Goal: Task Accomplishment & Management: Complete application form

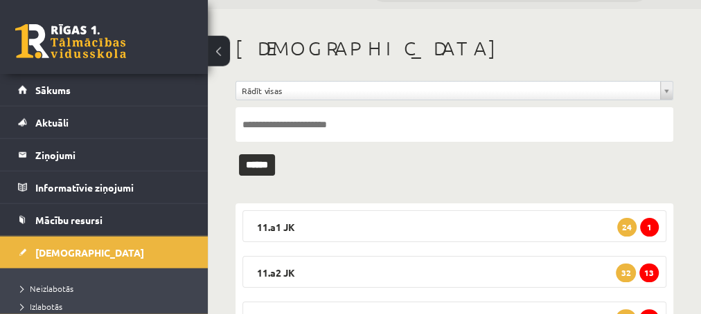
scroll to position [75, 0]
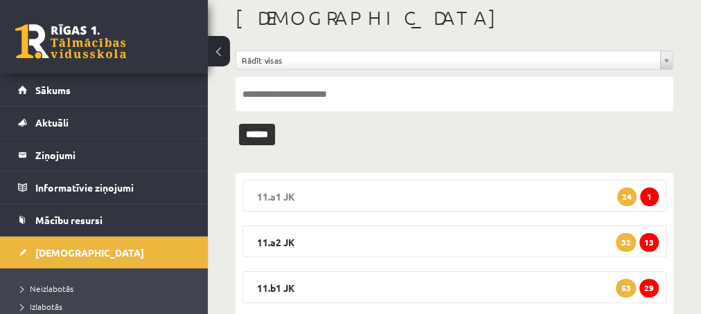
click at [647, 195] on span "1" at bounding box center [649, 197] width 19 height 19
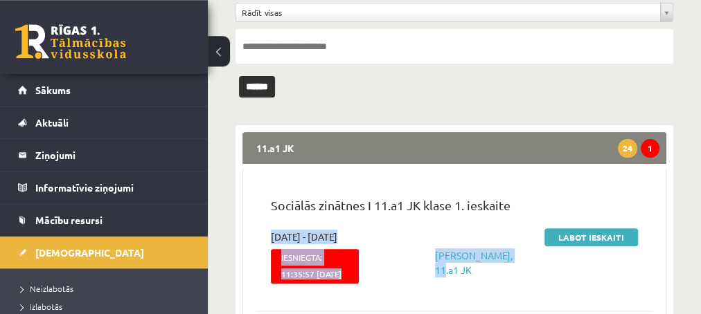
scroll to position [150, 0]
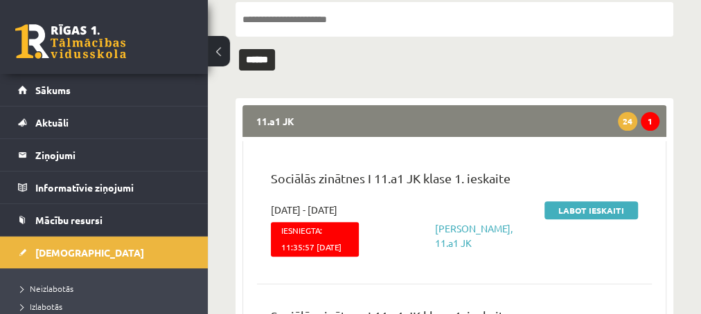
click at [532, 159] on div "Sociālās zinātnes I 11.a1 JK klase 1. ieskaite 2025-09-16 - 2025-09-30 Iesniegt…" at bounding box center [454, 215] width 395 height 120
click at [573, 211] on link "Labot ieskaiti" at bounding box center [590, 210] width 93 height 18
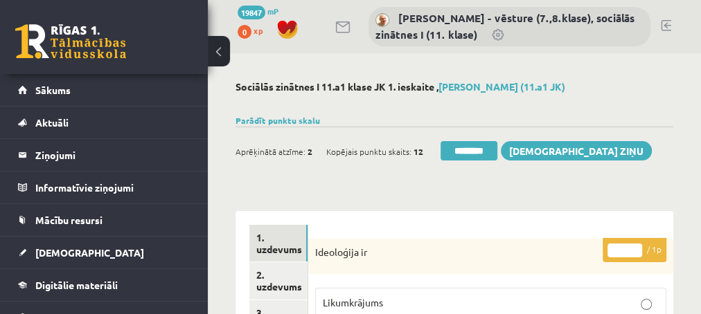
scroll to position [75, 0]
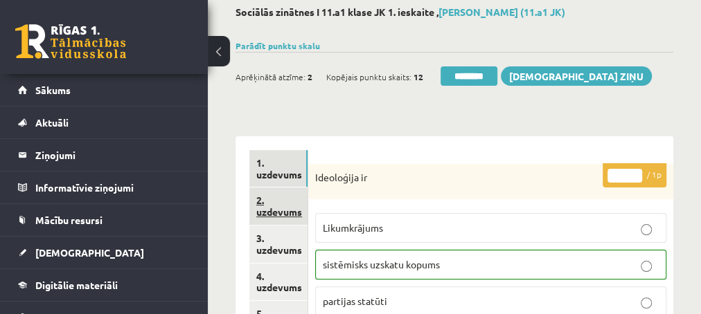
click at [279, 209] on link "2. uzdevums" at bounding box center [278, 206] width 58 height 37
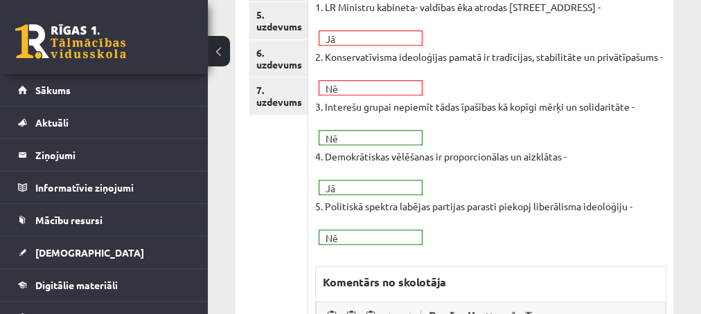
scroll to position [523, 0]
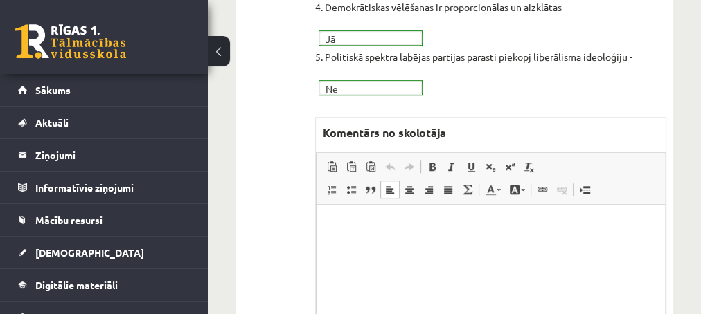
click at [370, 228] on p "Editor, wiswyg-editor-47433797629740-1760000357-508" at bounding box center [490, 226] width 321 height 15
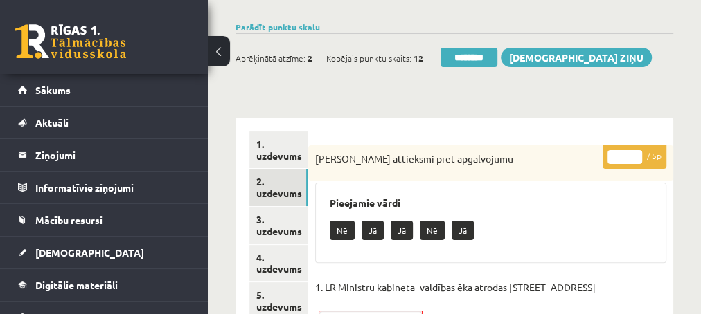
scroll to position [75, 0]
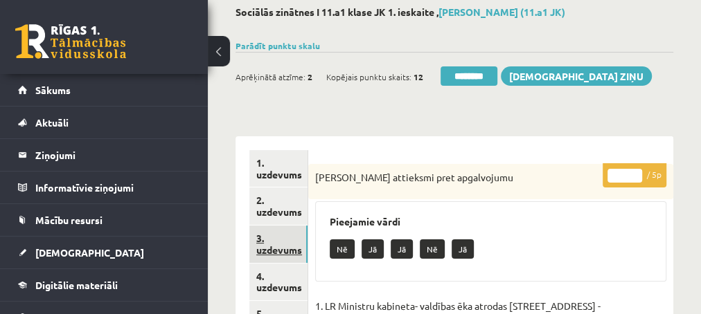
click at [276, 247] on link "3. uzdevums" at bounding box center [278, 244] width 58 height 37
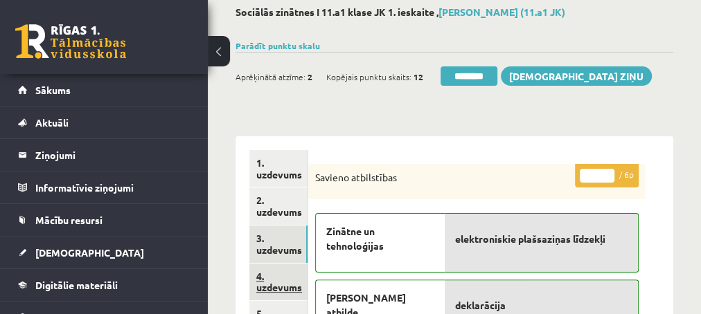
scroll to position [0, 0]
click at [271, 284] on link "4. uzdevums" at bounding box center [278, 282] width 58 height 37
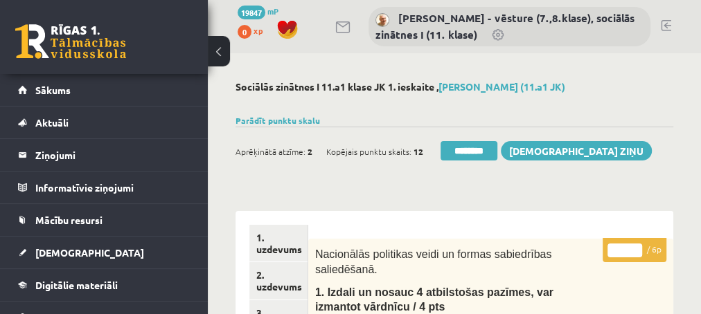
type input "*"
click at [637, 248] on input "*" at bounding box center [624, 251] width 35 height 14
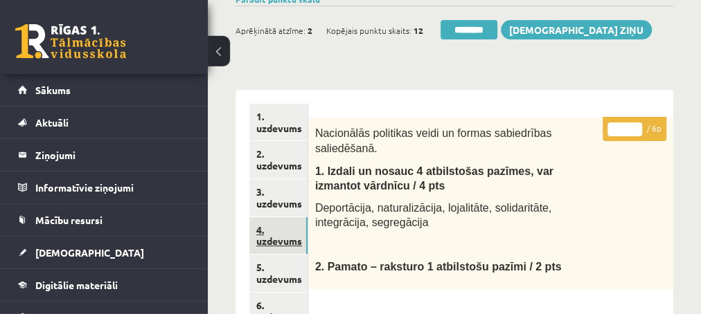
scroll to position [150, 0]
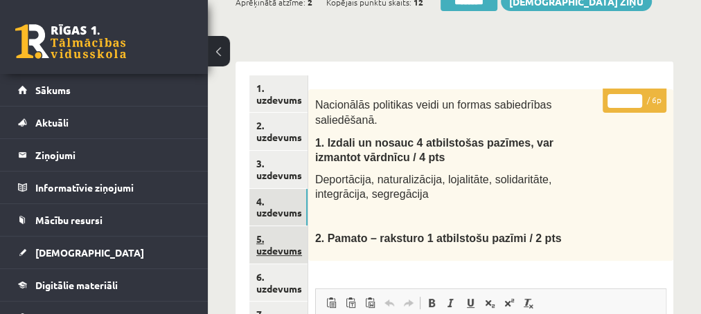
click at [278, 248] on link "5. uzdevums" at bounding box center [278, 244] width 58 height 37
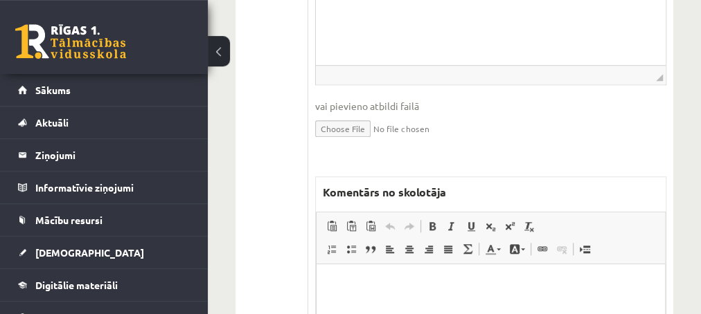
scroll to position [598, 0]
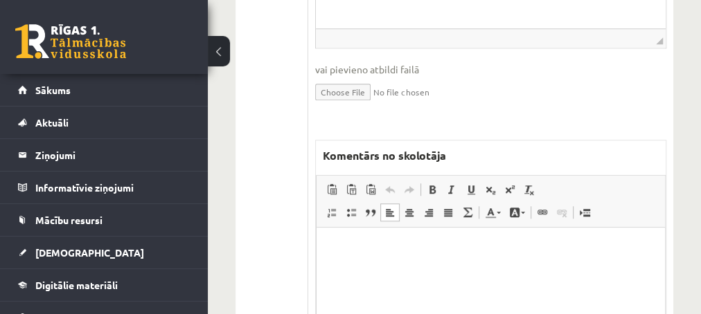
click at [382, 250] on p "Editor, wiswyg-editor-47433867376940-1760000444-86" at bounding box center [490, 248] width 321 height 15
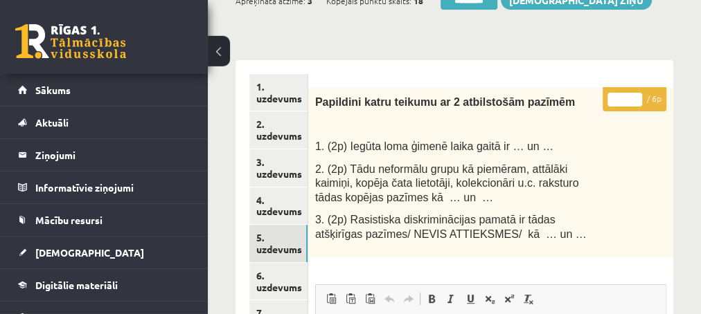
scroll to position [75, 0]
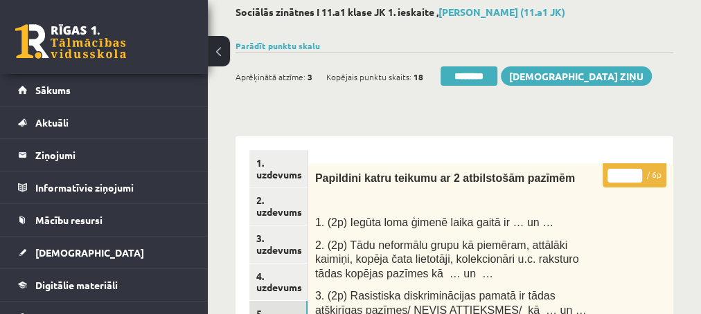
type input "*"
click at [637, 173] on input "*" at bounding box center [624, 176] width 35 height 14
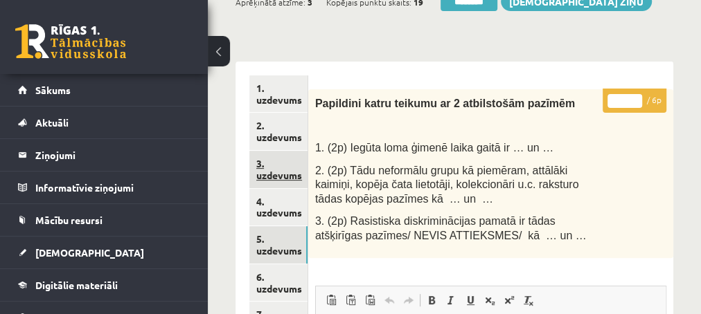
scroll to position [224, 0]
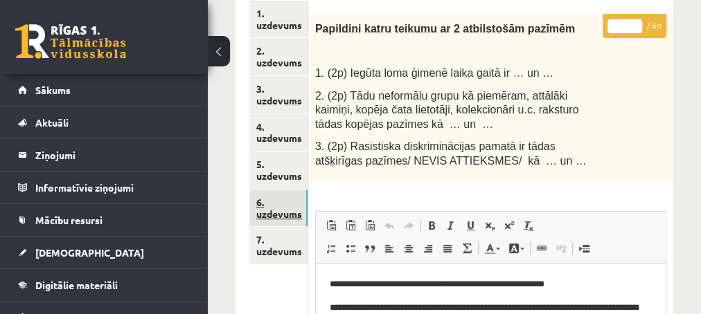
click at [268, 217] on link "6. uzdevums" at bounding box center [278, 208] width 58 height 37
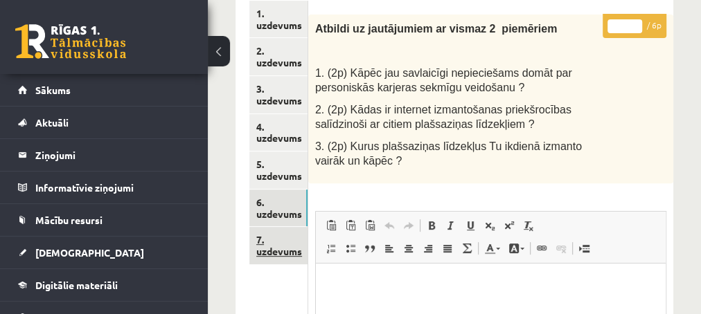
click at [283, 255] on link "7. uzdevums" at bounding box center [278, 245] width 58 height 37
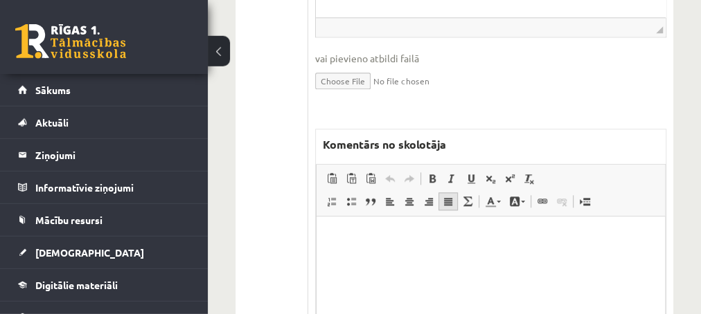
scroll to position [822, 0]
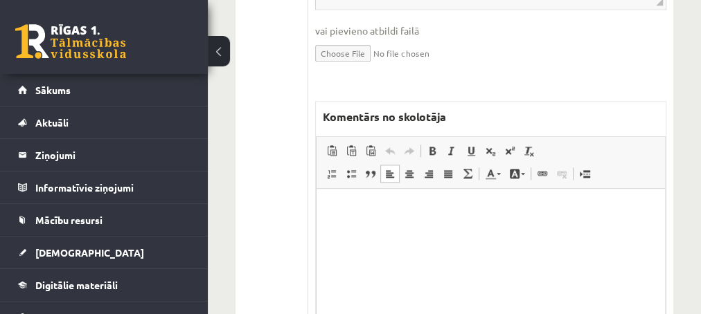
click at [411, 220] on html at bounding box center [490, 257] width 348 height 138
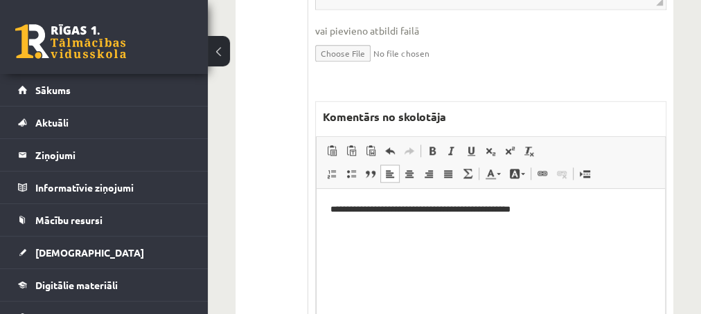
click at [469, 211] on p "**********" at bounding box center [490, 209] width 321 height 15
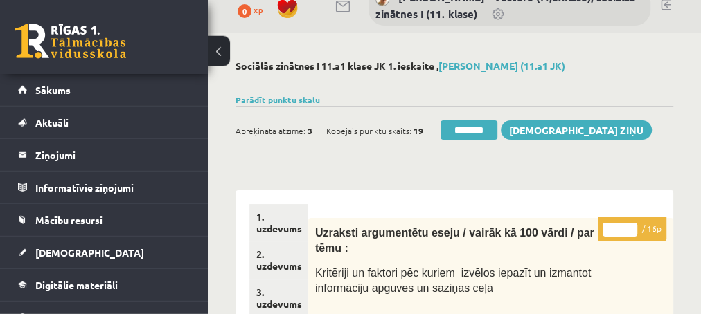
scroll to position [0, 0]
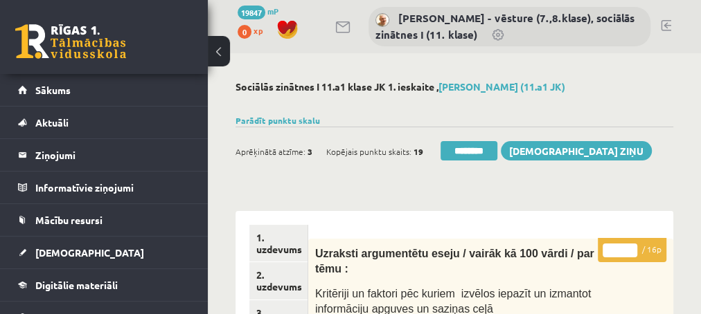
click at [633, 245] on input "*" at bounding box center [619, 251] width 35 height 14
click at [633, 245] on input "**" at bounding box center [619, 251] width 35 height 14
type input "**"
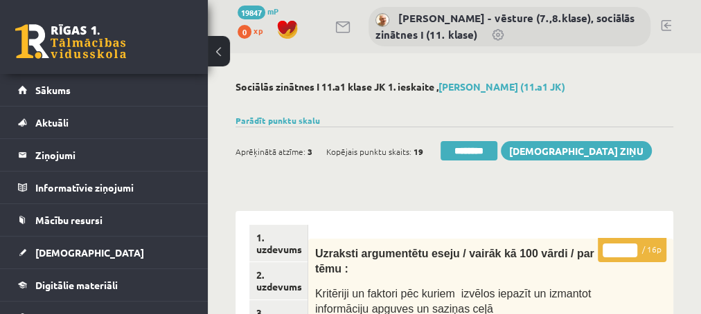
click at [633, 245] on input "**" at bounding box center [619, 251] width 35 height 14
click at [276, 251] on link "1. uzdevums" at bounding box center [278, 243] width 58 height 37
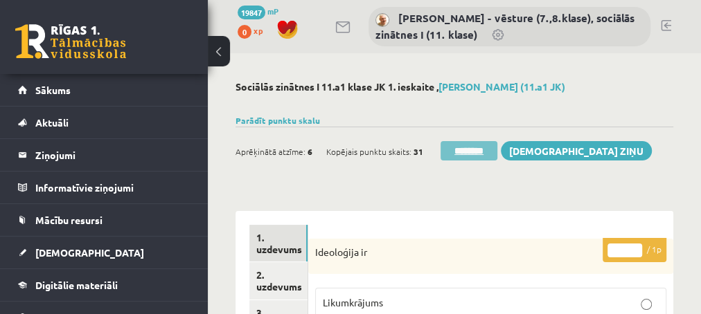
click at [459, 150] on input "********" at bounding box center [468, 150] width 57 height 19
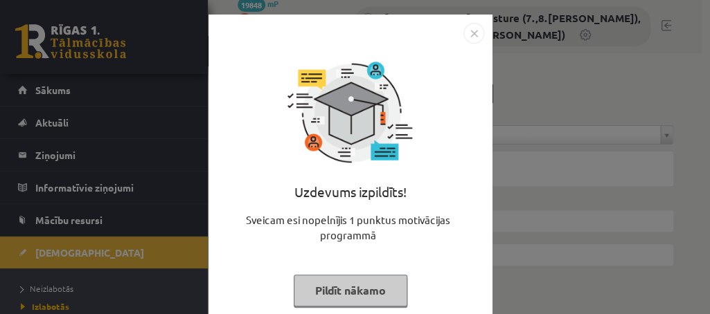
click at [313, 291] on button "Pildīt nākamo" at bounding box center [351, 291] width 114 height 32
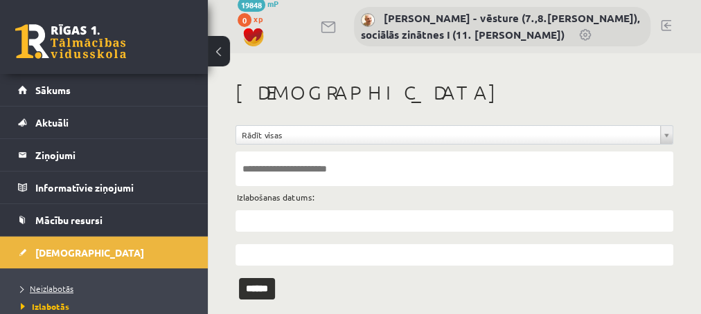
click at [45, 286] on span "Neizlabotās" at bounding box center [47, 288] width 53 height 11
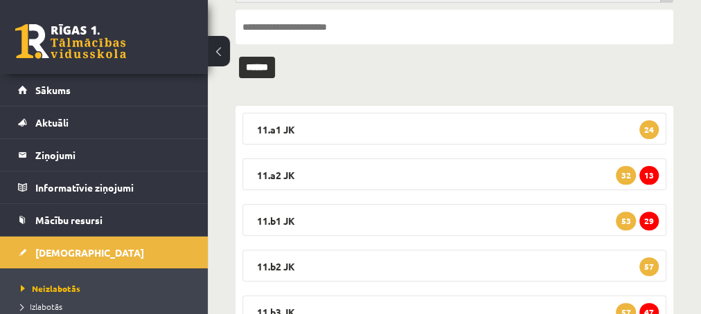
scroll to position [150, 0]
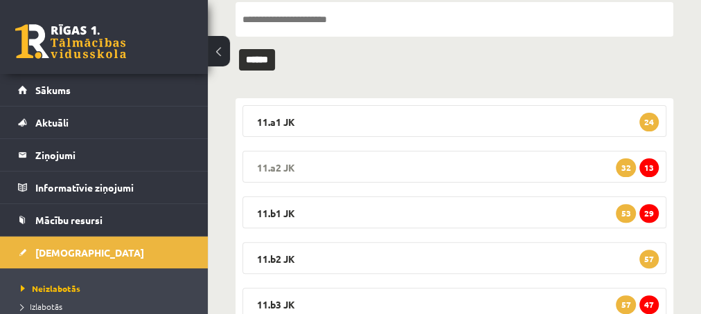
click at [648, 170] on span "13" at bounding box center [648, 168] width 19 height 19
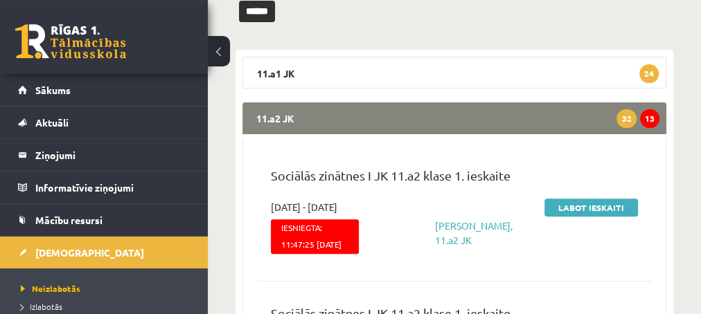
scroll to position [224, 0]
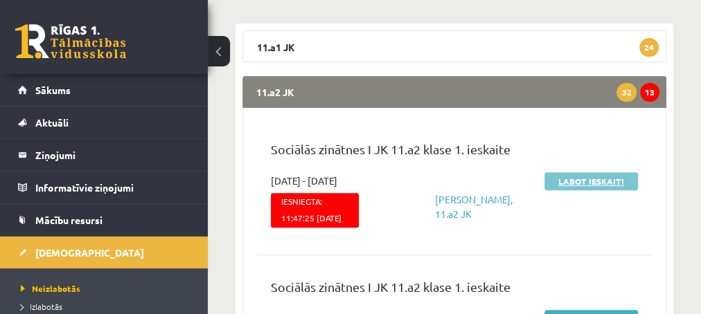
click at [577, 181] on link "Labot ieskaiti" at bounding box center [590, 181] width 93 height 18
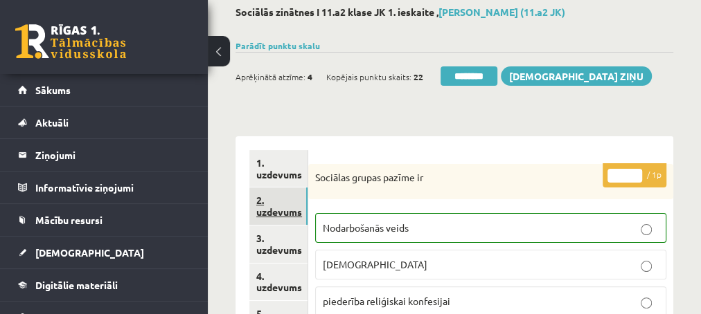
click at [271, 213] on link "2. uzdevums" at bounding box center [278, 206] width 58 height 37
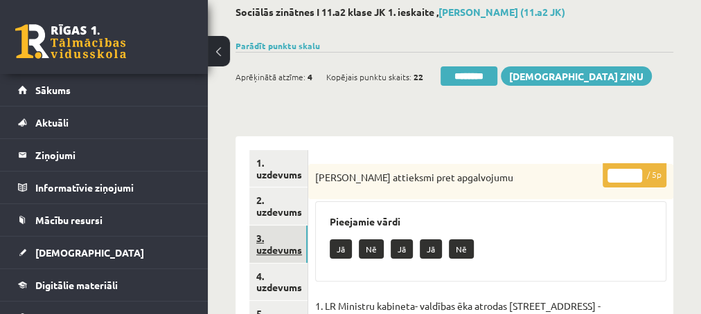
click at [268, 249] on link "3. uzdevums" at bounding box center [278, 244] width 58 height 37
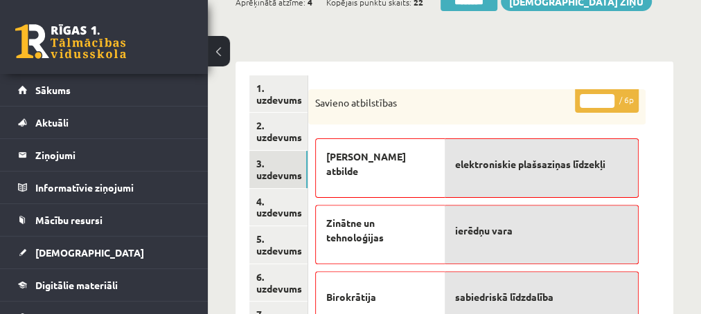
scroll to position [224, 0]
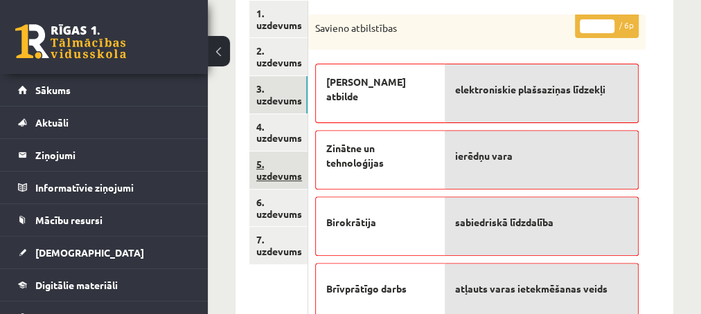
click at [282, 177] on link "5. uzdevums" at bounding box center [278, 170] width 58 height 37
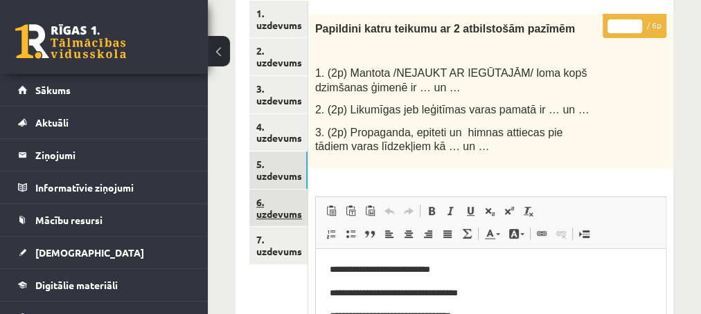
click at [280, 211] on link "6. uzdevums" at bounding box center [278, 208] width 58 height 37
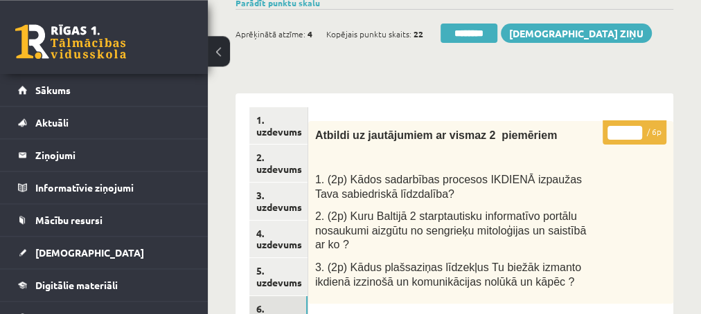
scroll to position [150, 0]
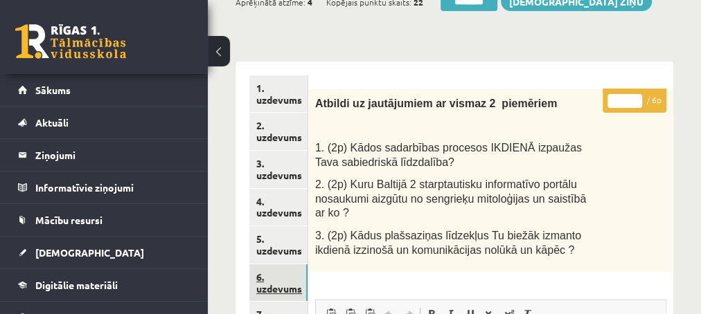
click at [268, 285] on link "6. uzdevums" at bounding box center [278, 282] width 58 height 37
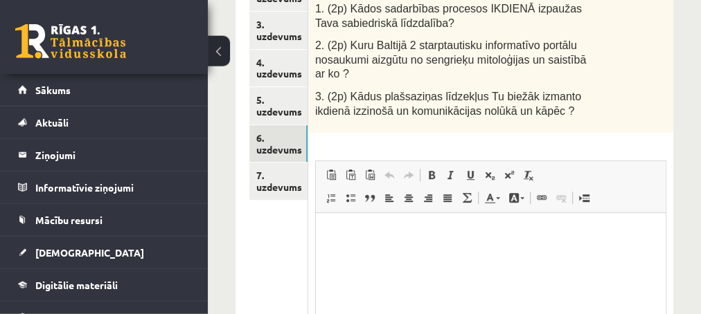
scroll to position [299, 0]
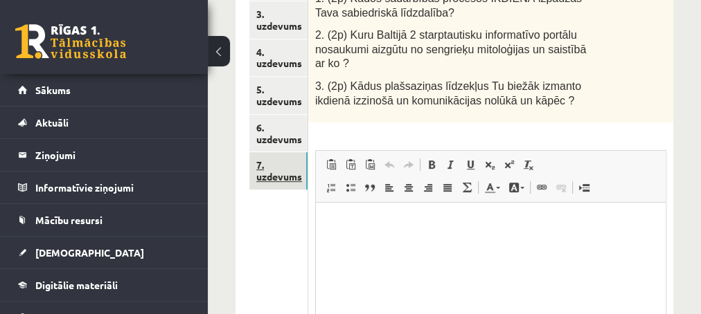
click at [288, 175] on link "7. uzdevums" at bounding box center [278, 170] width 58 height 37
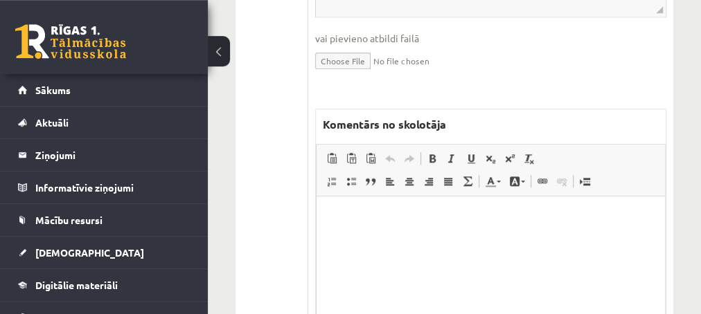
scroll to position [822, 0]
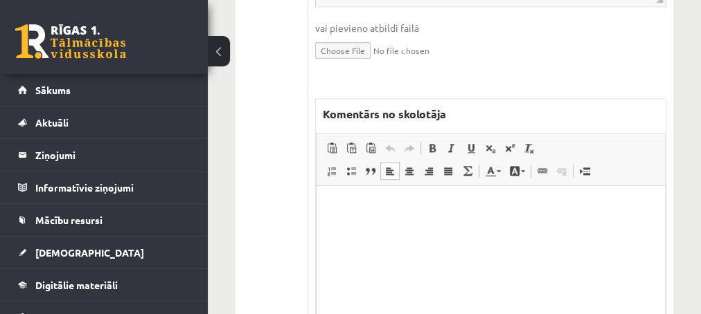
click at [404, 233] on html at bounding box center [490, 255] width 348 height 138
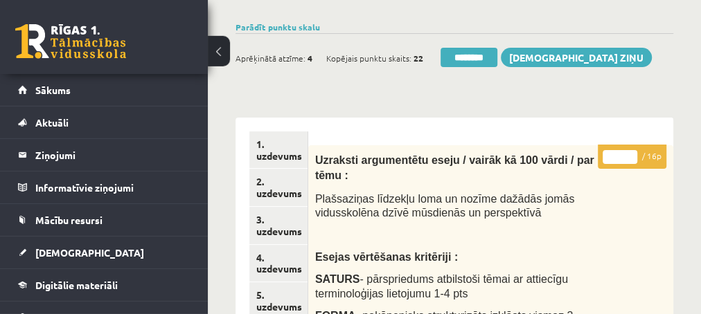
scroll to position [75, 0]
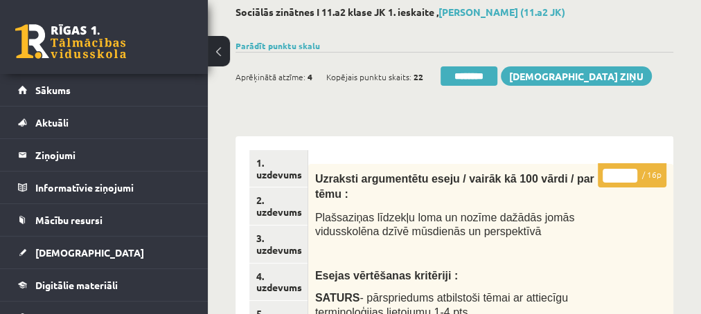
click at [629, 174] on input "*" at bounding box center [619, 176] width 35 height 14
type input "**"
click at [631, 172] on input "**" at bounding box center [619, 176] width 35 height 14
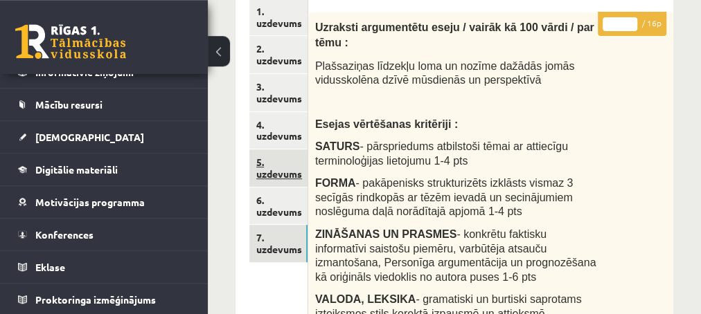
scroll to position [224, 0]
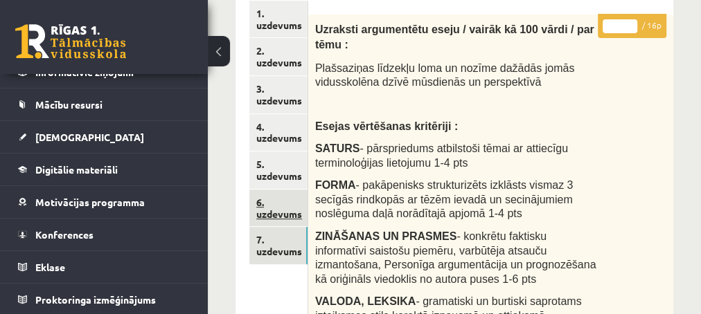
click at [274, 211] on link "6. uzdevums" at bounding box center [278, 208] width 58 height 37
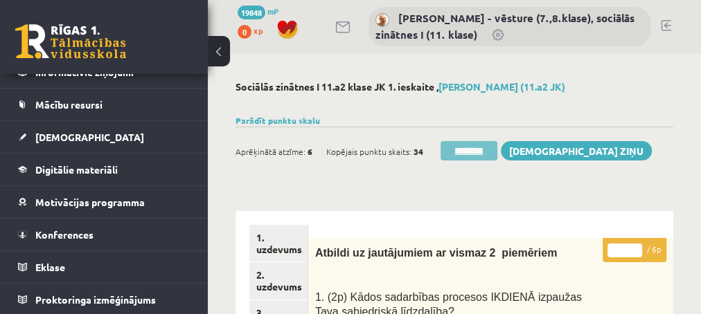
scroll to position [0, 0]
click at [452, 151] on input "********" at bounding box center [468, 150] width 57 height 19
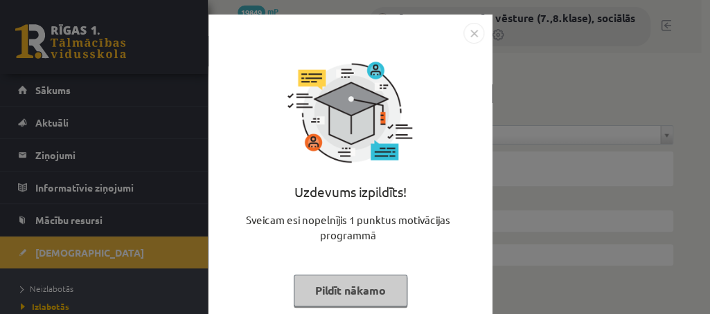
click at [321, 290] on button "Pildīt nākamo" at bounding box center [351, 291] width 114 height 32
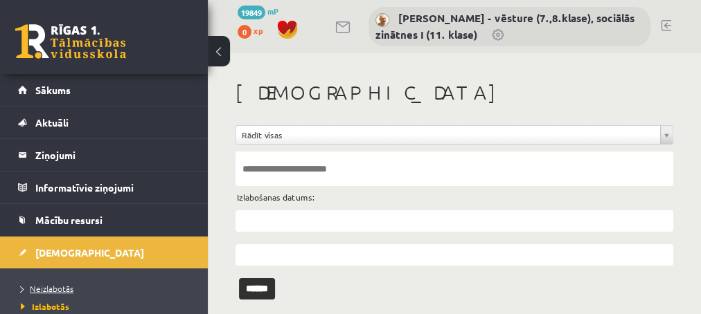
click at [56, 286] on span "Neizlabotās" at bounding box center [47, 288] width 53 height 11
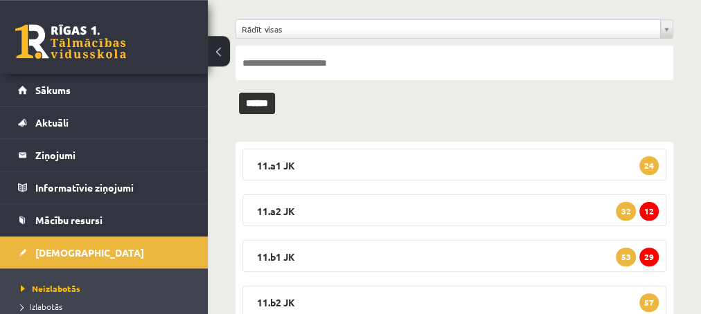
scroll to position [150, 0]
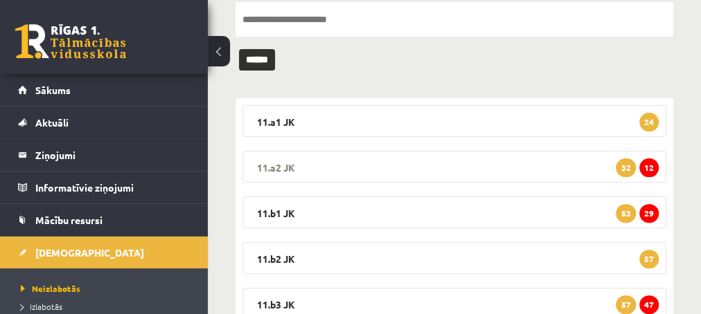
click at [651, 170] on span "12" at bounding box center [648, 168] width 19 height 19
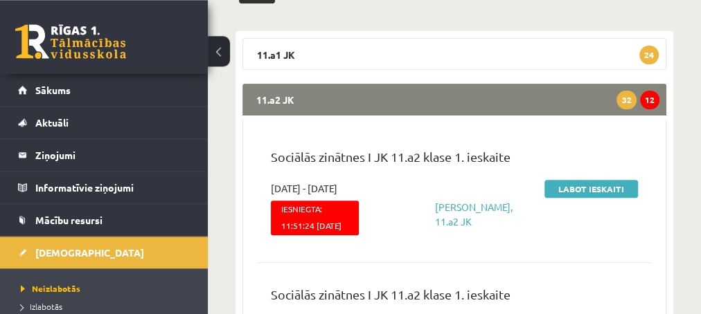
scroll to position [224, 0]
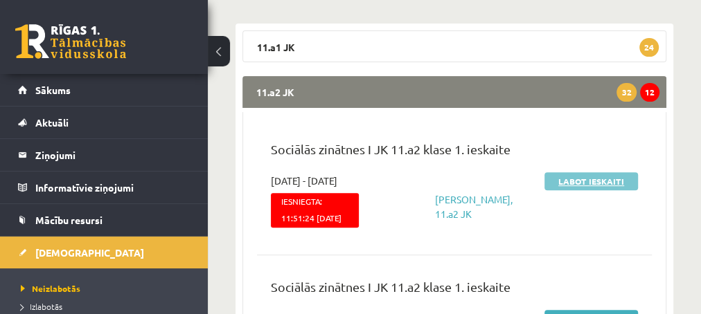
click at [557, 179] on link "Labot ieskaiti" at bounding box center [590, 181] width 93 height 18
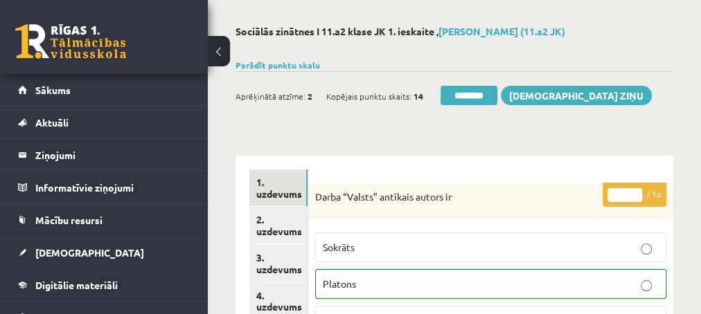
scroll to position [75, 0]
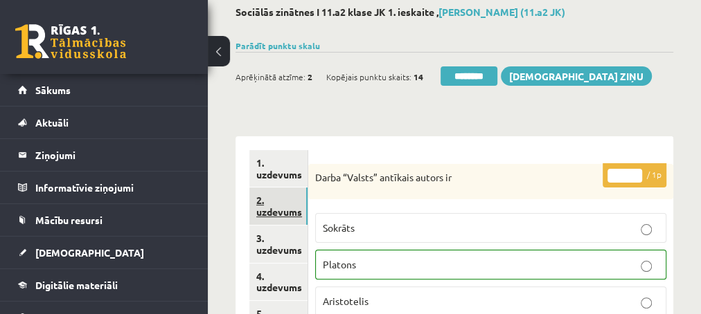
click at [276, 211] on link "2. uzdevums" at bounding box center [278, 206] width 58 height 37
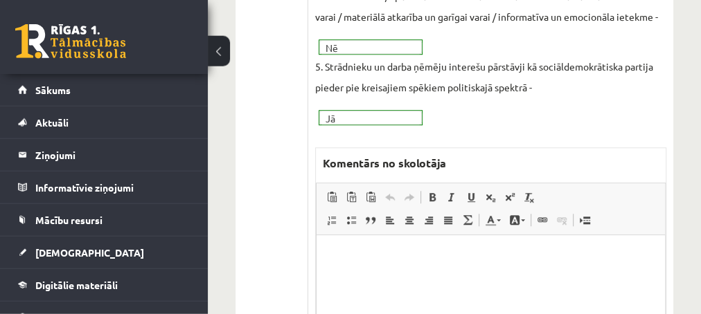
scroll to position [523, 0]
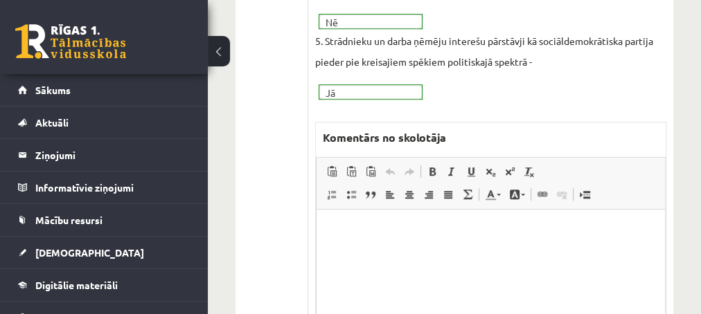
click at [354, 228] on p "Editor, wiswyg-editor-47433840008140-1760000900-129" at bounding box center [490, 230] width 321 height 15
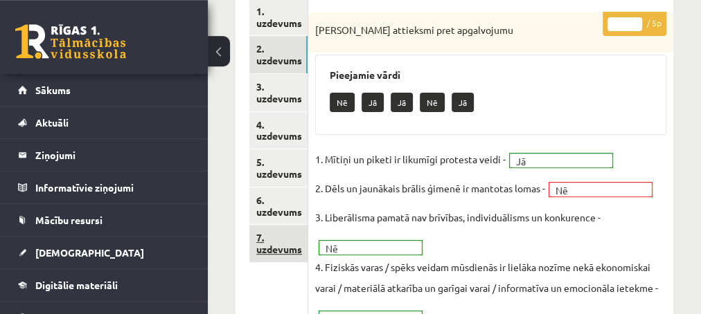
scroll to position [224, 0]
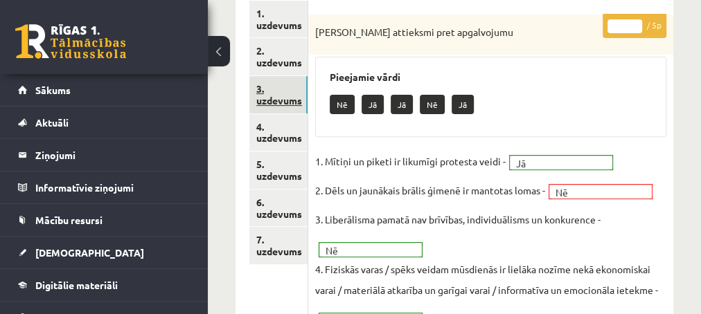
click at [278, 98] on link "3. uzdevums" at bounding box center [278, 94] width 58 height 37
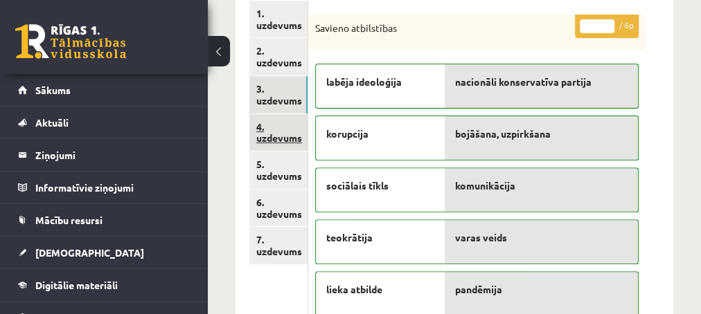
scroll to position [0, 0]
click at [278, 135] on link "4. uzdevums" at bounding box center [278, 132] width 58 height 37
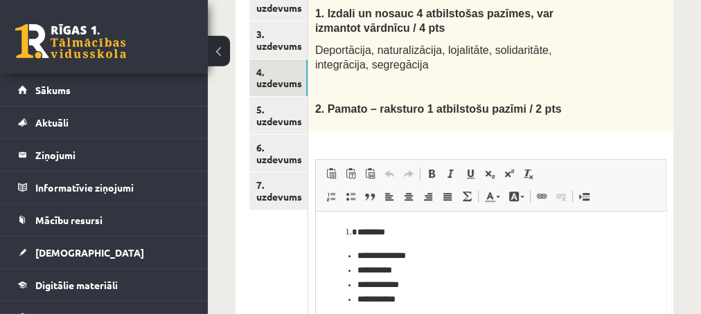
scroll to position [150, 0]
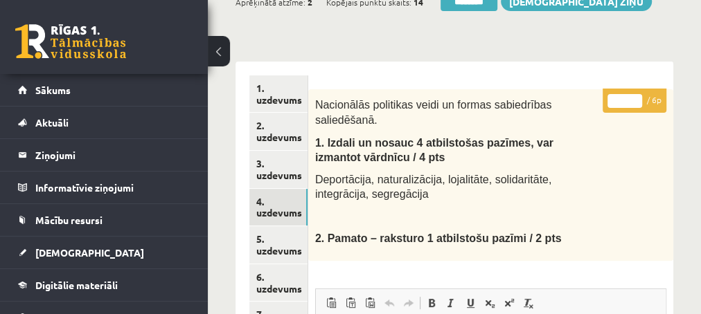
type input "*"
click at [633, 95] on input "*" at bounding box center [624, 101] width 35 height 14
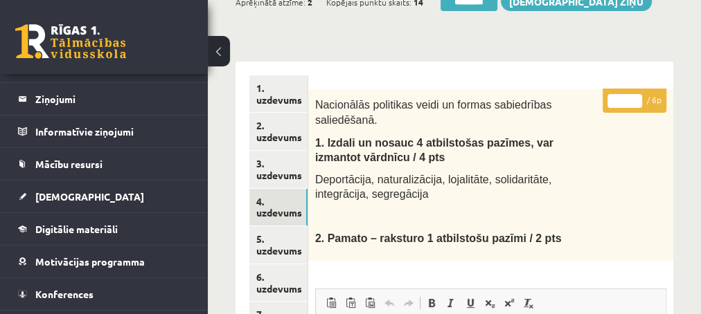
scroll to position [112, 0]
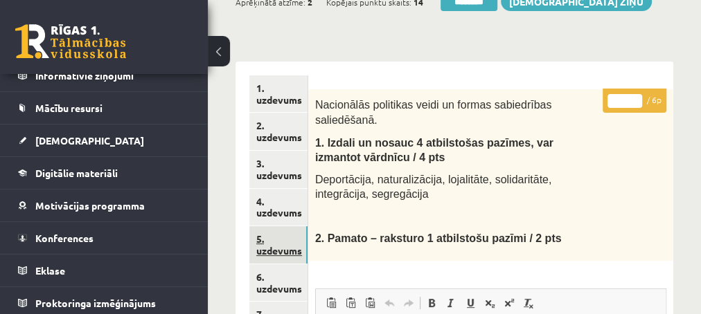
click at [268, 249] on link "5. uzdevums" at bounding box center [278, 244] width 58 height 37
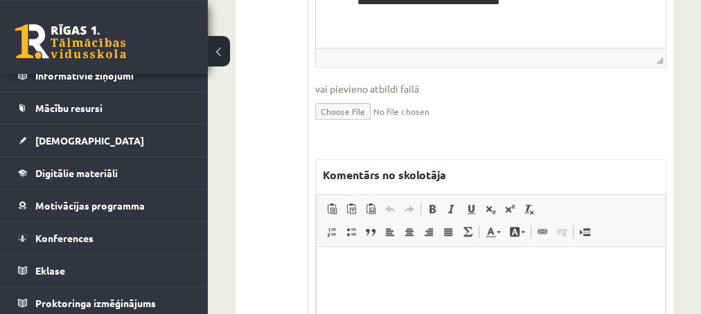
scroll to position [598, 0]
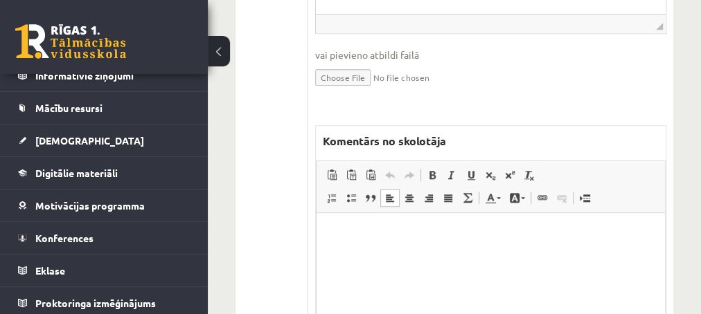
click at [357, 235] on p "Editor, wiswyg-editor-47433807786320-1760000986-489" at bounding box center [490, 234] width 321 height 15
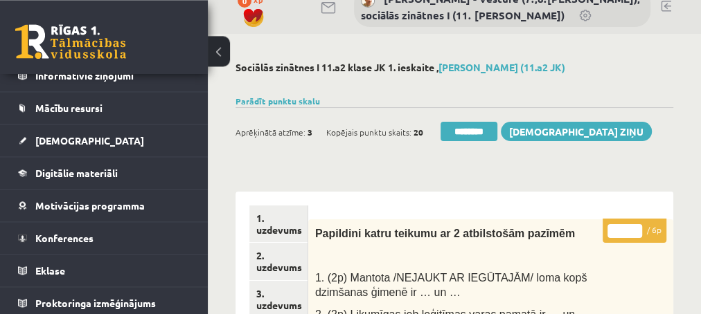
scroll to position [0, 0]
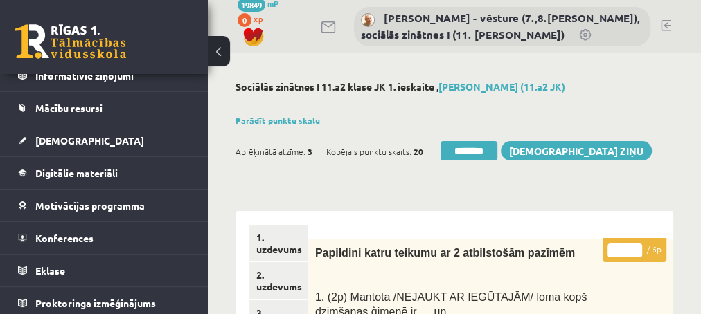
click at [637, 246] on input "*" at bounding box center [624, 251] width 35 height 14
type input "*"
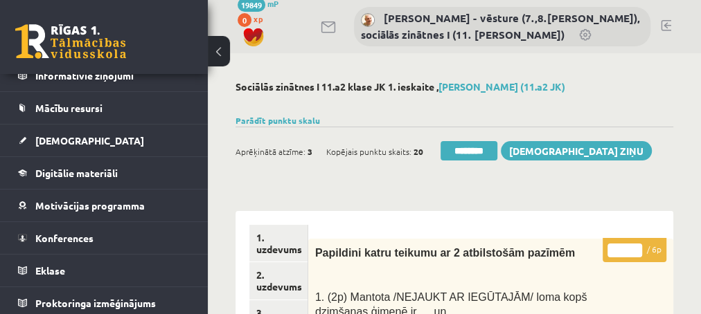
click at [637, 246] on input "*" at bounding box center [624, 251] width 35 height 14
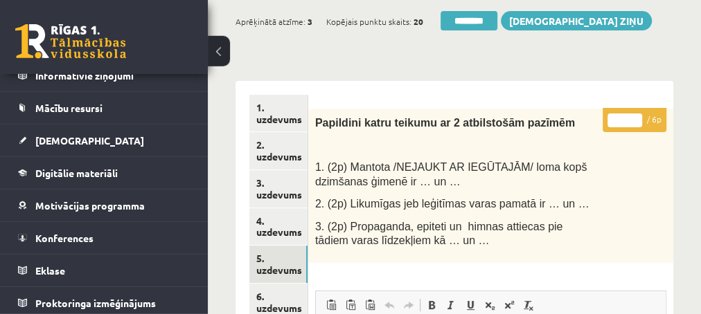
scroll to position [150, 0]
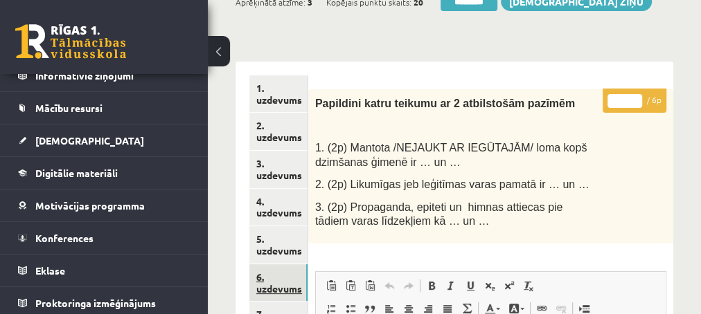
click at [271, 291] on link "6. uzdevums" at bounding box center [278, 282] width 58 height 37
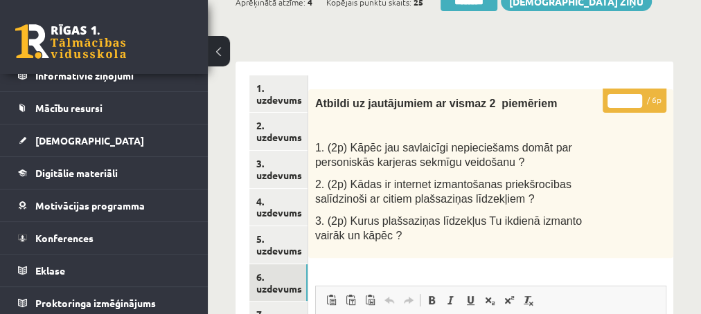
click at [635, 98] on input "*" at bounding box center [624, 101] width 35 height 14
type input "*"
click at [634, 97] on input "*" at bounding box center [624, 101] width 35 height 14
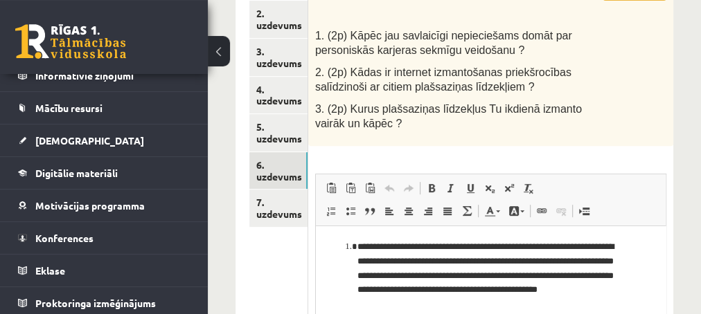
scroll to position [224, 0]
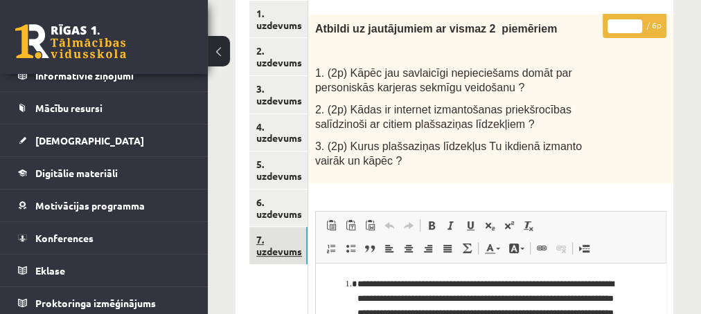
click at [273, 251] on link "7. uzdevums" at bounding box center [278, 245] width 58 height 37
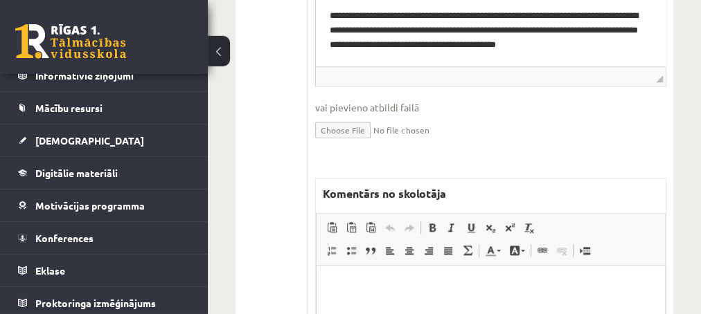
scroll to position [748, 0]
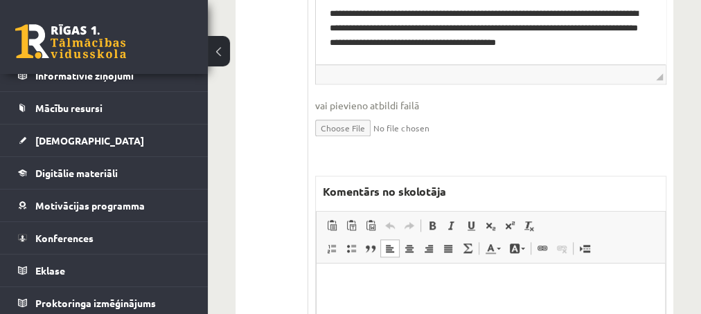
click at [355, 282] on p "Editor, wiswyg-editor-47433804233020-1760001182-125" at bounding box center [490, 284] width 321 height 15
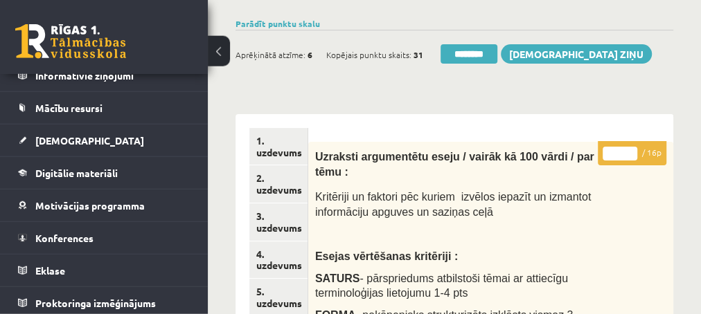
scroll to position [75, 0]
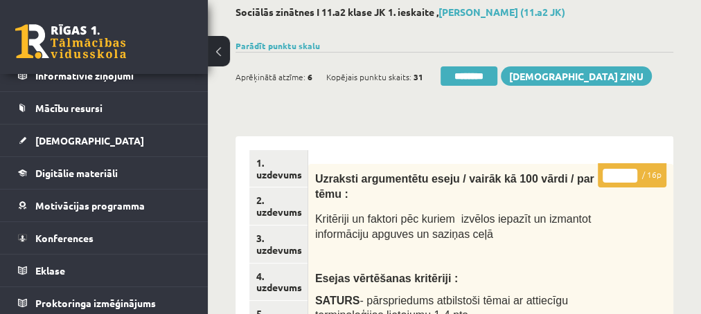
click at [631, 172] on input "*" at bounding box center [619, 176] width 35 height 14
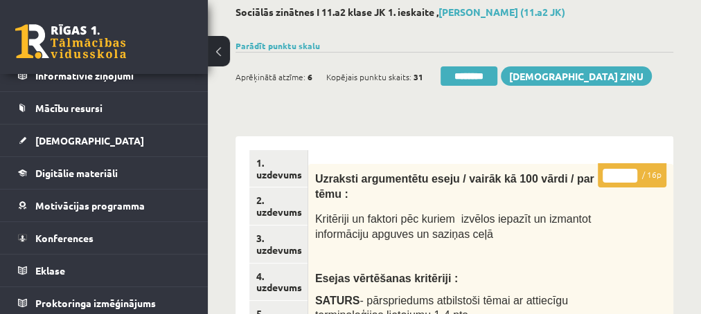
type input "*"
click at [631, 178] on input "*" at bounding box center [619, 176] width 35 height 14
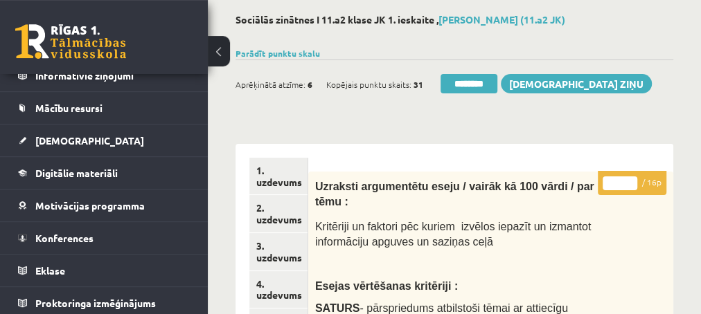
scroll to position [0, 0]
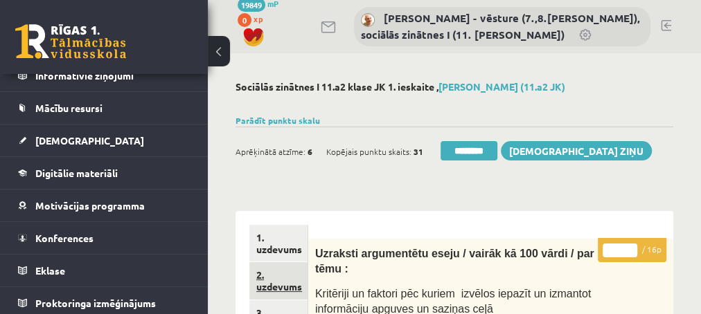
click at [265, 287] on link "2. uzdevums" at bounding box center [278, 280] width 58 height 37
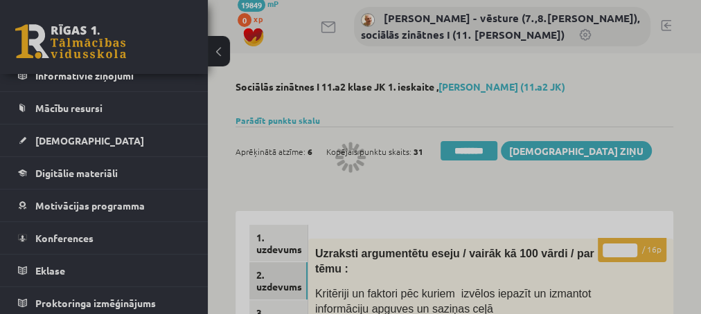
scroll to position [112, 0]
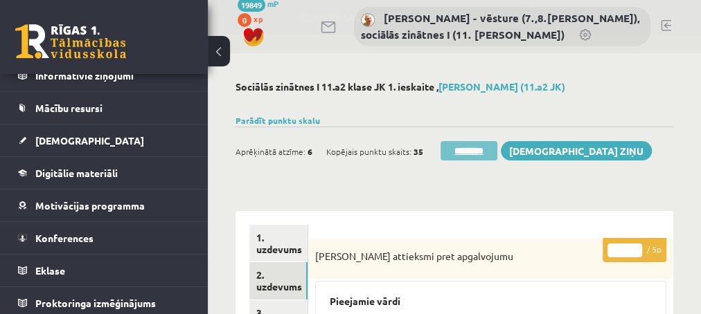
click at [458, 157] on input "********" at bounding box center [468, 150] width 57 height 19
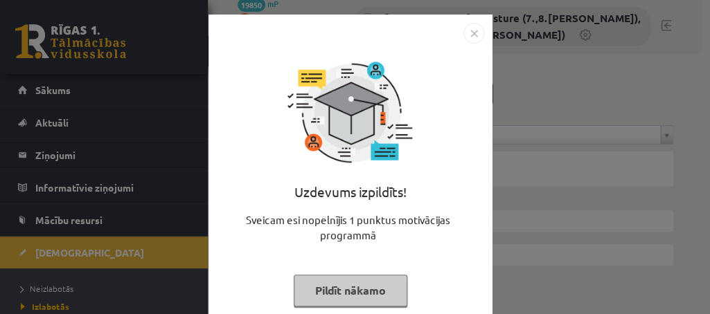
click at [313, 284] on button "Pildīt nākamo" at bounding box center [351, 291] width 114 height 32
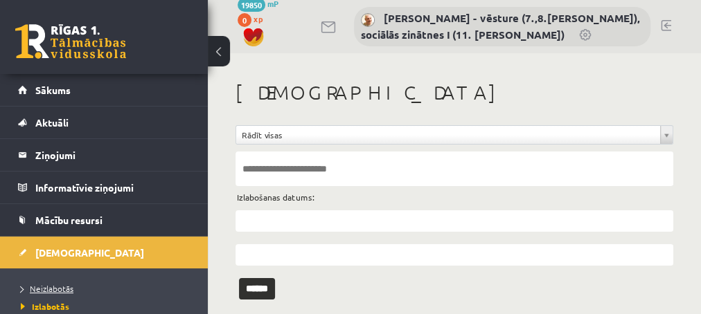
click at [48, 288] on span "Neizlabotās" at bounding box center [47, 288] width 53 height 11
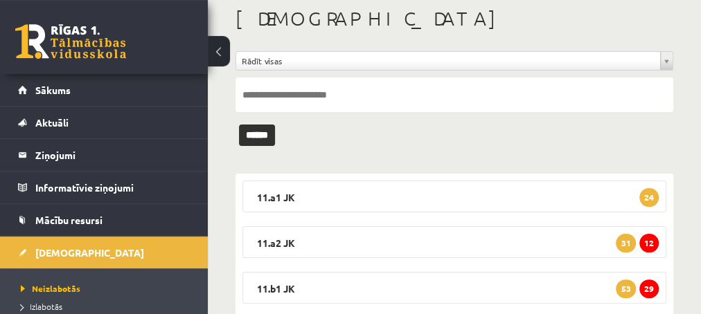
scroll to position [75, 0]
click at [647, 244] on span "12" at bounding box center [648, 242] width 19 height 19
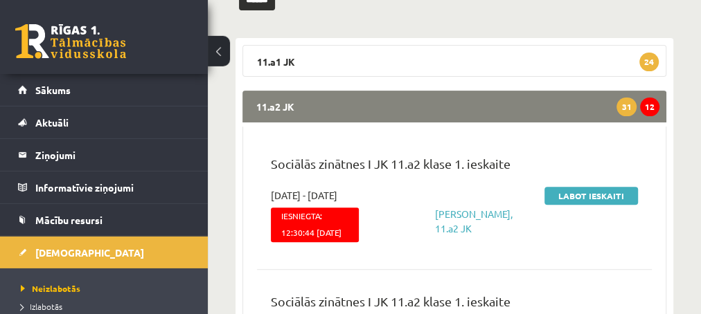
scroll to position [224, 0]
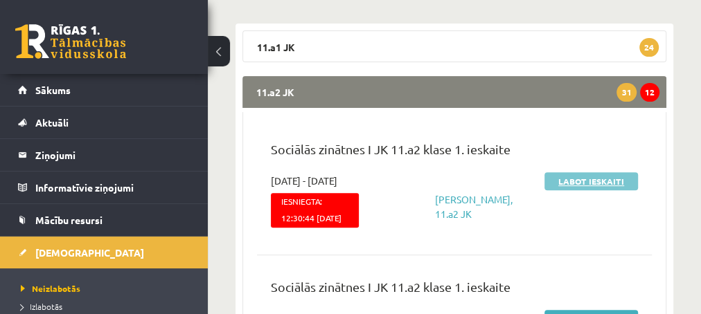
click at [572, 176] on link "Labot ieskaiti" at bounding box center [590, 181] width 93 height 18
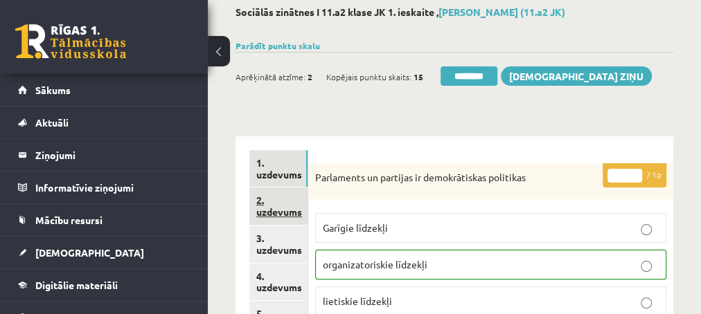
click at [285, 211] on link "2. uzdevums" at bounding box center [278, 206] width 58 height 37
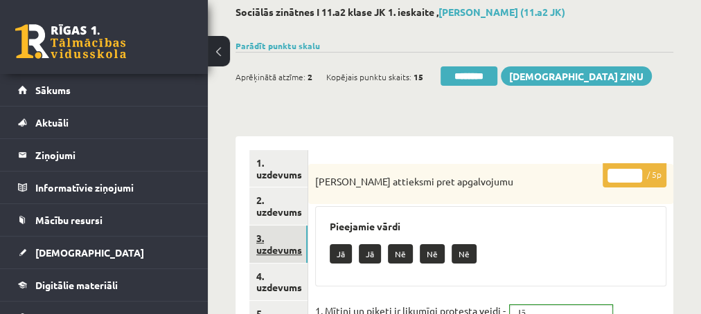
click at [270, 249] on link "3. uzdevums" at bounding box center [278, 244] width 58 height 37
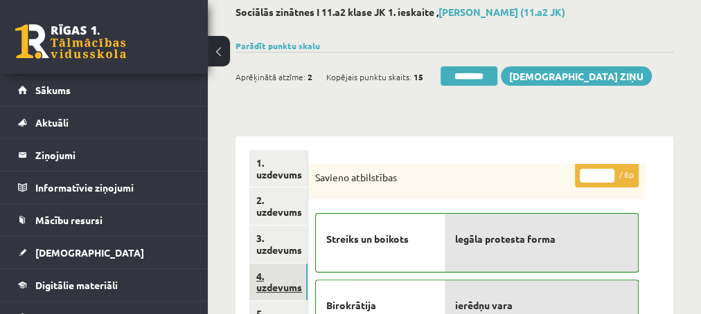
click at [270, 282] on link "4. uzdevums" at bounding box center [278, 282] width 58 height 37
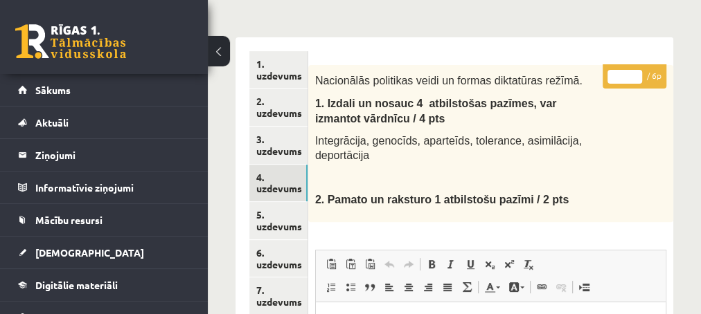
scroll to position [75, 0]
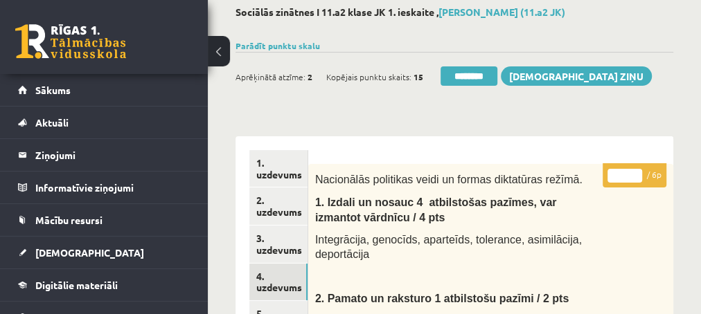
type input "*"
click at [634, 172] on input "*" at bounding box center [624, 176] width 35 height 14
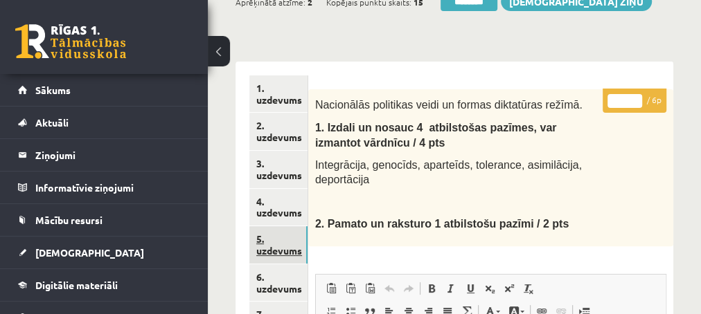
click at [282, 253] on link "5. uzdevums" at bounding box center [278, 244] width 58 height 37
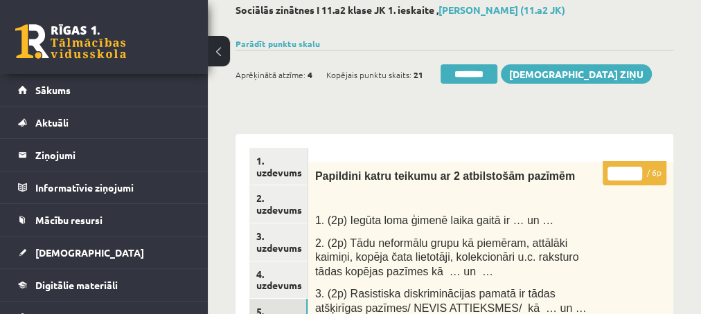
scroll to position [75, 0]
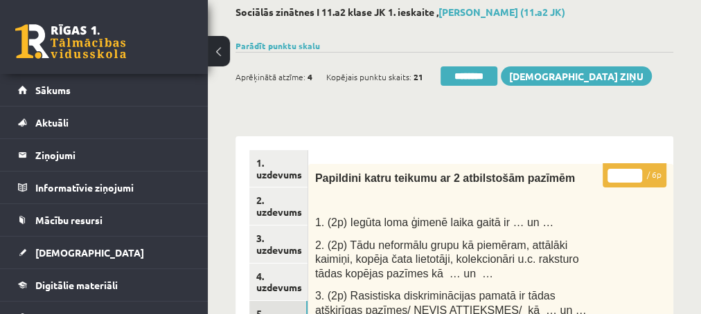
type input "*"
click at [634, 172] on input "*" at bounding box center [624, 176] width 35 height 14
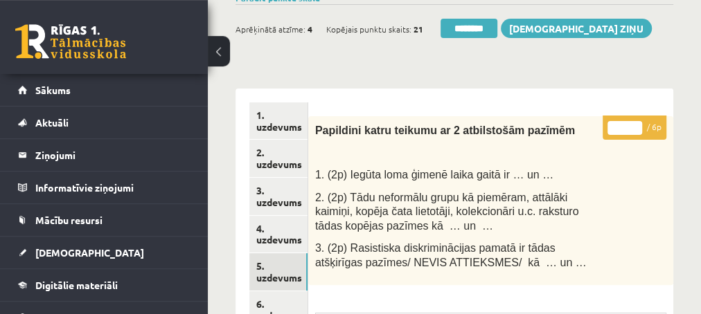
scroll to position [150, 0]
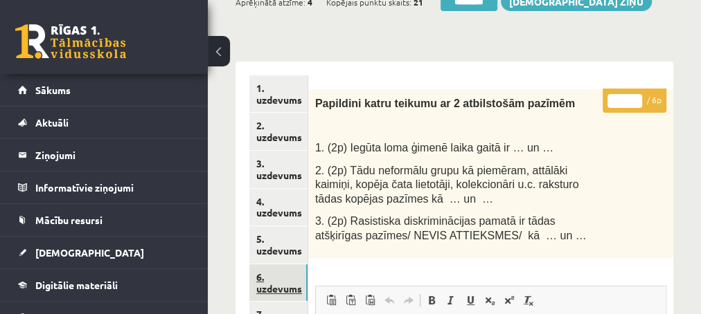
click at [271, 287] on link "6. uzdevums" at bounding box center [278, 282] width 58 height 37
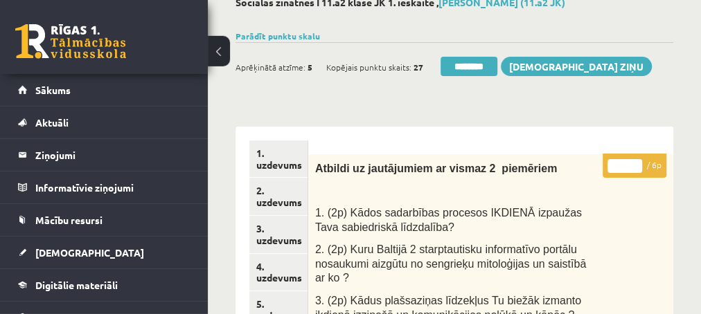
scroll to position [0, 0]
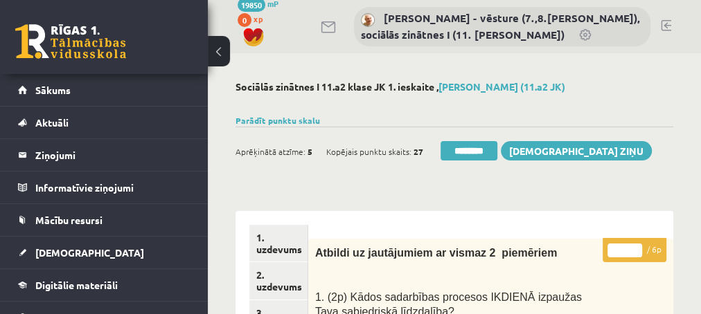
type input "*"
click at [639, 247] on input "*" at bounding box center [624, 251] width 35 height 14
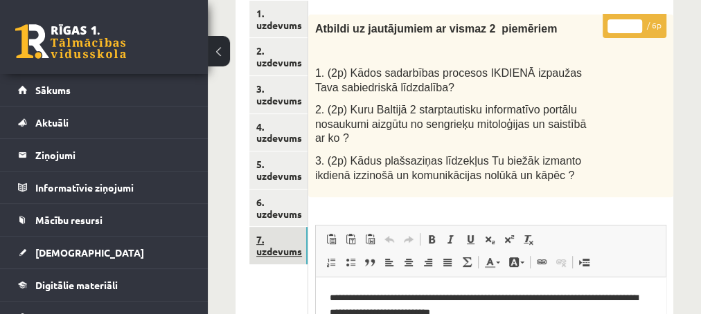
click at [274, 255] on link "7. uzdevums" at bounding box center [278, 245] width 58 height 37
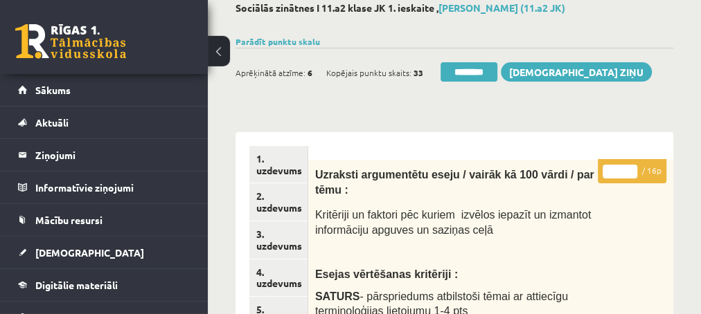
scroll to position [75, 0]
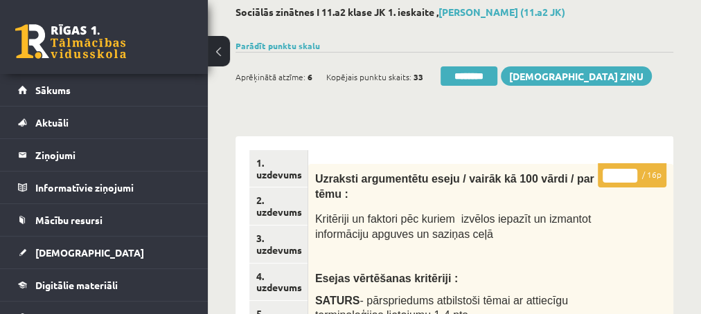
click at [632, 172] on input "**" at bounding box center [619, 176] width 35 height 14
type input "**"
click at [631, 172] on input "**" at bounding box center [619, 176] width 35 height 14
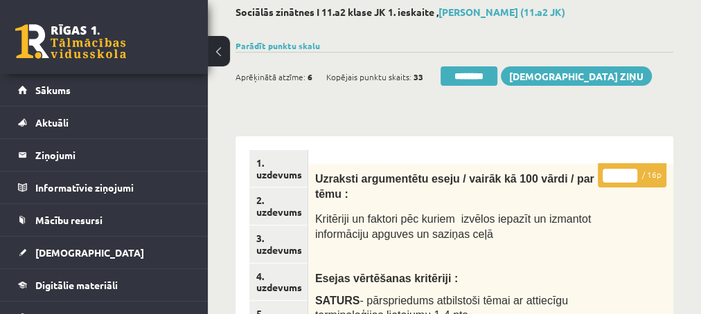
click at [631, 172] on input "**" at bounding box center [619, 176] width 35 height 14
click at [293, 217] on link "2. uzdevums" at bounding box center [278, 206] width 58 height 37
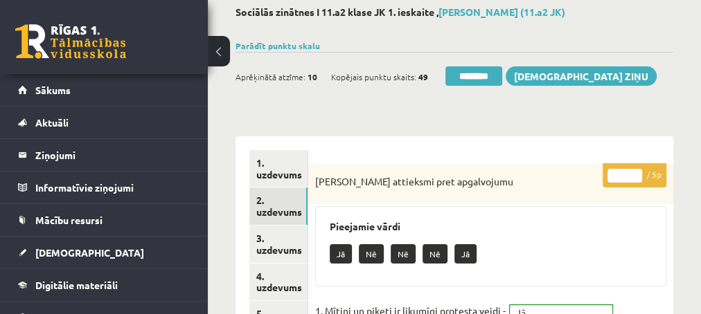
scroll to position [0, 0]
click at [470, 76] on input "********" at bounding box center [473, 75] width 57 height 19
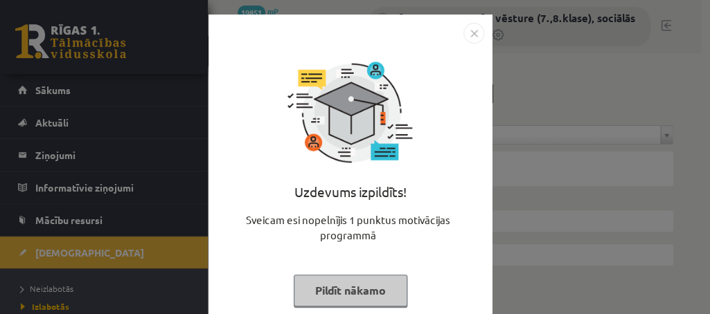
click at [328, 292] on button "Pildīt nākamo" at bounding box center [351, 291] width 114 height 32
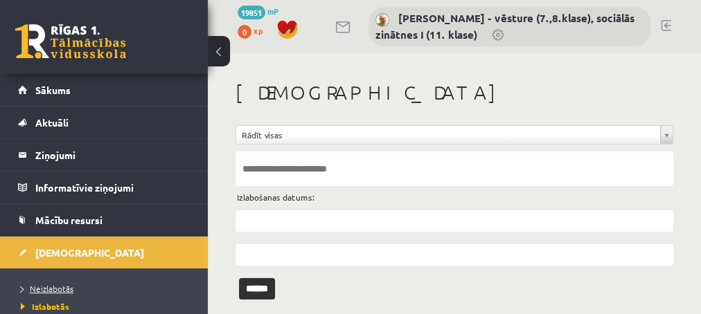
click at [48, 286] on span "Neizlabotās" at bounding box center [47, 288] width 53 height 11
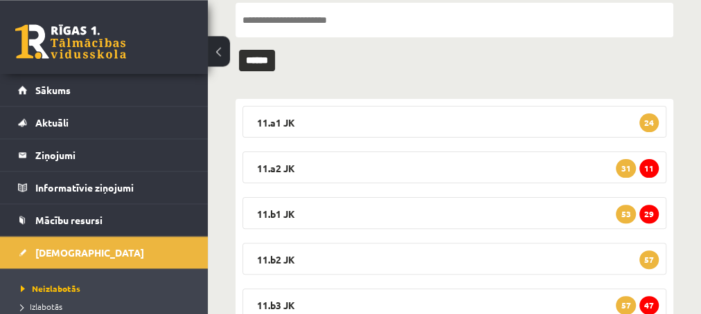
scroll to position [150, 0]
click at [648, 165] on span "11" at bounding box center [648, 168] width 19 height 19
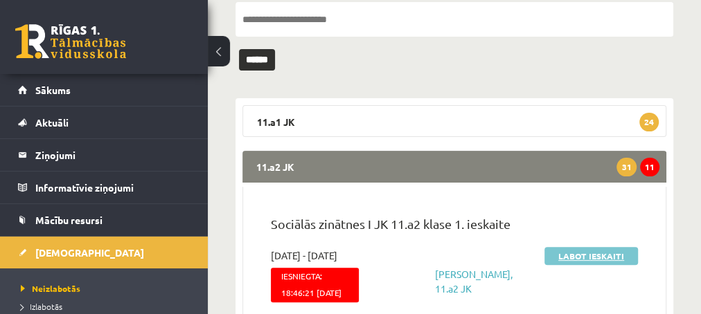
click at [583, 255] on link "Labot ieskaiti" at bounding box center [590, 256] width 93 height 18
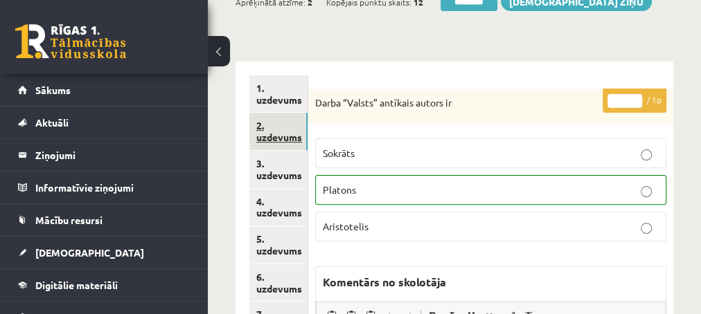
click at [273, 136] on link "2. uzdevums" at bounding box center [278, 131] width 58 height 37
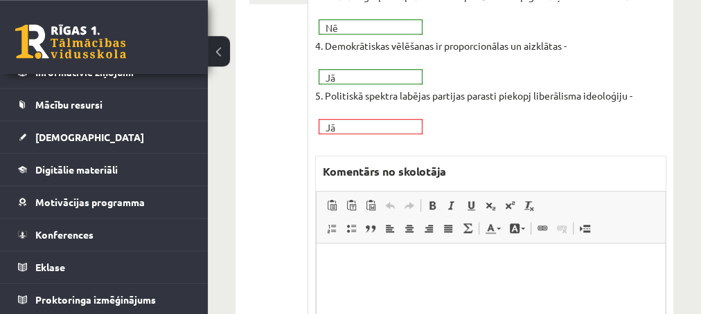
scroll to position [523, 0]
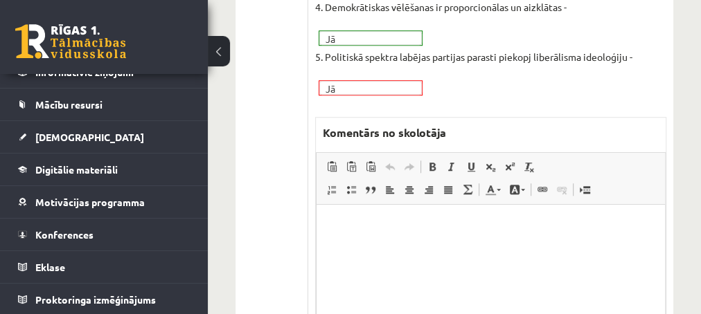
click at [339, 229] on p "Editor, wiswyg-editor-47433833553080-1760001488-224" at bounding box center [490, 226] width 321 height 15
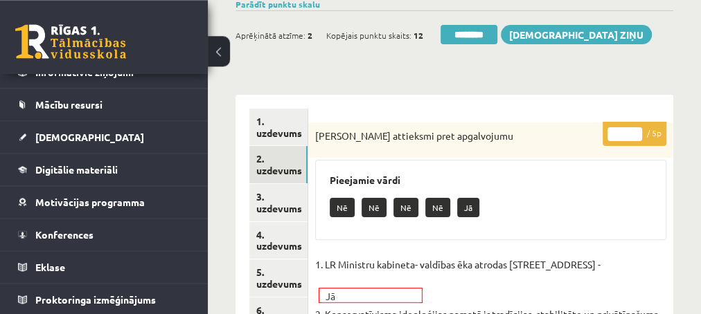
scroll to position [150, 0]
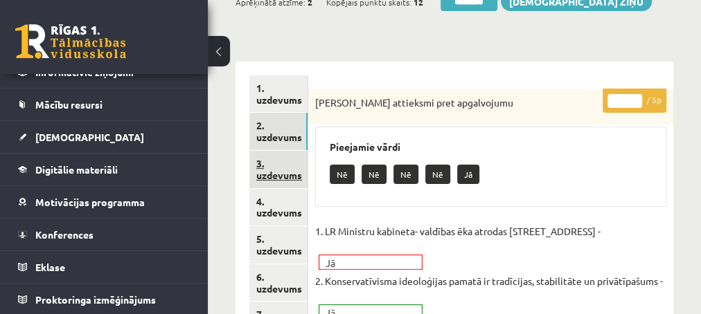
click at [276, 172] on link "3. uzdevums" at bounding box center [278, 169] width 58 height 37
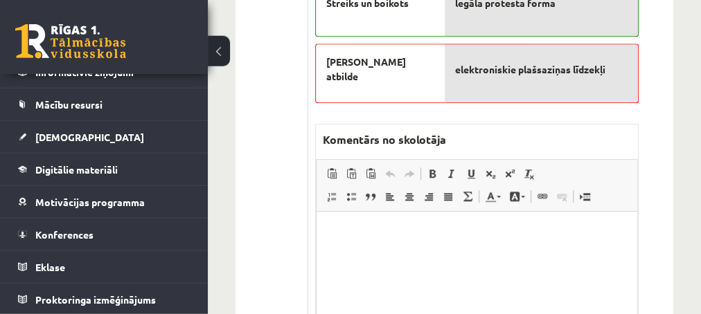
scroll to position [598, 0]
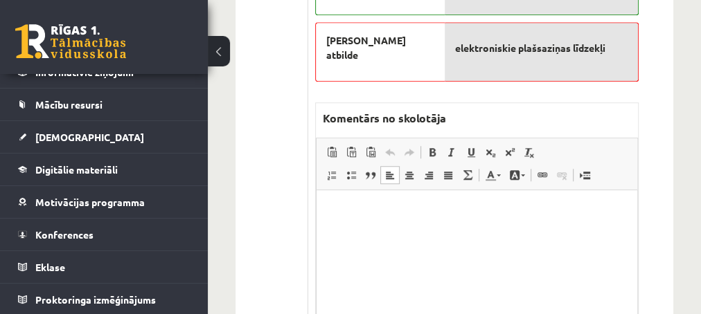
click at [363, 208] on p "Editor, wiswyg-editor-47433900127660-1760001578-288" at bounding box center [476, 211] width 293 height 15
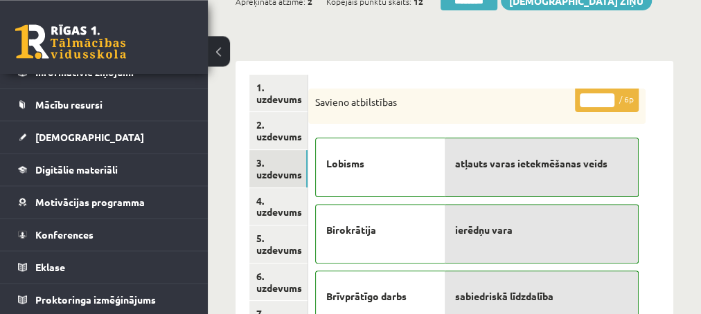
scroll to position [150, 0]
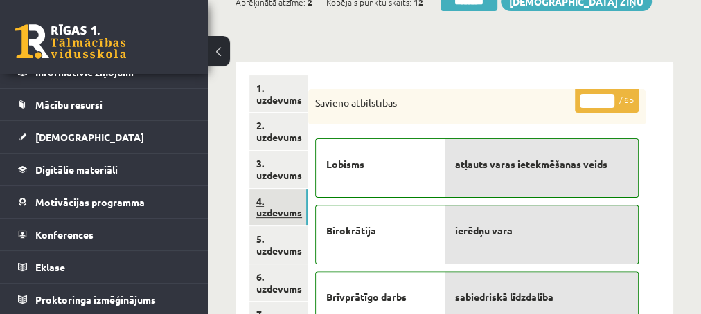
click at [280, 211] on link "4. uzdevums" at bounding box center [278, 207] width 58 height 37
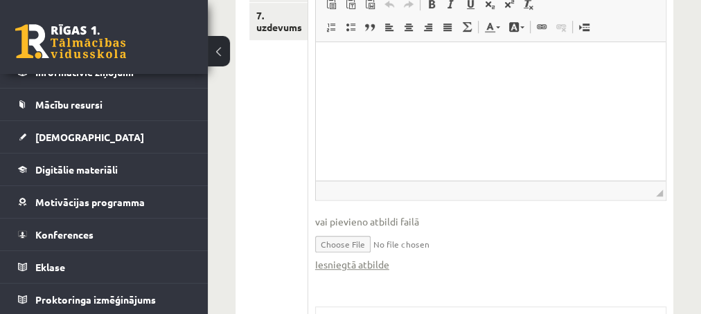
scroll to position [523, 0]
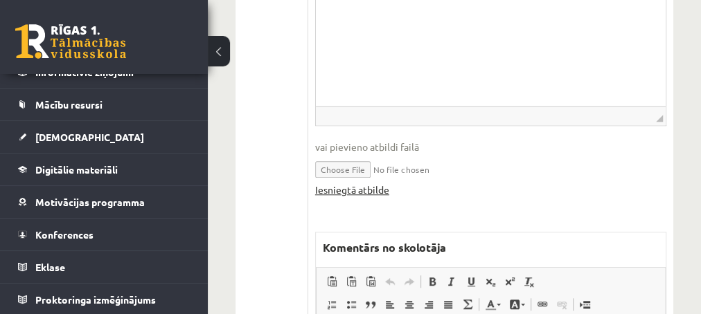
click at [340, 183] on link "Iesniegtā atbilde" at bounding box center [352, 190] width 74 height 15
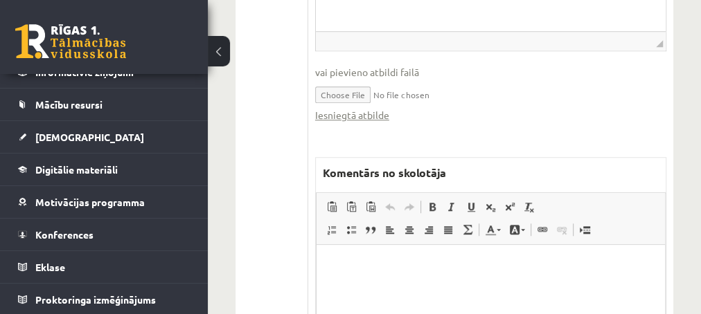
scroll to position [673, 0]
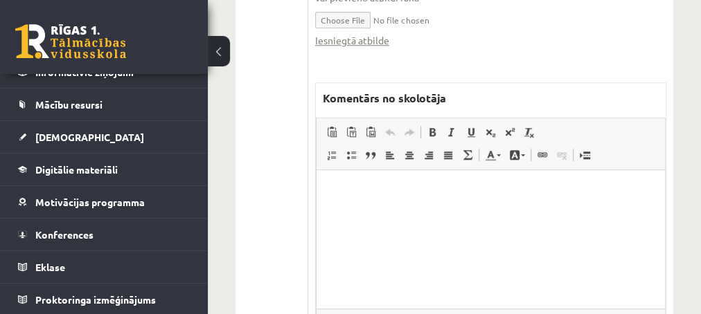
click at [352, 189] on p "Editor, wiswyg-editor-47433888014680-1760001618-276" at bounding box center [490, 190] width 321 height 15
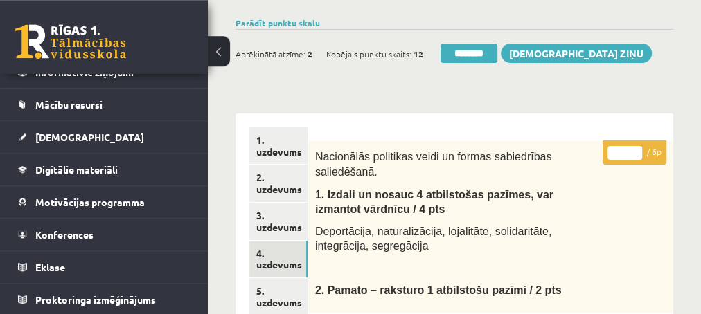
scroll to position [75, 0]
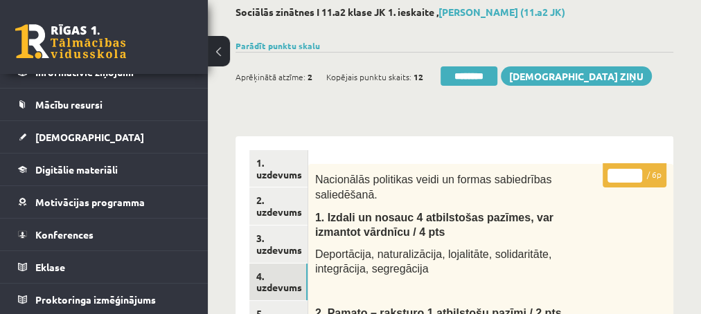
click at [636, 172] on input "*" at bounding box center [624, 176] width 35 height 14
type input "*"
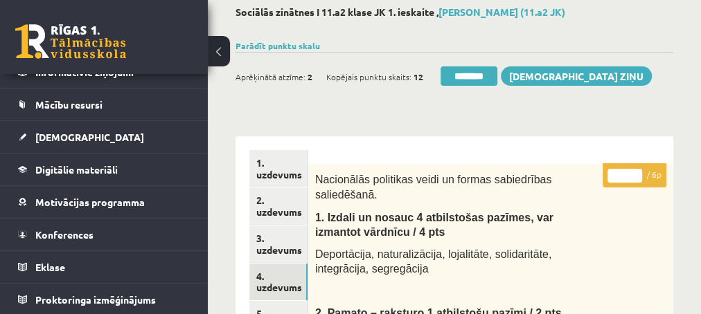
click at [636, 172] on input "*" at bounding box center [624, 176] width 35 height 14
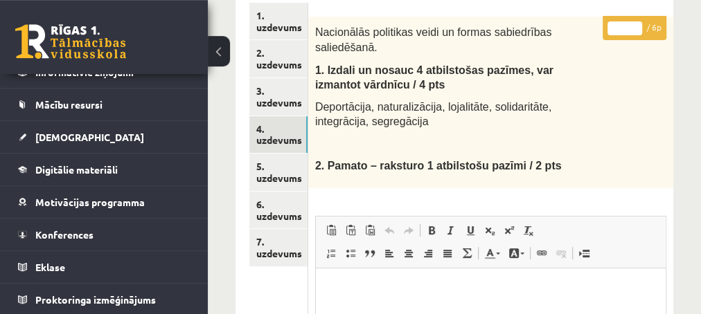
scroll to position [224, 0]
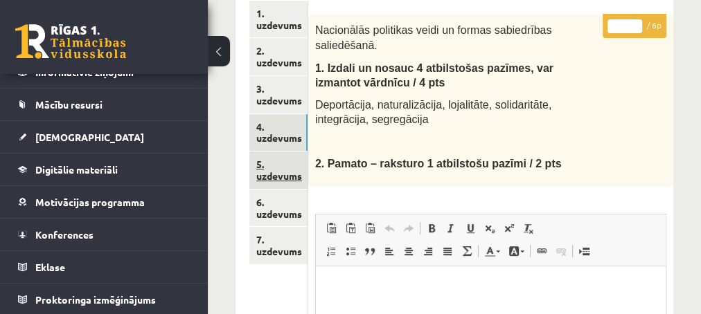
click at [280, 181] on link "5. uzdevums" at bounding box center [278, 170] width 58 height 37
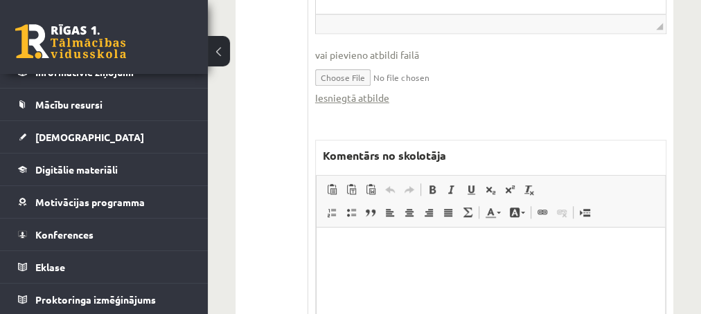
scroll to position [523, 0]
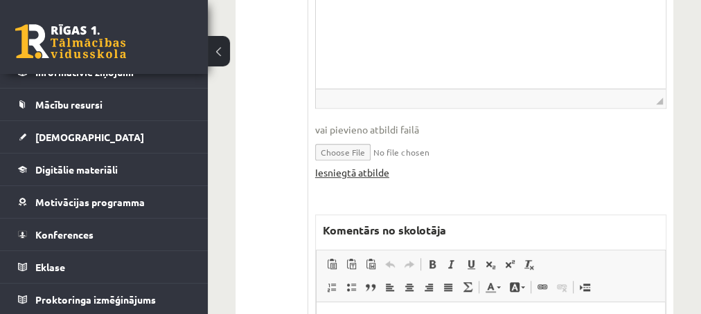
click at [355, 172] on link "Iesniegtā atbilde" at bounding box center [352, 172] width 74 height 15
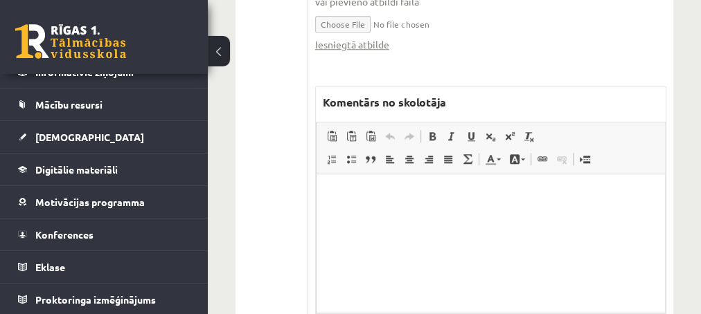
scroll to position [673, 0]
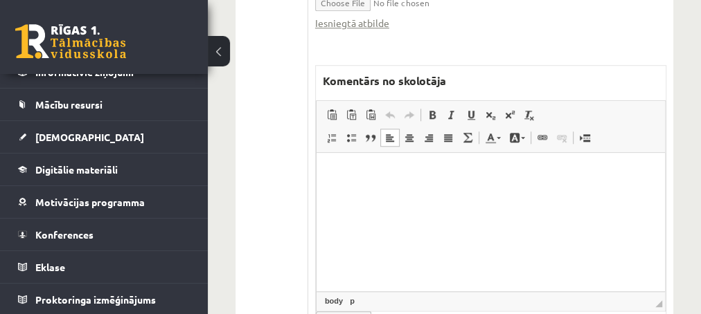
click at [360, 174] on p "Editor, wiswyg-editor-47433976787080-1760001698-285" at bounding box center [490, 174] width 321 height 15
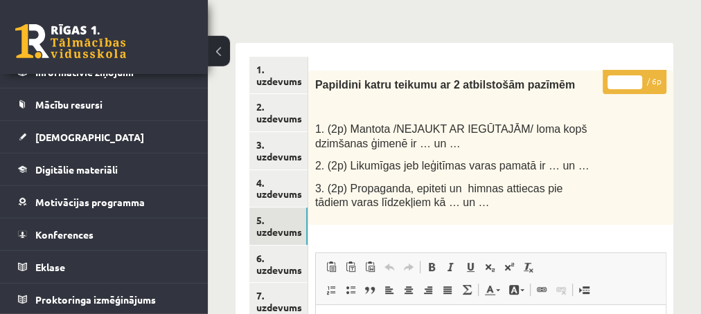
scroll to position [150, 0]
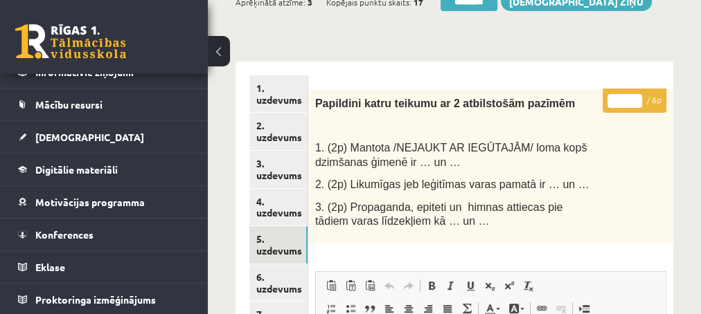
click at [638, 98] on input "*" at bounding box center [624, 101] width 35 height 14
type input "*"
click at [638, 98] on input "*" at bounding box center [624, 101] width 35 height 14
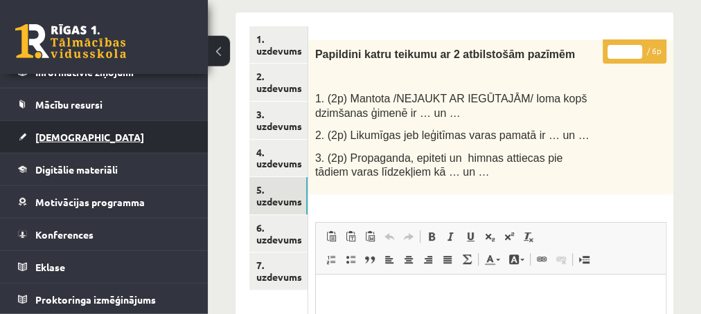
scroll to position [224, 0]
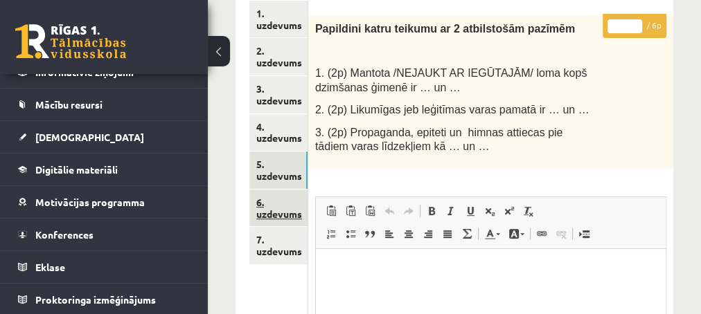
click at [269, 215] on link "6. uzdevums" at bounding box center [278, 208] width 58 height 37
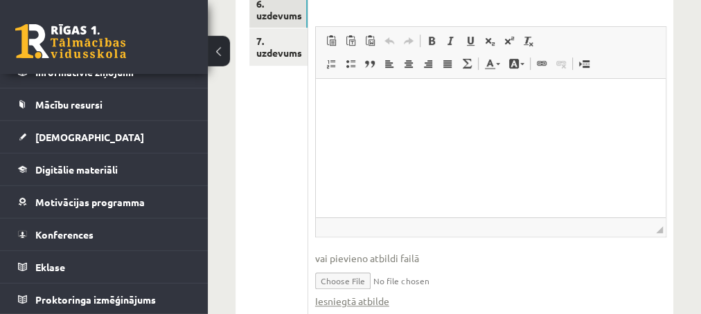
scroll to position [449, 0]
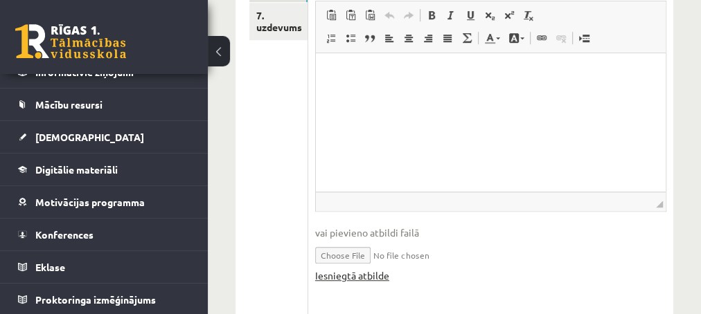
click at [344, 269] on link "Iesniegtā atbilde" at bounding box center [352, 276] width 74 height 15
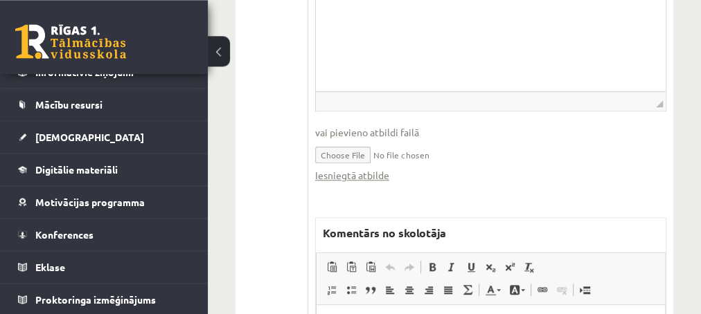
scroll to position [673, 0]
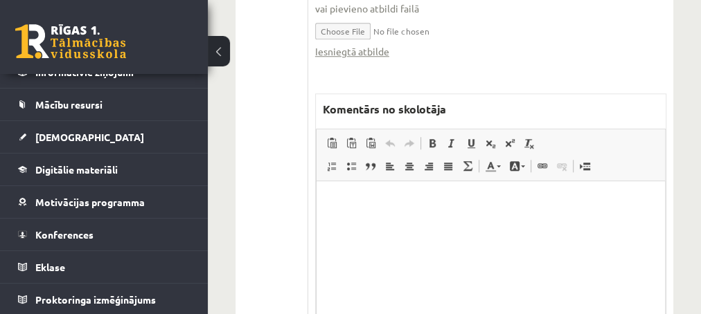
click at [334, 197] on p "Editor, wiswyg-editor-47434011062000-1760001753-199" at bounding box center [490, 202] width 321 height 15
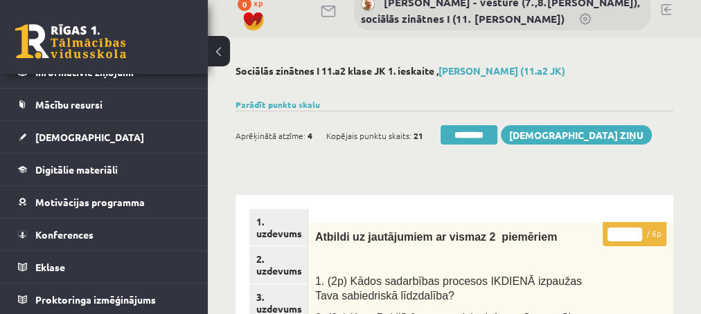
scroll to position [0, 0]
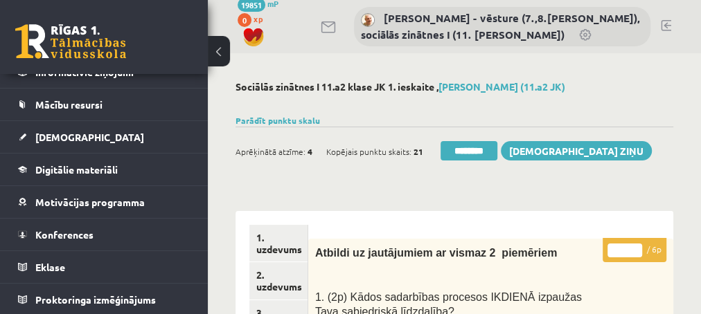
click at [636, 247] on input "*" at bounding box center [624, 251] width 35 height 14
click at [636, 248] on input "*" at bounding box center [624, 251] width 35 height 14
click at [637, 248] on input "*" at bounding box center [624, 251] width 35 height 14
type input "*"
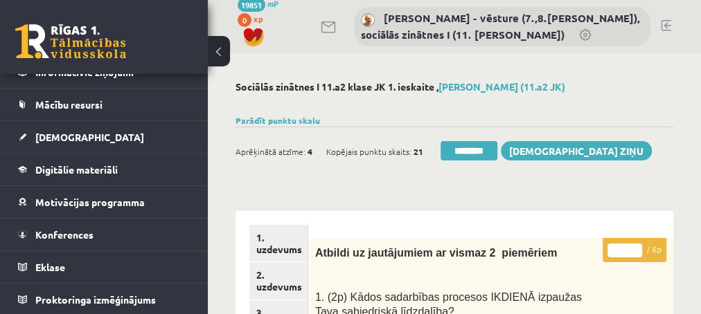
click at [637, 248] on input "*" at bounding box center [624, 251] width 35 height 14
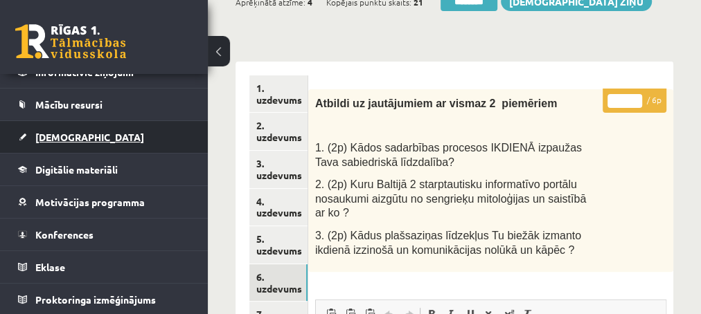
scroll to position [224, 0]
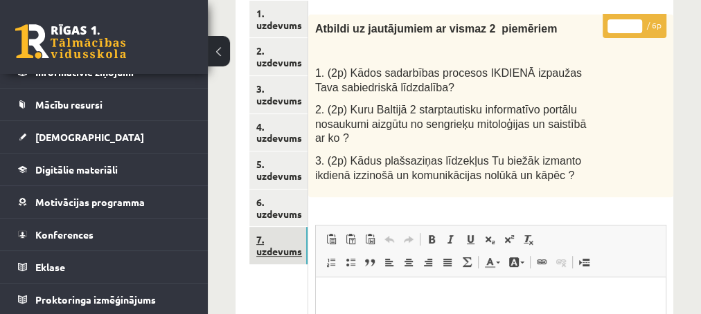
click at [273, 253] on link "7. uzdevums" at bounding box center [278, 245] width 58 height 37
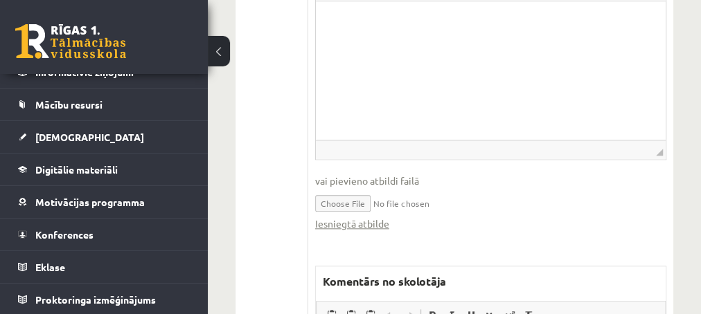
scroll to position [673, 0]
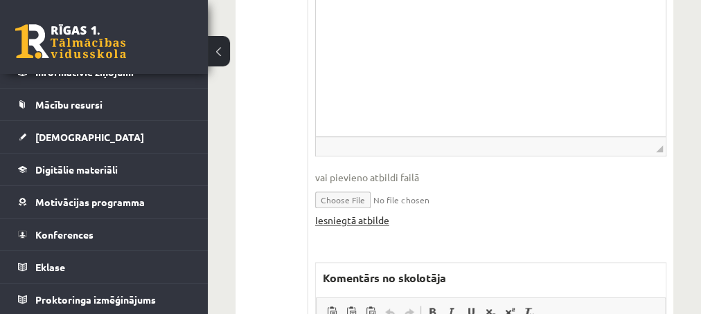
click at [352, 213] on link "Iesniegtā atbilde" at bounding box center [352, 220] width 74 height 15
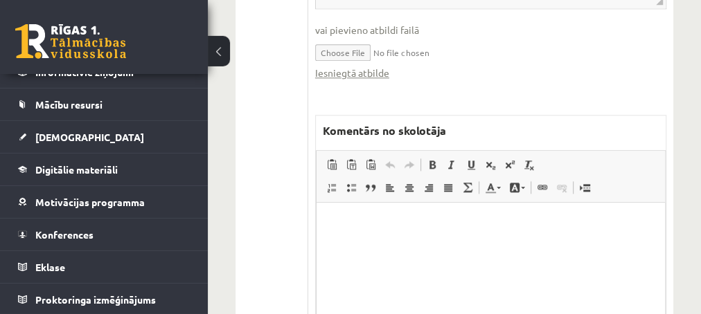
scroll to position [822, 0]
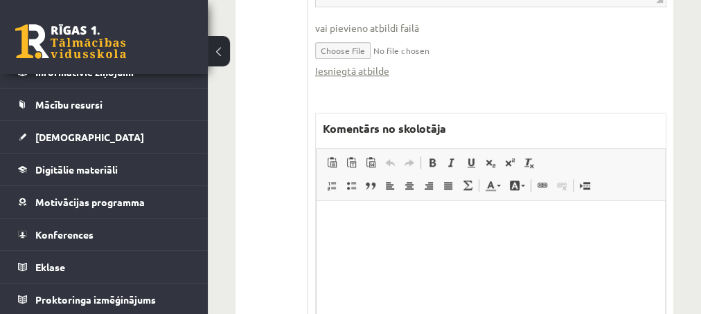
click at [366, 219] on p "Editor, wiswyg-editor-47433833606040-1760001808-398" at bounding box center [490, 221] width 321 height 15
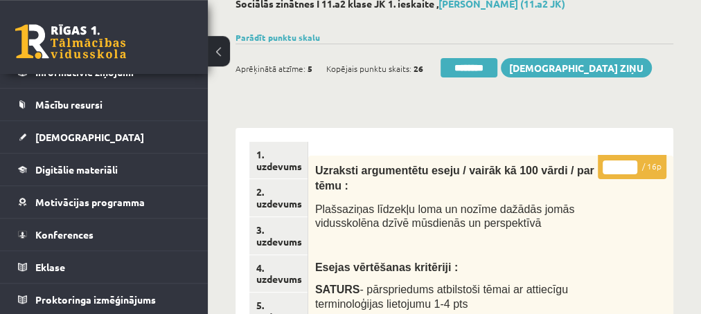
scroll to position [75, 0]
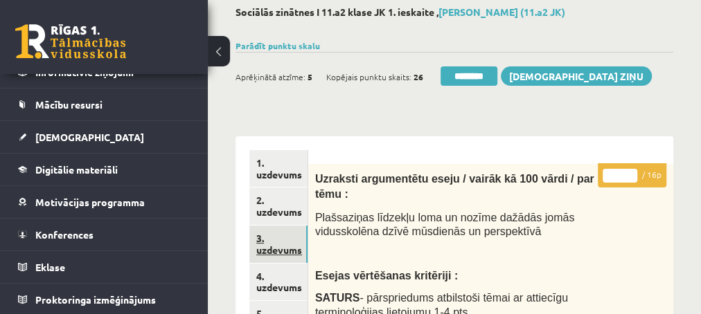
click at [275, 249] on link "3. uzdevums" at bounding box center [278, 244] width 58 height 37
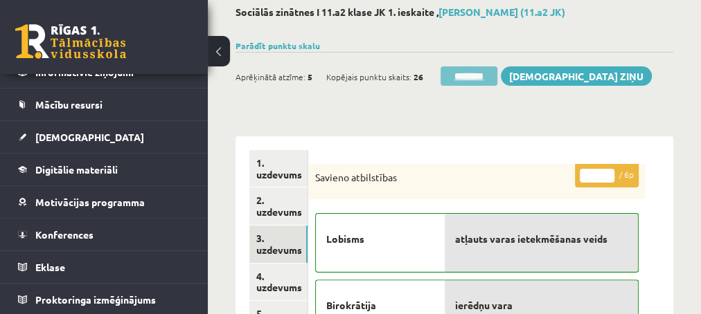
scroll to position [0, 0]
click at [461, 76] on input "********" at bounding box center [468, 75] width 57 height 19
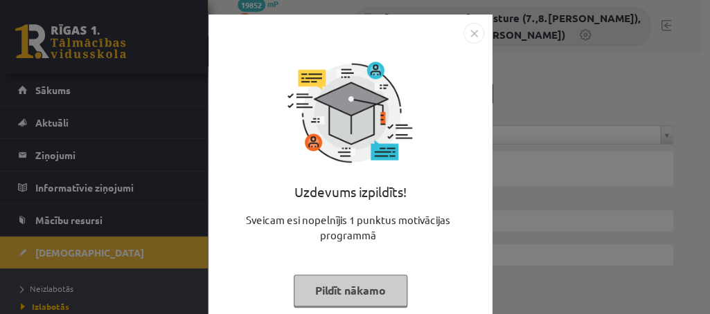
click at [323, 296] on button "Pildīt nākamo" at bounding box center [351, 291] width 114 height 32
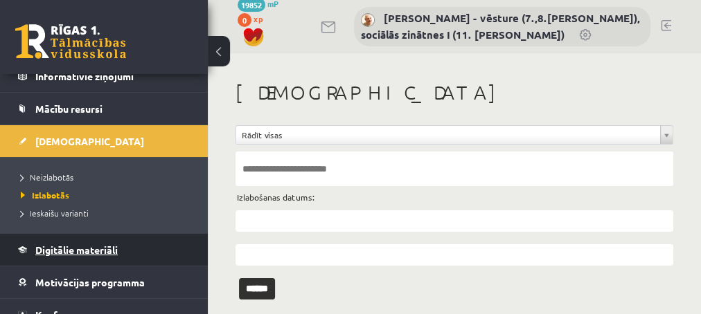
scroll to position [112, 0]
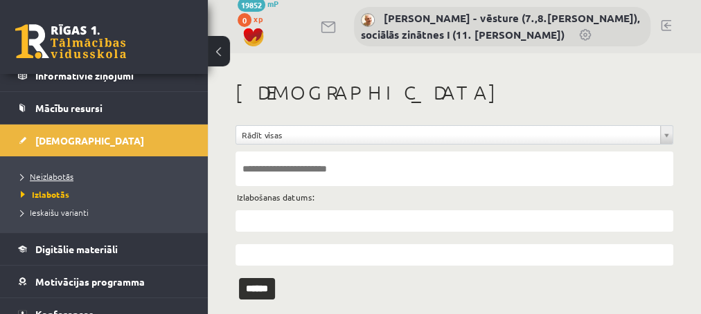
click at [54, 173] on span "Neizlabotās" at bounding box center [47, 176] width 53 height 11
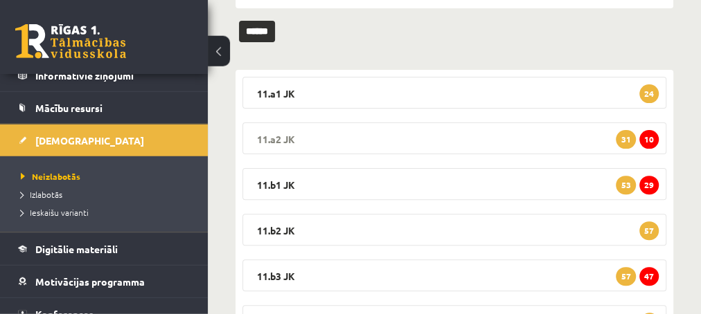
scroll to position [150, 0]
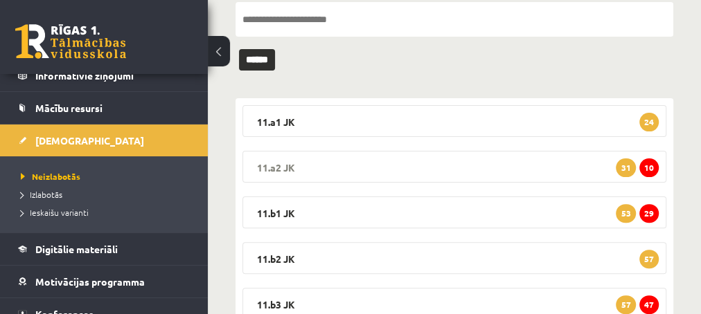
click at [652, 168] on span "10" at bounding box center [648, 168] width 19 height 19
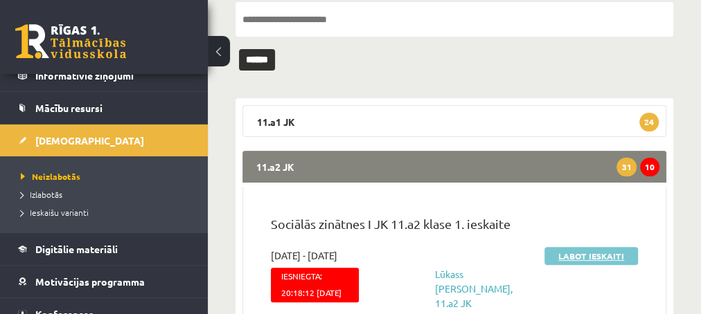
click at [564, 257] on link "Labot ieskaiti" at bounding box center [590, 256] width 93 height 18
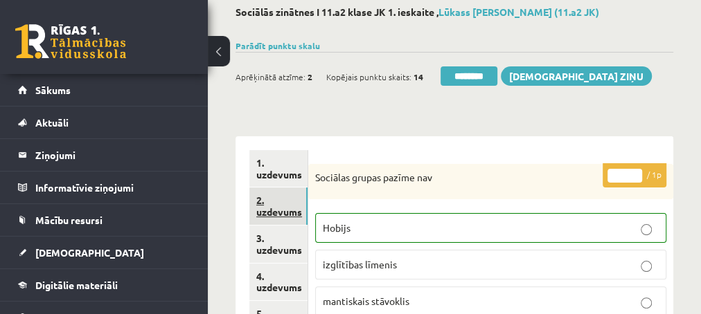
click at [278, 210] on link "2. uzdevums" at bounding box center [278, 206] width 58 height 37
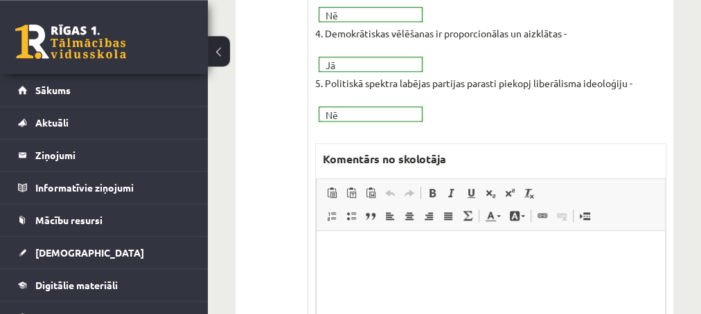
scroll to position [523, 0]
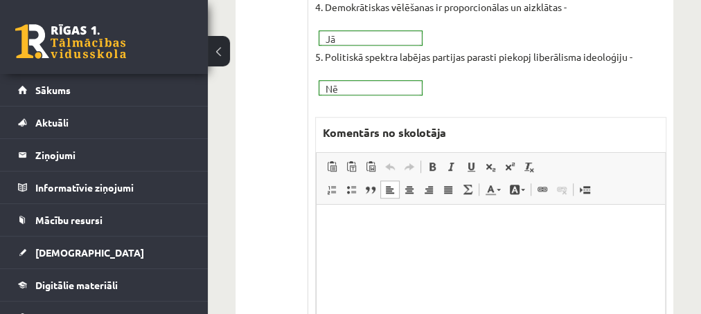
click at [330, 225] on p "Editor, wiswyg-editor-47433800099080-1760001907-532" at bounding box center [490, 226] width 321 height 15
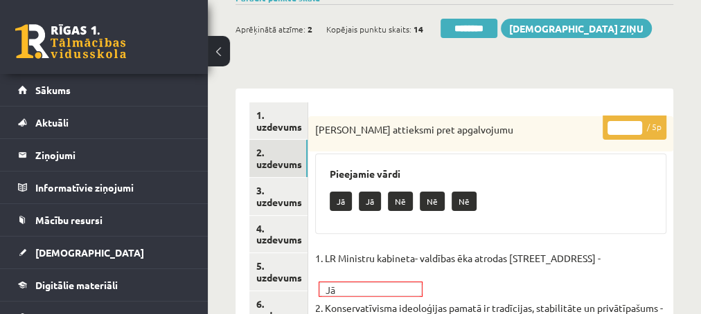
scroll to position [150, 0]
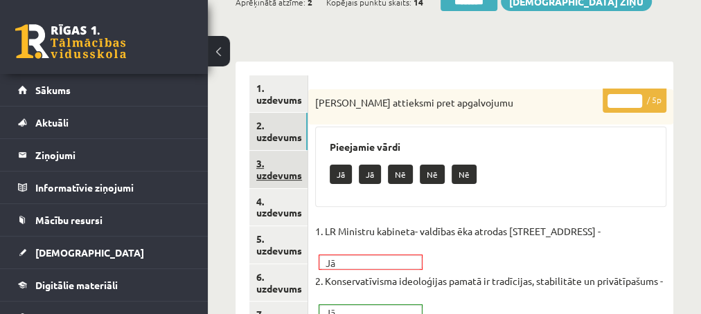
click at [271, 172] on link "3. uzdevums" at bounding box center [278, 169] width 58 height 37
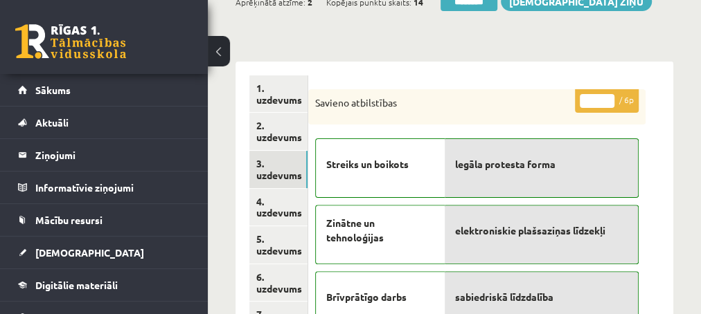
scroll to position [0, 0]
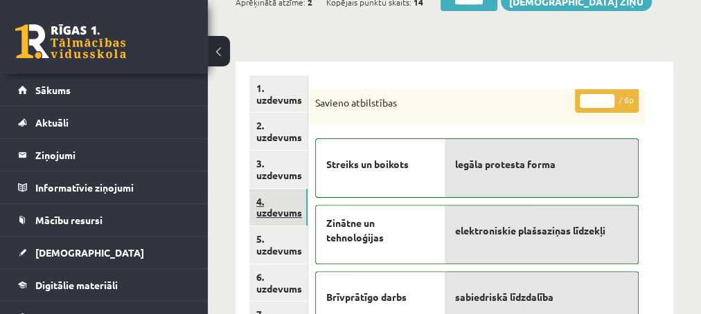
click at [278, 212] on link "4. uzdevums" at bounding box center [278, 207] width 58 height 37
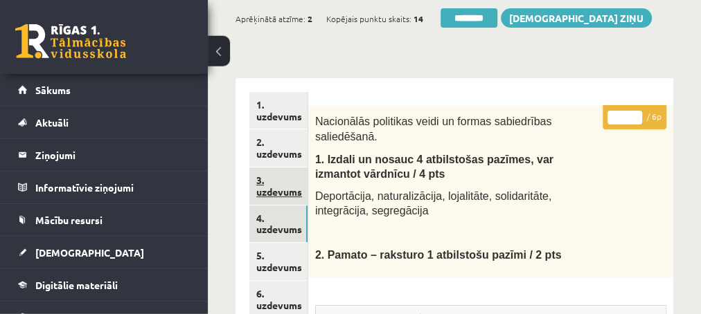
scroll to position [150, 0]
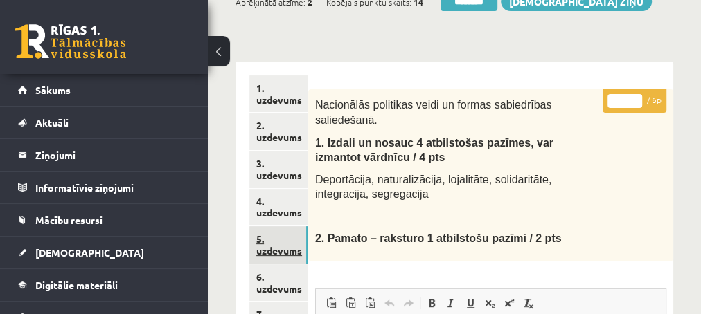
click at [273, 248] on link "5. uzdevums" at bounding box center [278, 244] width 58 height 37
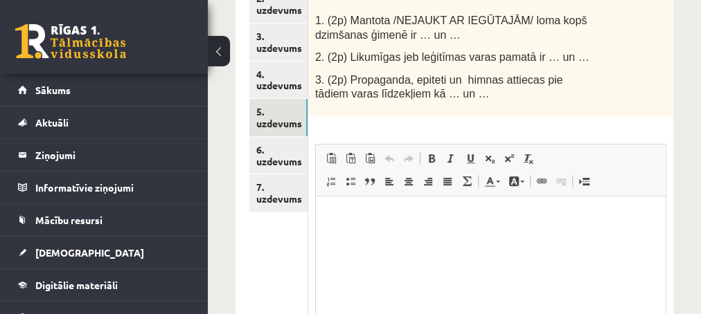
scroll to position [299, 0]
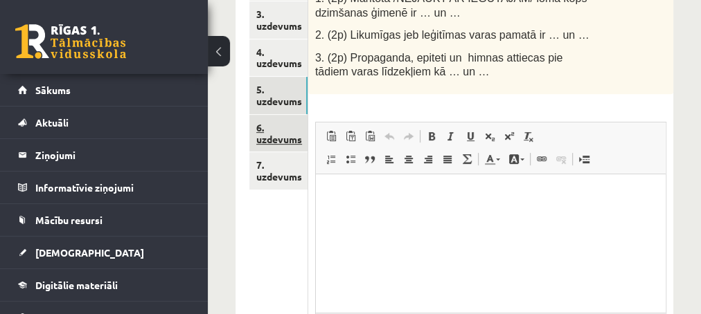
click at [276, 136] on link "6. uzdevums" at bounding box center [278, 133] width 58 height 37
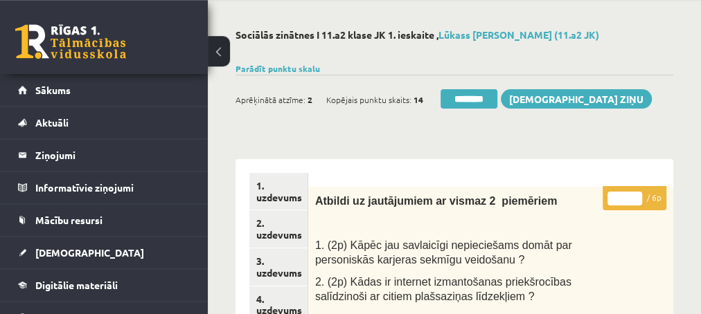
scroll to position [0, 0]
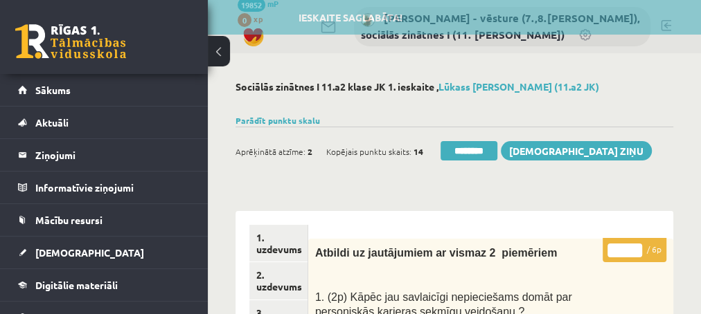
type input "*"
click at [637, 246] on input "*" at bounding box center [624, 251] width 35 height 14
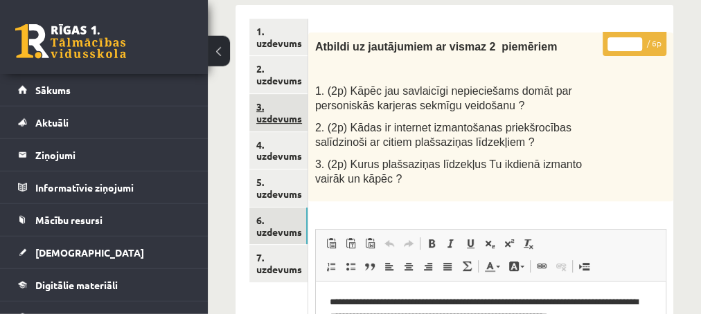
scroll to position [224, 0]
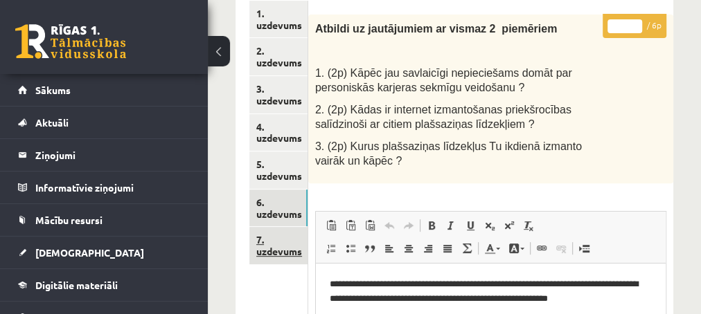
click at [264, 253] on link "7. uzdevums" at bounding box center [278, 245] width 58 height 37
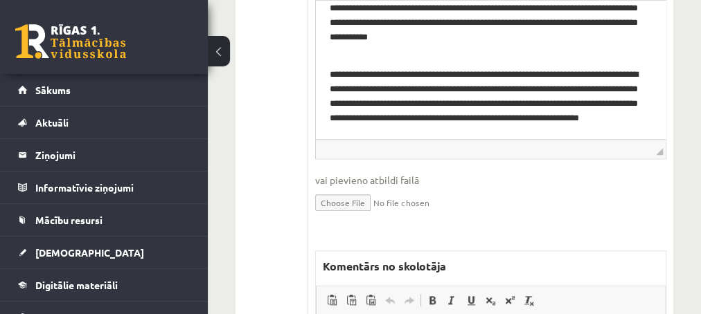
scroll to position [748, 0]
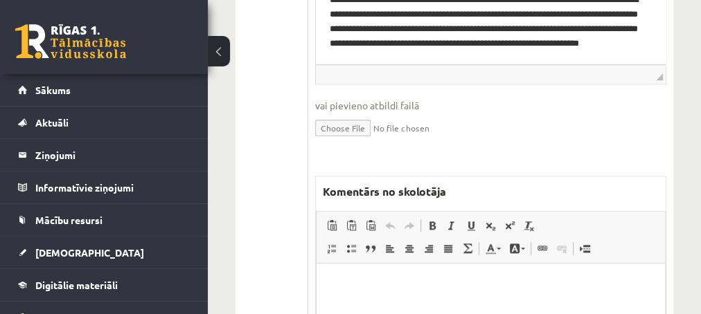
click at [370, 286] on p "Editor, wiswyg-editor-47434001682760-1760001997-71" at bounding box center [490, 284] width 321 height 15
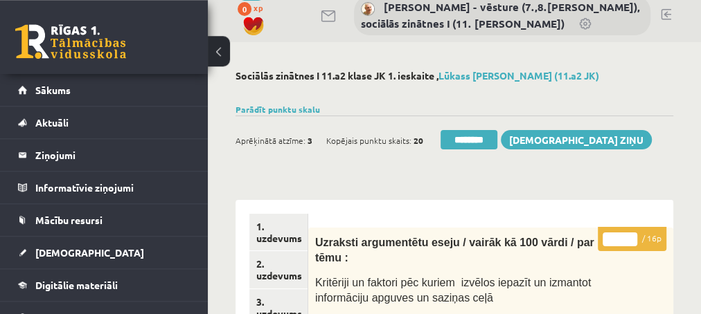
scroll to position [0, 0]
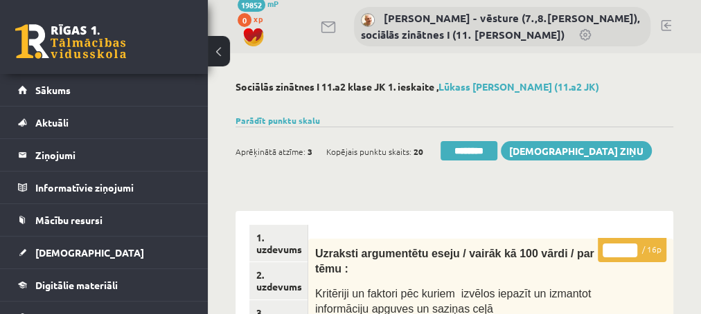
click at [633, 246] on input "*" at bounding box center [619, 251] width 35 height 14
click at [633, 246] on input "**" at bounding box center [619, 251] width 35 height 14
type input "**"
click at [633, 246] on input "**" at bounding box center [619, 251] width 35 height 14
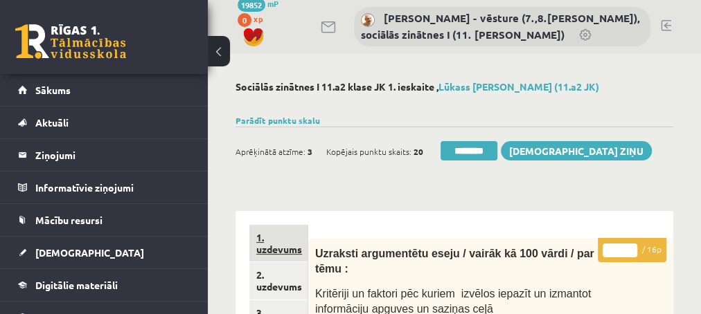
click at [280, 248] on link "1. uzdevums" at bounding box center [278, 243] width 58 height 37
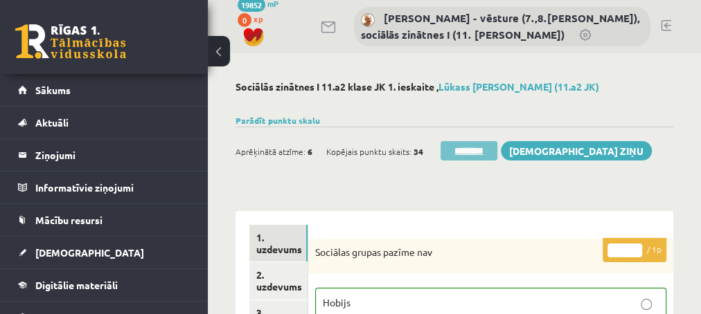
click at [456, 154] on input "********" at bounding box center [468, 150] width 57 height 19
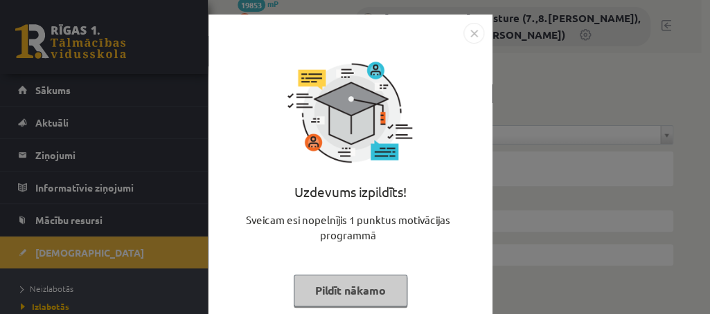
click at [361, 291] on button "Pildīt nākamo" at bounding box center [351, 291] width 114 height 32
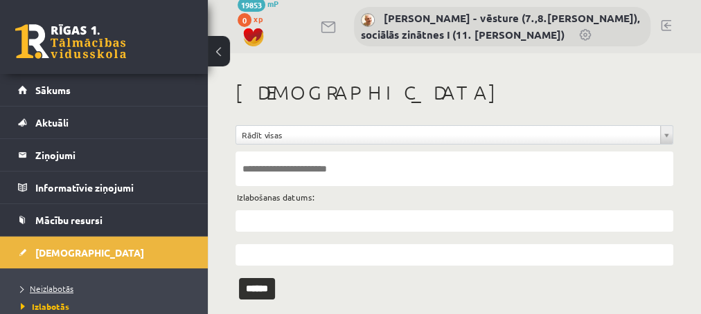
click at [60, 291] on span "Neizlabotās" at bounding box center [47, 288] width 53 height 11
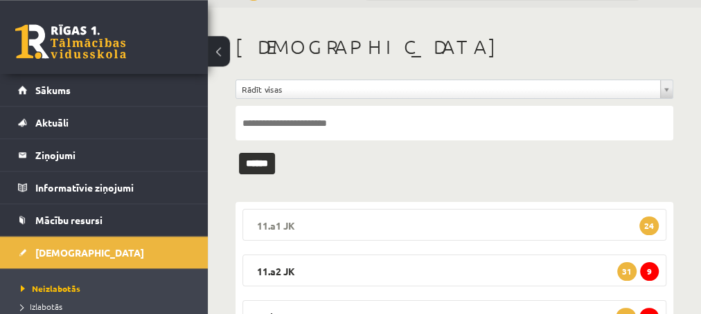
scroll to position [75, 0]
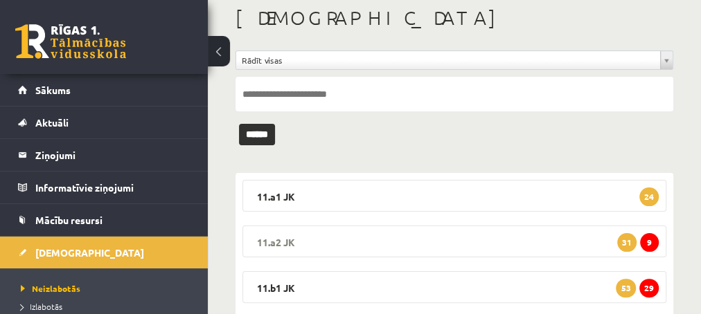
click at [650, 244] on span "9" at bounding box center [649, 242] width 19 height 19
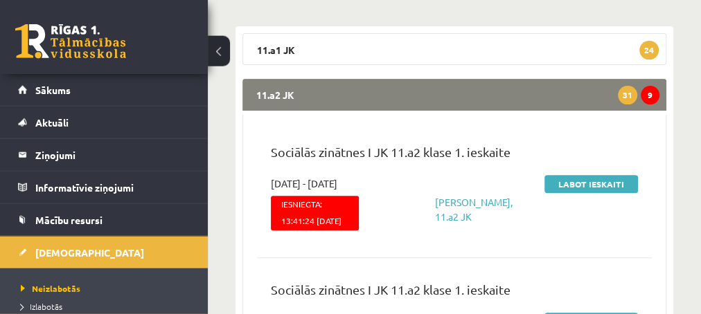
scroll to position [224, 0]
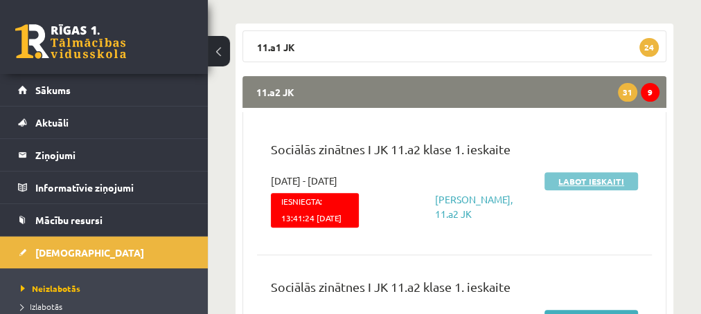
click at [581, 179] on link "Labot ieskaiti" at bounding box center [590, 181] width 93 height 18
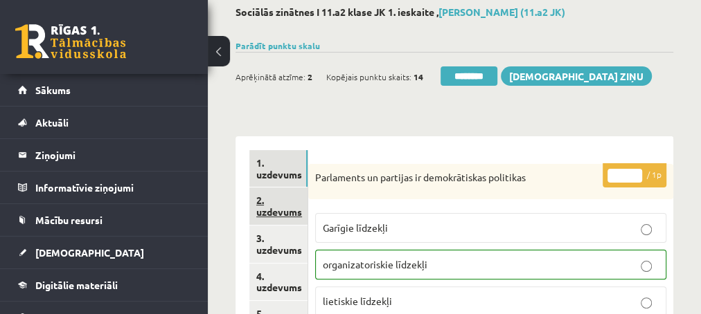
click at [280, 213] on link "2. uzdevums" at bounding box center [278, 206] width 58 height 37
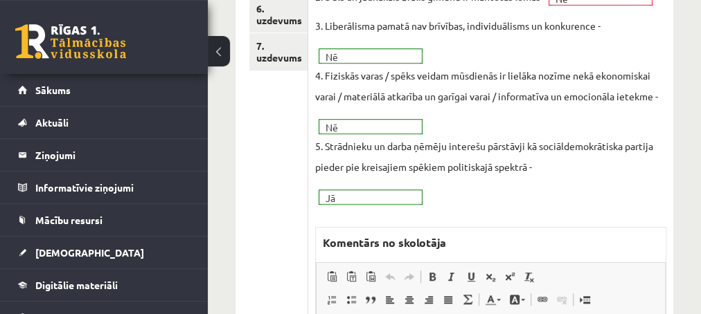
scroll to position [449, 0]
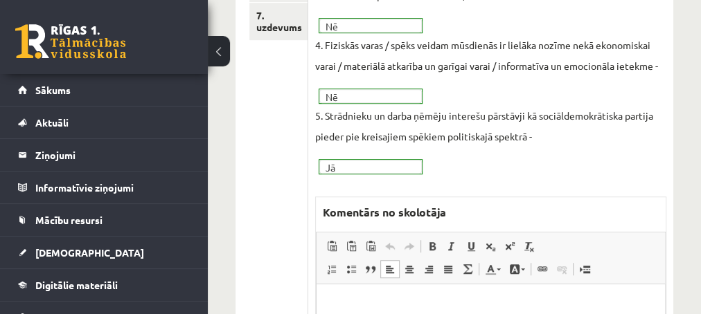
click at [358, 300] on p "Editor, wiswyg-editor-47433946330380-1760002134-67" at bounding box center [490, 305] width 321 height 15
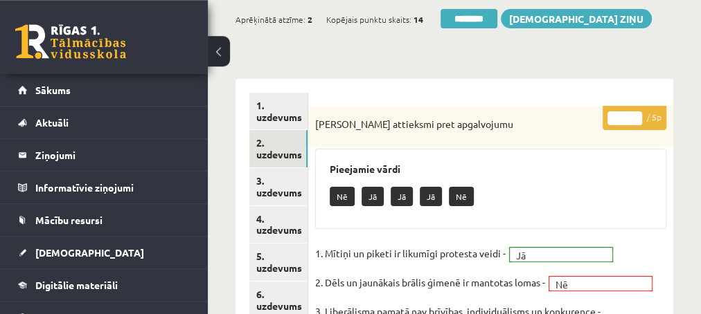
scroll to position [150, 0]
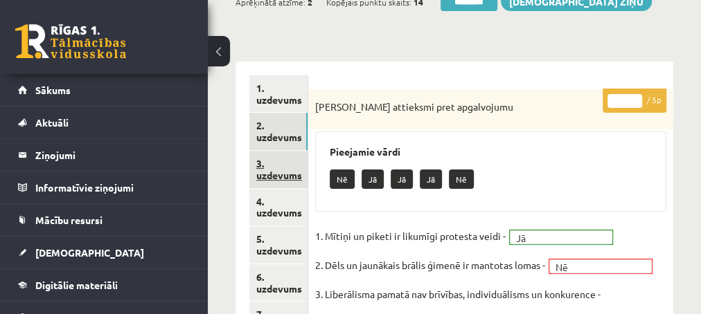
click at [286, 180] on link "3. uzdevums" at bounding box center [278, 169] width 58 height 37
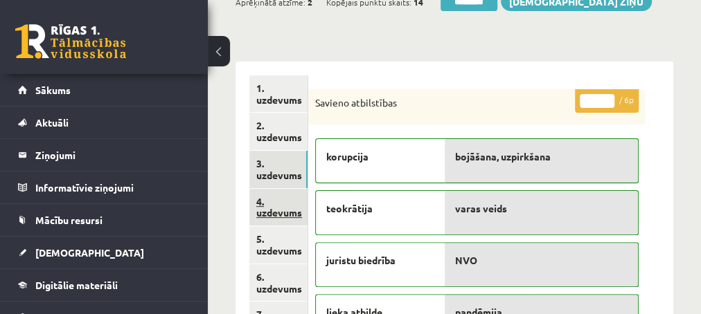
scroll to position [0, 0]
click at [271, 213] on link "4. uzdevums" at bounding box center [278, 207] width 58 height 37
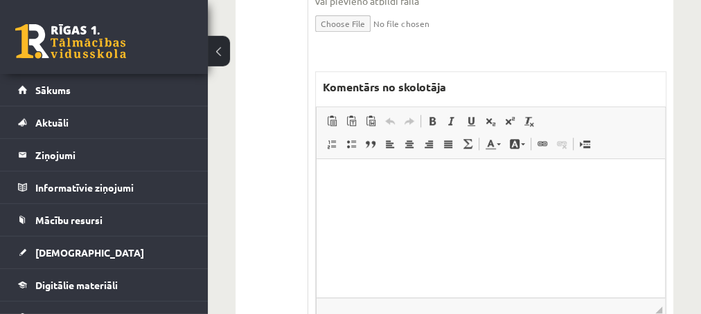
scroll to position [673, 0]
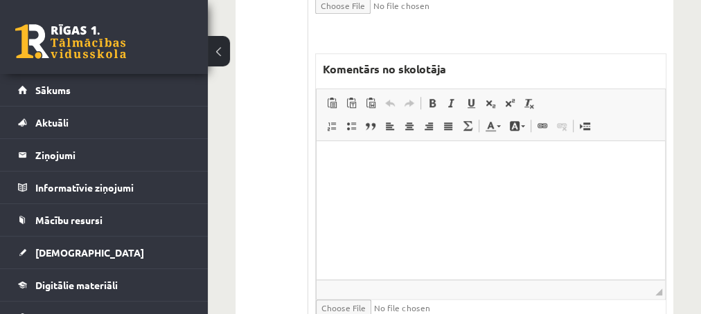
click at [409, 179] on html at bounding box center [490, 210] width 348 height 138
click at [409, 179] on html "**********" at bounding box center [490, 210] width 348 height 138
click at [487, 163] on p "**********" at bounding box center [490, 161] width 321 height 15
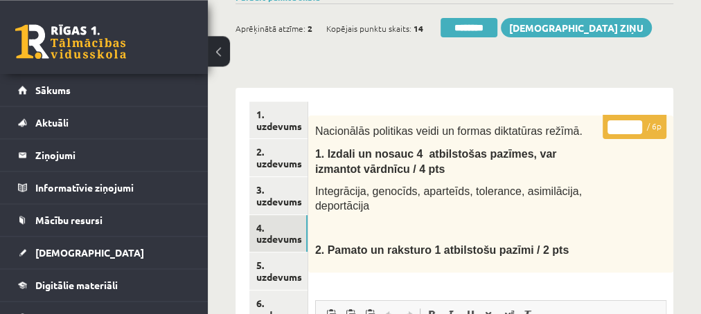
scroll to position [75, 0]
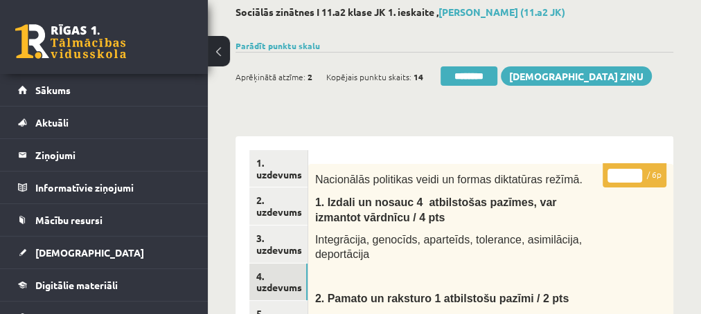
click at [633, 170] on input "*" at bounding box center [624, 176] width 35 height 14
type input "*"
click at [633, 170] on input "*" at bounding box center [624, 176] width 35 height 14
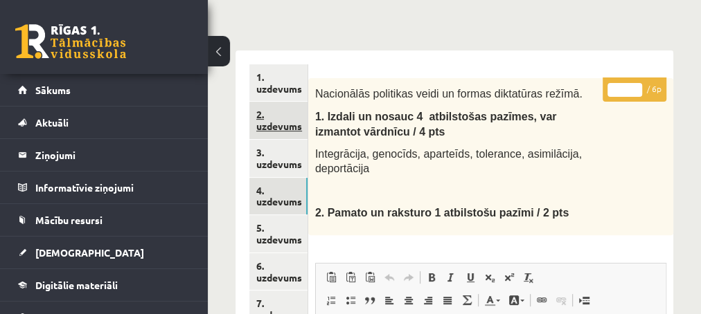
scroll to position [224, 0]
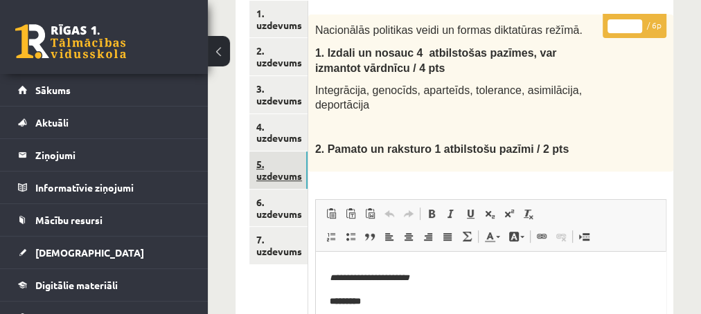
click at [287, 177] on link "5. uzdevums" at bounding box center [278, 170] width 58 height 37
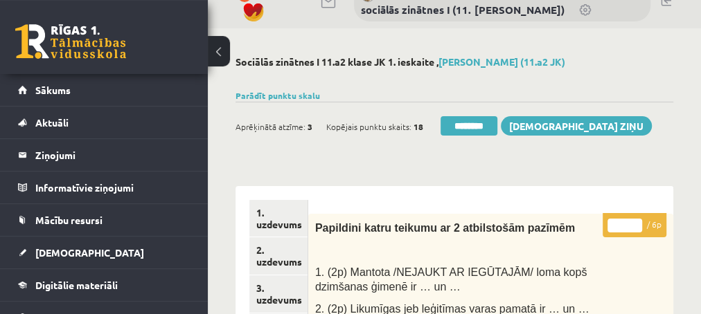
scroll to position [0, 0]
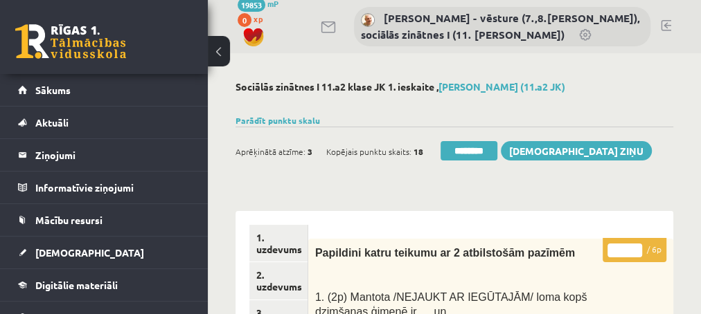
type input "*"
click at [637, 246] on input "*" at bounding box center [624, 251] width 35 height 14
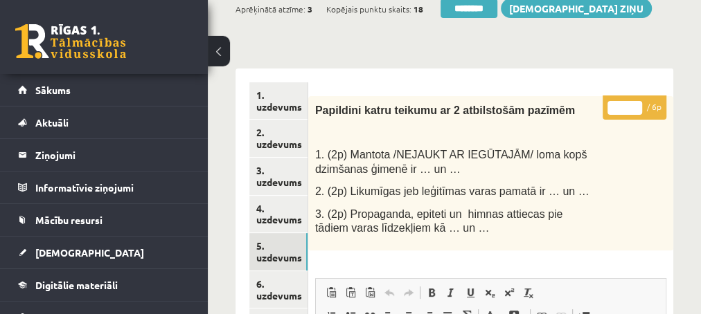
scroll to position [150, 0]
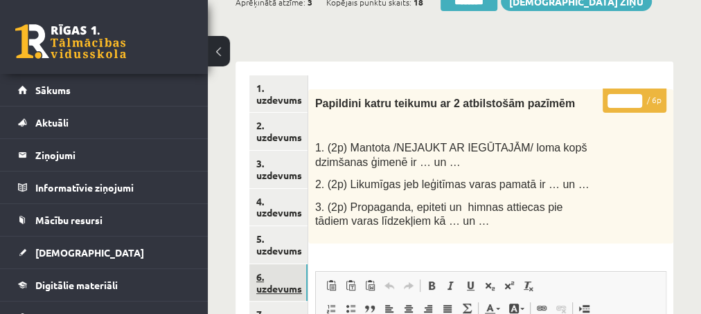
click at [279, 287] on link "6. uzdevums" at bounding box center [278, 282] width 58 height 37
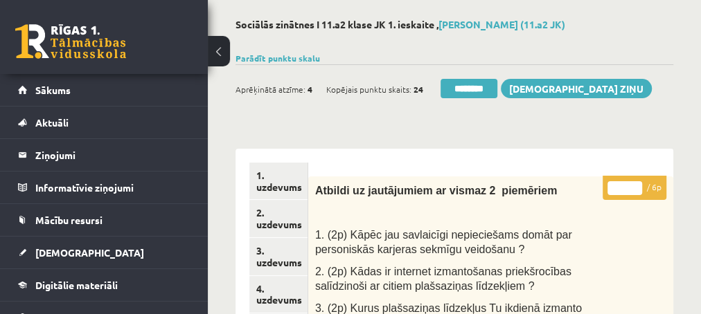
scroll to position [0, 0]
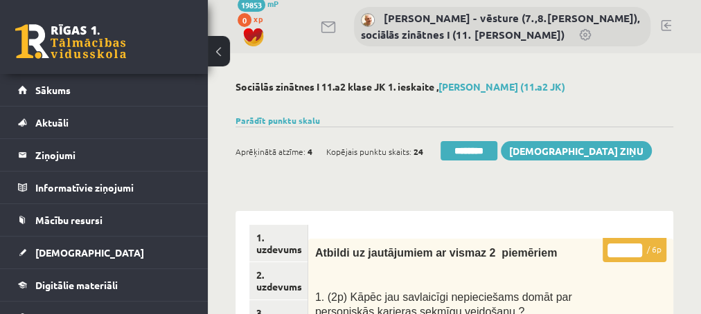
type input "*"
click at [631, 246] on input "*" at bounding box center [624, 251] width 35 height 14
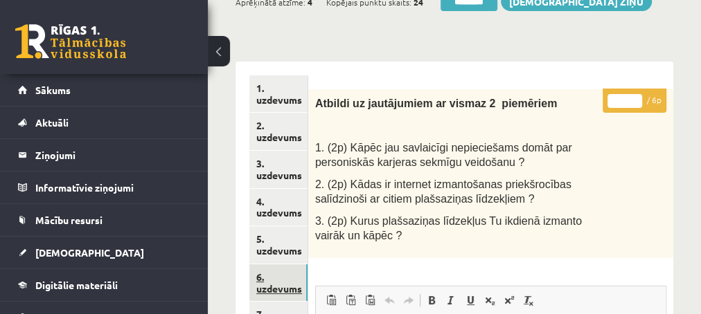
scroll to position [224, 0]
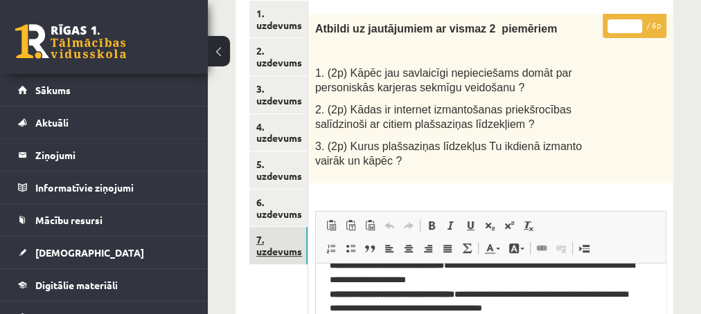
click at [280, 255] on link "7. uzdevums" at bounding box center [278, 245] width 58 height 37
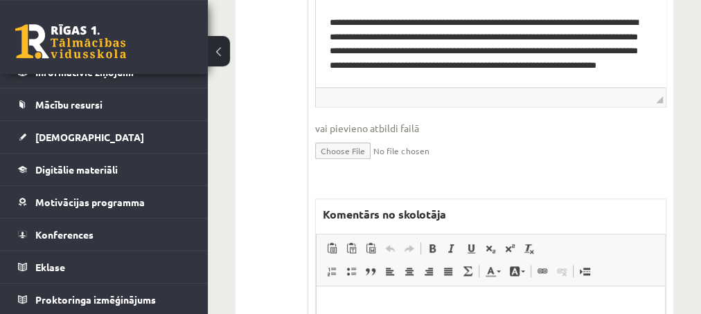
scroll to position [748, 0]
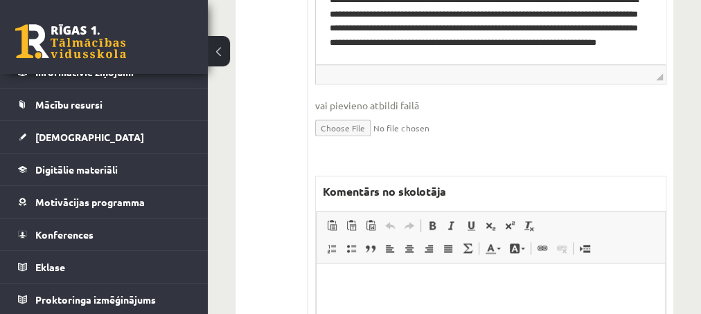
click at [372, 280] on p "Editor, wiswyg-editor-47434014953860-1760002412-605" at bounding box center [490, 284] width 321 height 15
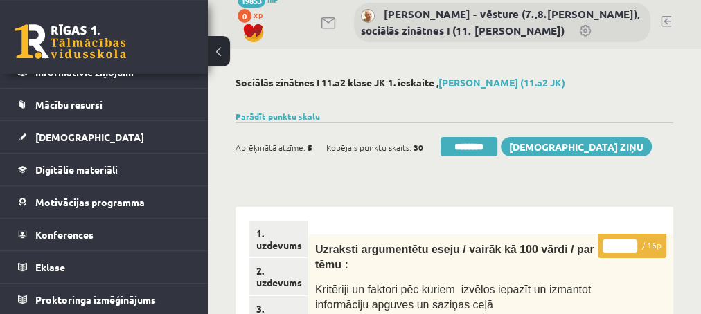
scroll to position [0, 0]
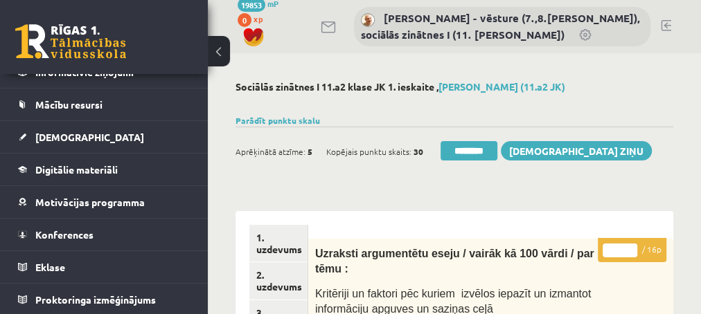
click at [629, 246] on input "*" at bounding box center [619, 251] width 35 height 14
click at [625, 246] on input "**" at bounding box center [619, 251] width 35 height 14
type input "**"
click at [625, 246] on input "**" at bounding box center [619, 251] width 35 height 14
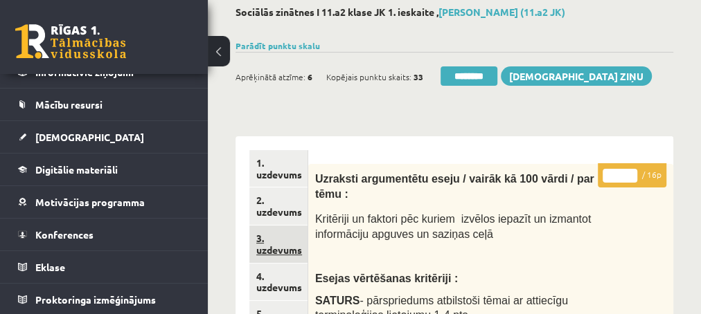
click at [290, 251] on link "3. uzdevums" at bounding box center [278, 244] width 58 height 37
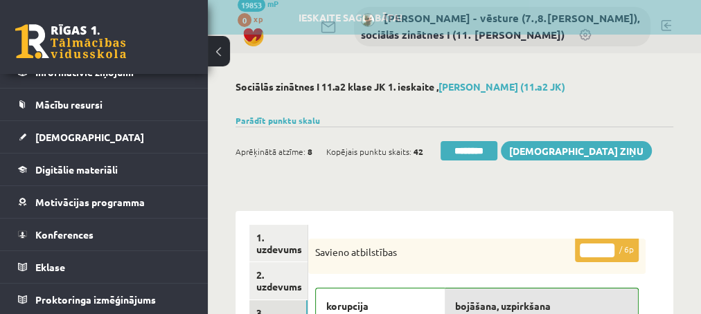
scroll to position [0, 0]
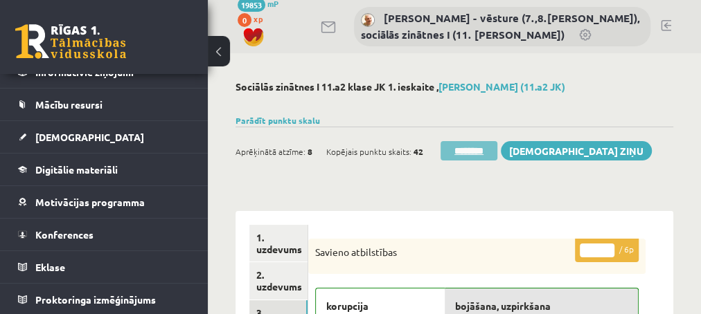
click at [460, 146] on input "********" at bounding box center [468, 150] width 57 height 19
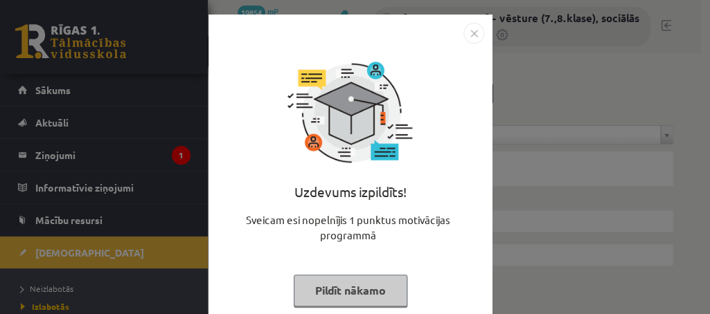
click at [329, 291] on button "Pildīt nākamo" at bounding box center [351, 291] width 114 height 32
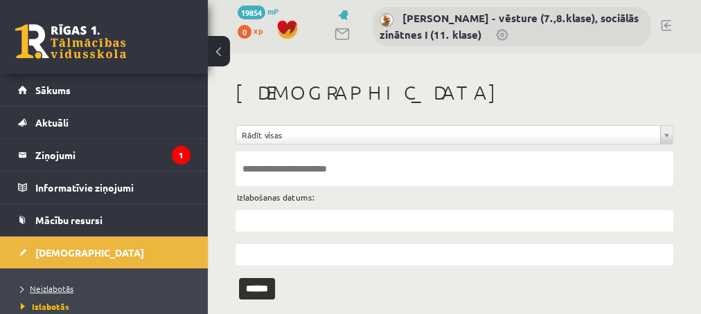
click at [49, 287] on span "Neizlabotās" at bounding box center [47, 288] width 53 height 11
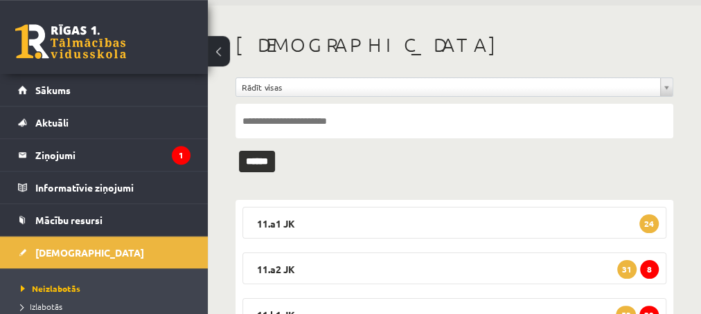
scroll to position [75, 0]
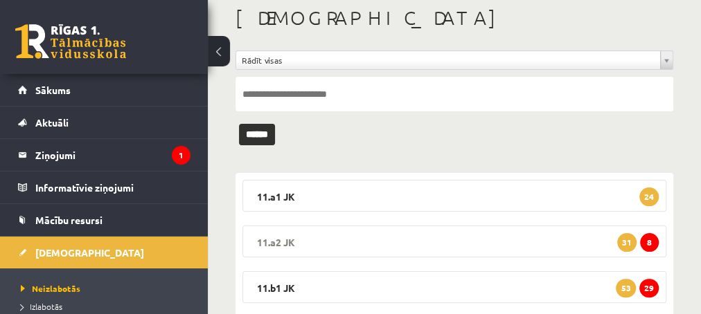
click at [649, 242] on span "8" at bounding box center [649, 242] width 19 height 19
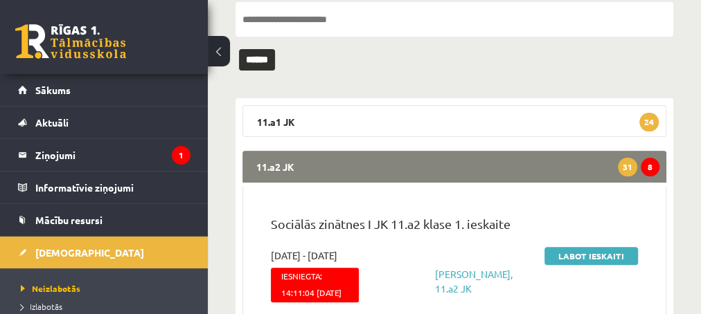
scroll to position [224, 0]
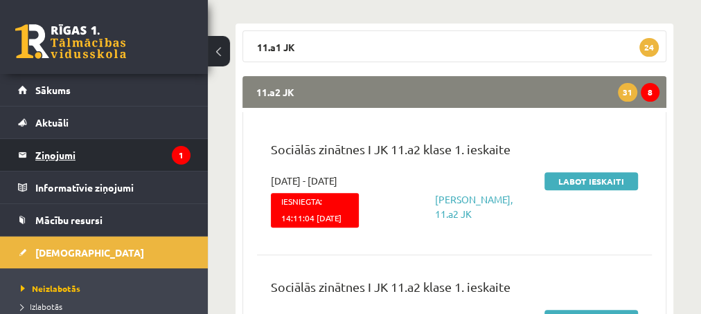
click at [63, 153] on legend "Ziņojumi 1" at bounding box center [112, 155] width 155 height 32
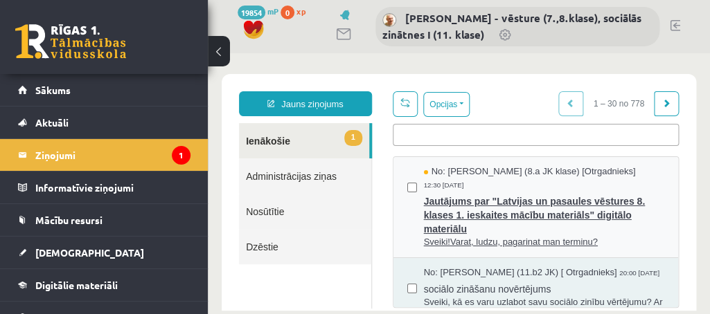
click at [507, 210] on span "Jautājums par "Latvijas un pasaules vēstures 8. klases 1. ieskaites mācību mate…" at bounding box center [544, 213] width 240 height 45
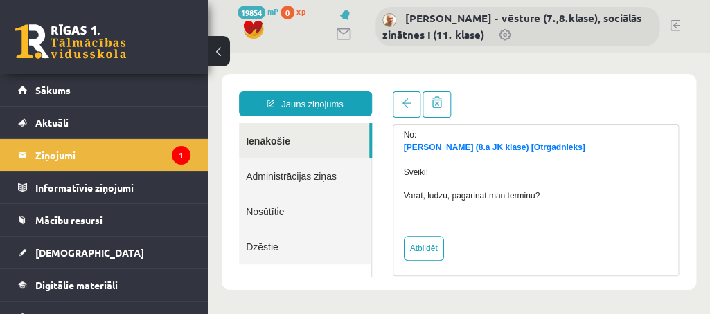
scroll to position [109, 0]
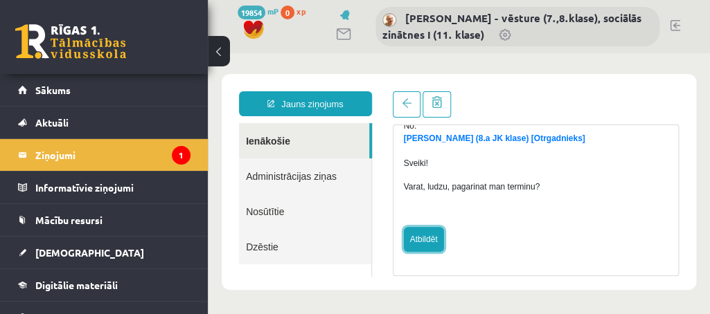
click at [415, 238] on link "Atbildēt" at bounding box center [424, 239] width 40 height 25
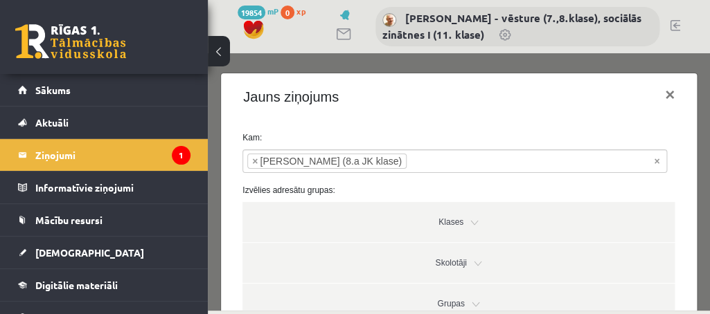
type input "**********"
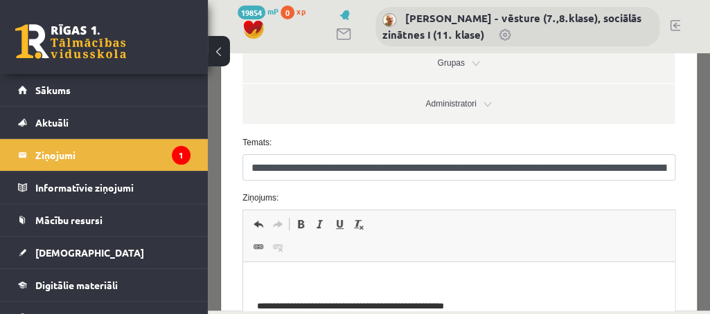
scroll to position [262, 0]
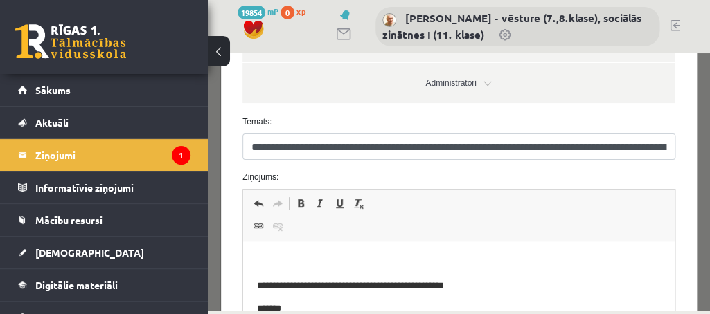
click at [298, 258] on p "Editor, wiswyg-editor-47433868639980-1760002611-330" at bounding box center [459, 262] width 404 height 15
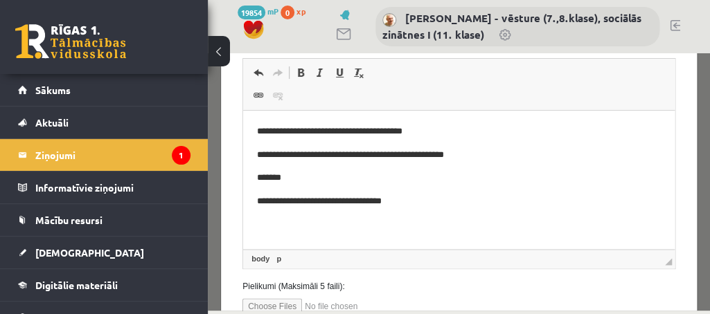
scroll to position [492, 0]
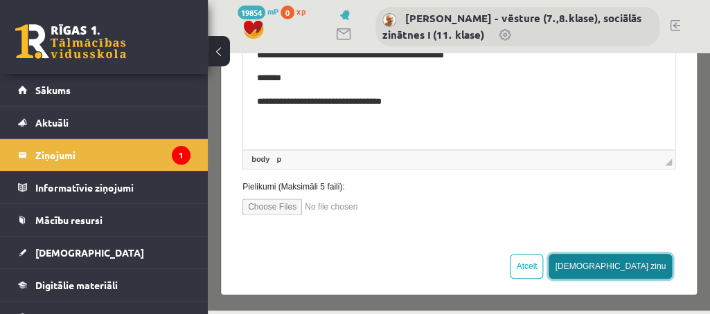
click at [629, 262] on button "[DEMOGRAPHIC_DATA] ziņu" at bounding box center [609, 266] width 123 height 25
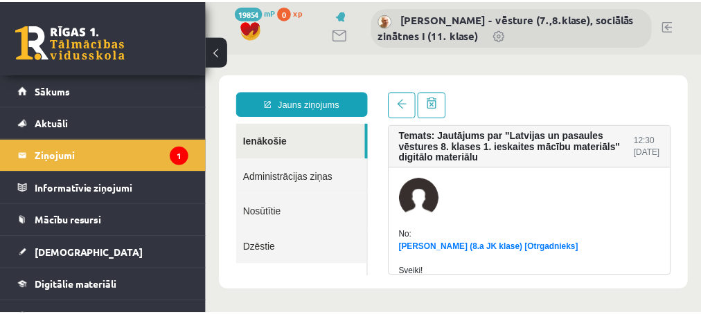
scroll to position [0, 0]
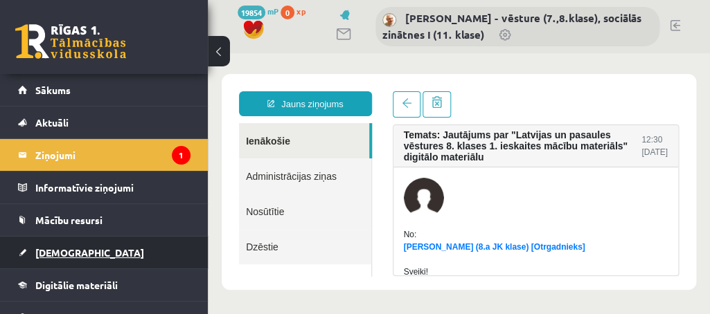
click at [53, 253] on span "[DEMOGRAPHIC_DATA]" at bounding box center [89, 252] width 109 height 12
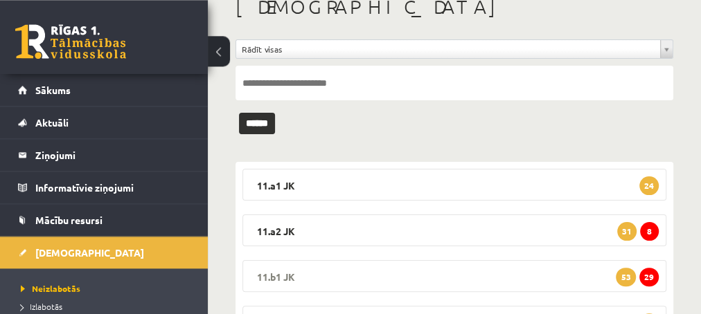
scroll to position [150, 0]
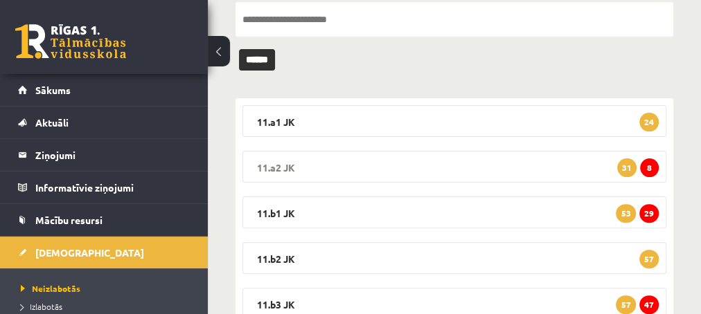
click at [648, 170] on span "8" at bounding box center [649, 168] width 19 height 19
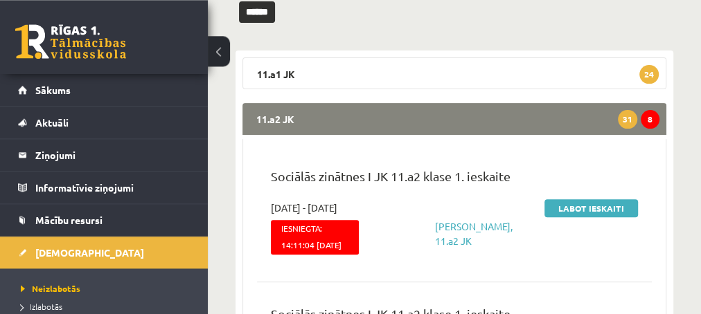
scroll to position [224, 0]
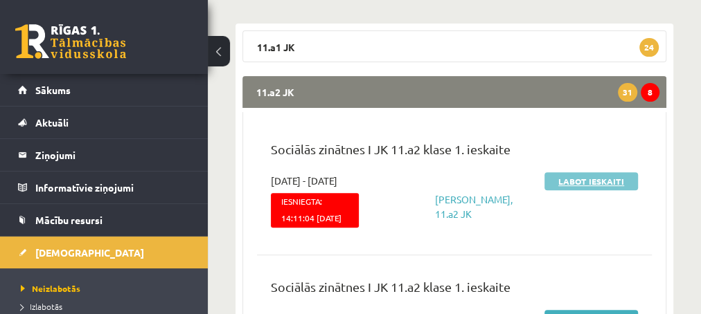
click at [561, 178] on link "Labot ieskaiti" at bounding box center [590, 181] width 93 height 18
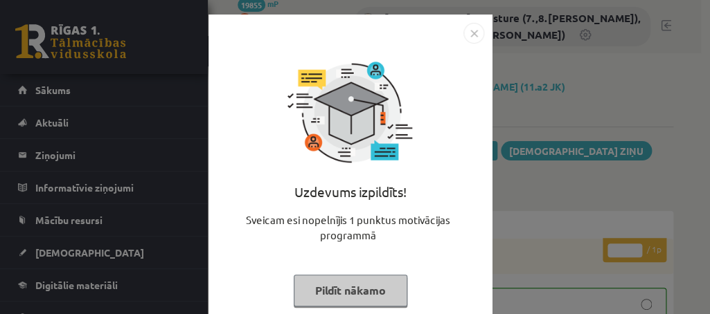
click at [363, 291] on button "Pildīt nākamo" at bounding box center [351, 291] width 114 height 32
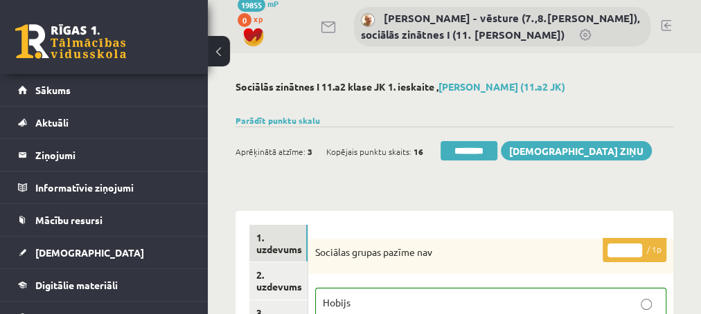
scroll to position [75, 0]
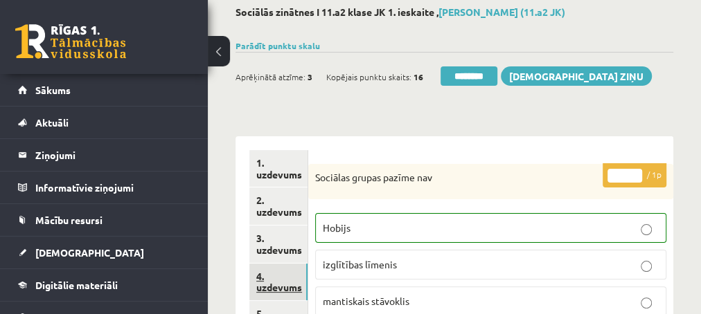
click at [284, 284] on link "4. uzdevums" at bounding box center [278, 282] width 58 height 37
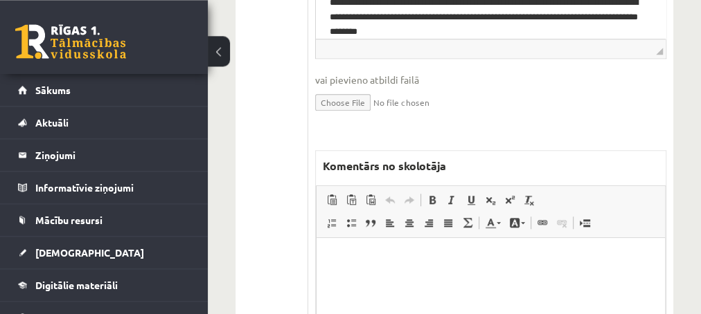
scroll to position [598, 0]
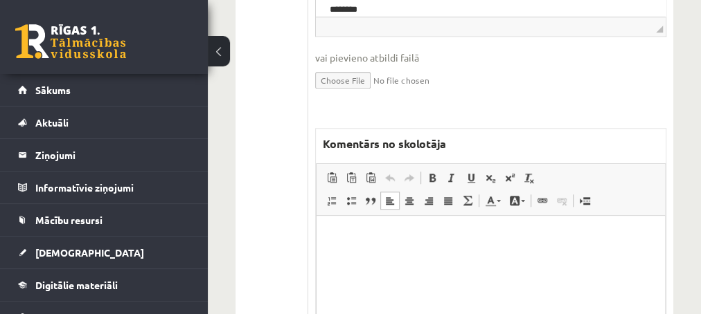
click at [400, 243] on p "Editor, wiswyg-editor-47434041373120-1760002696-493" at bounding box center [490, 236] width 321 height 15
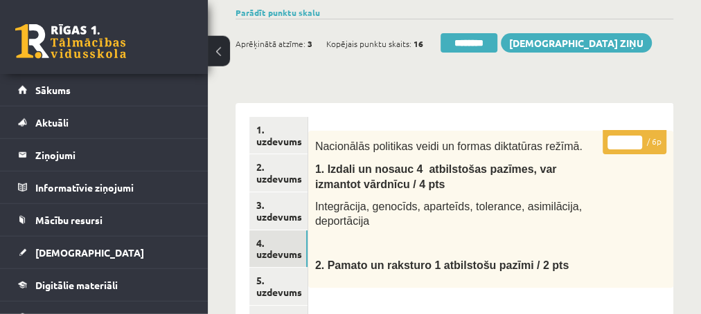
scroll to position [75, 0]
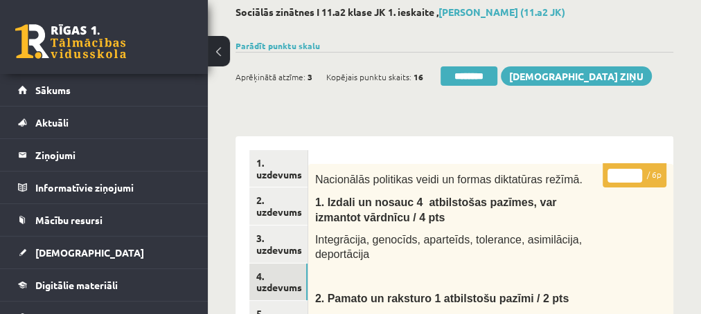
click at [633, 172] on input "*" at bounding box center [624, 176] width 35 height 14
type input "*"
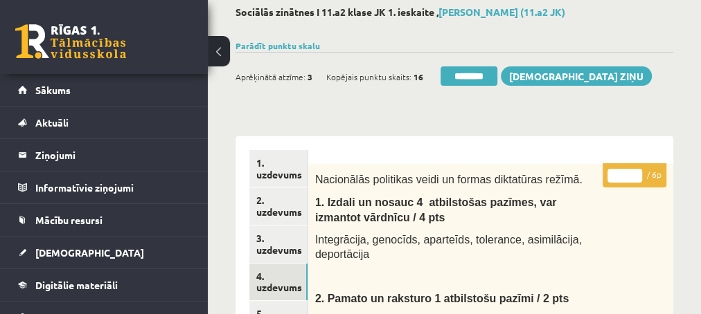
click at [633, 173] on input "*" at bounding box center [624, 176] width 35 height 14
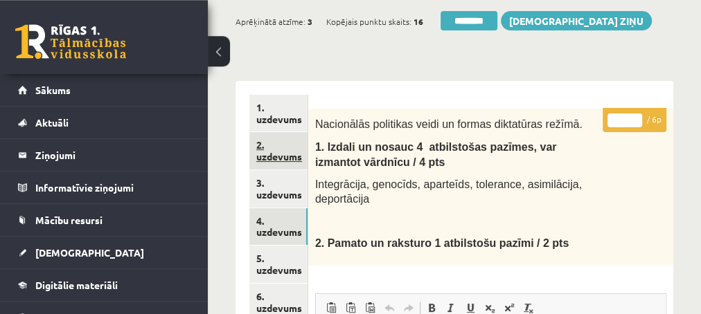
scroll to position [150, 0]
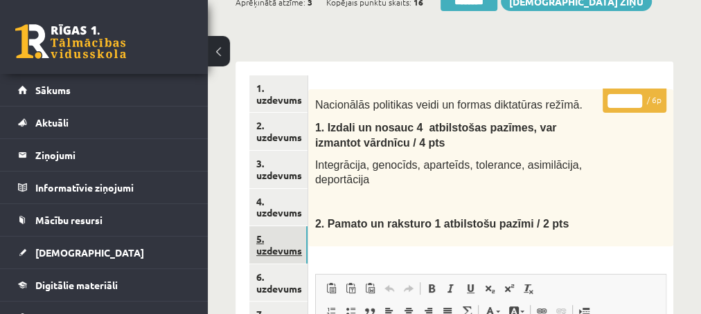
click at [271, 251] on link "5. uzdevums" at bounding box center [278, 244] width 58 height 37
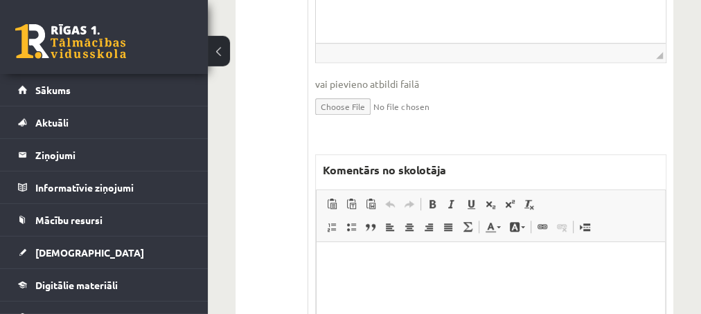
scroll to position [598, 0]
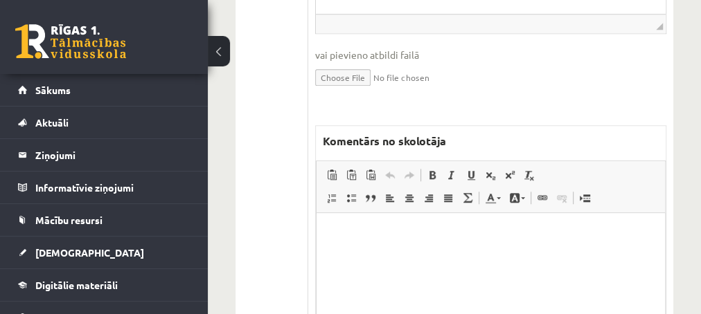
click at [411, 238] on p "Editor, wiswyg-editor-47433912556840-1760002752-431" at bounding box center [490, 234] width 321 height 15
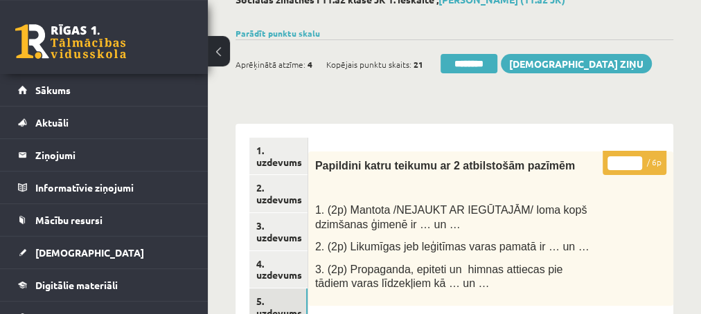
scroll to position [75, 0]
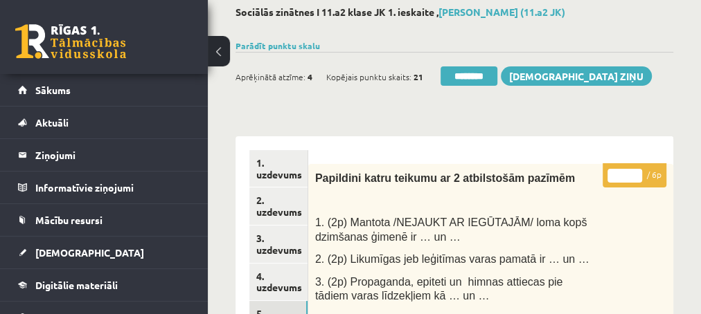
click at [634, 172] on input "*" at bounding box center [624, 176] width 35 height 14
click at [635, 172] on input "*" at bounding box center [624, 176] width 35 height 14
type input "*"
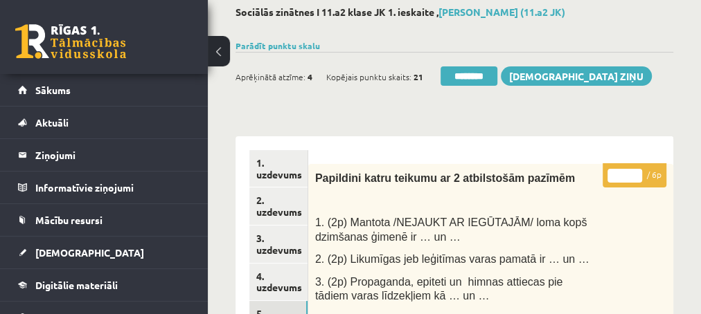
click at [635, 172] on input "*" at bounding box center [624, 176] width 35 height 14
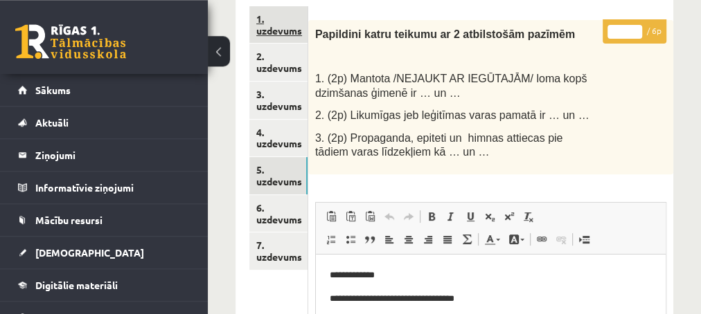
scroll to position [224, 0]
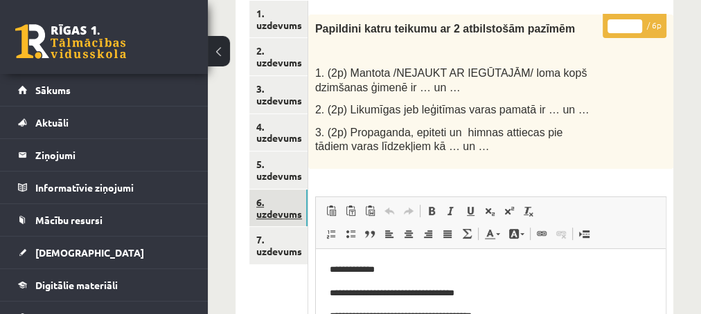
click at [273, 212] on link "6. uzdevums" at bounding box center [278, 208] width 58 height 37
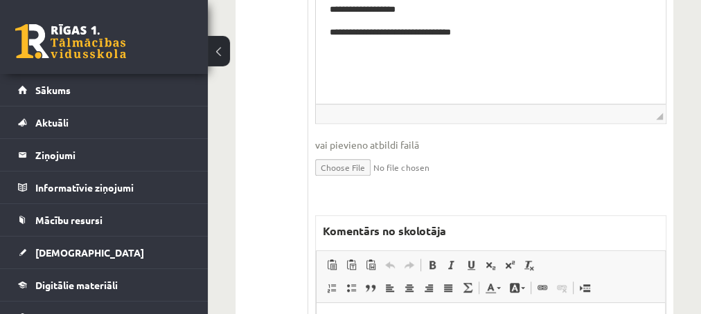
scroll to position [598, 0]
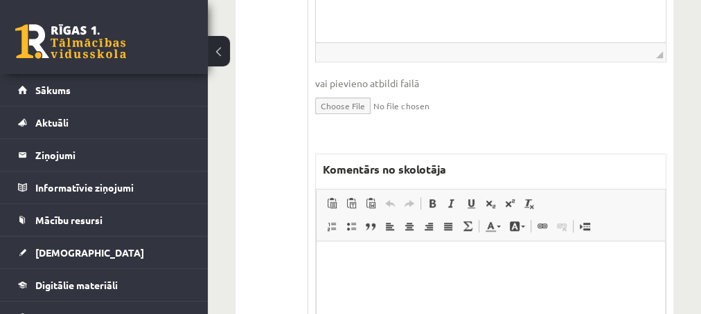
click at [400, 252] on html at bounding box center [490, 311] width 348 height 138
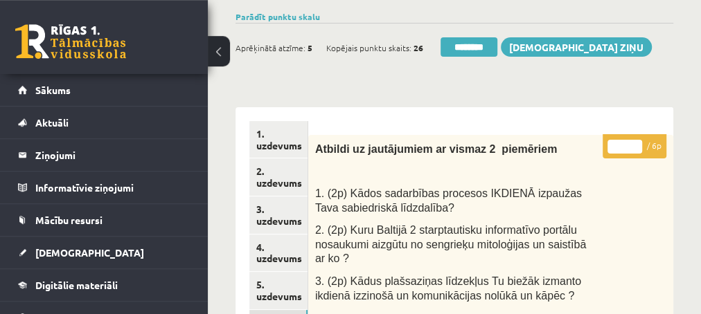
scroll to position [75, 0]
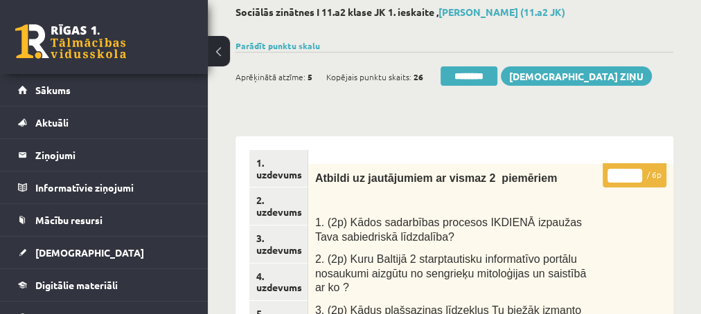
click at [634, 171] on input "*" at bounding box center [624, 176] width 35 height 14
click at [635, 171] on input "*" at bounding box center [624, 176] width 35 height 14
type input "*"
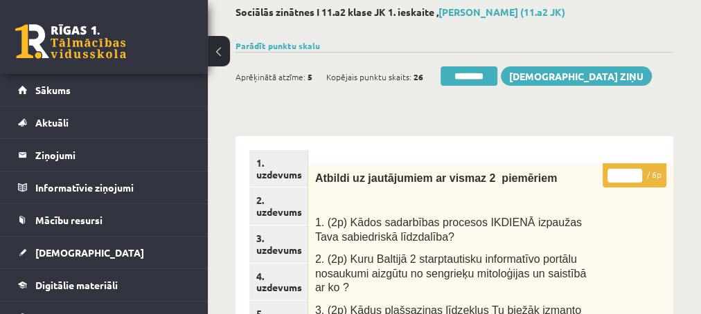
click at [635, 171] on input "*" at bounding box center [624, 176] width 35 height 14
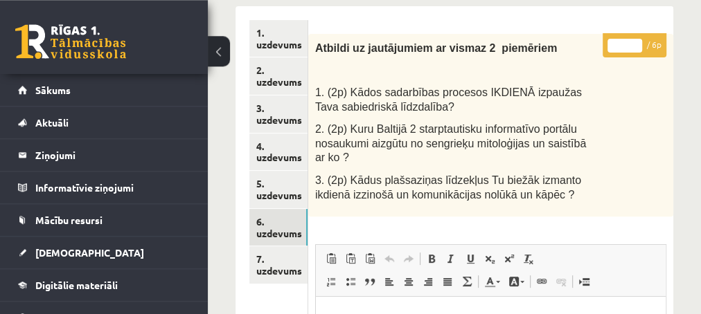
scroll to position [224, 0]
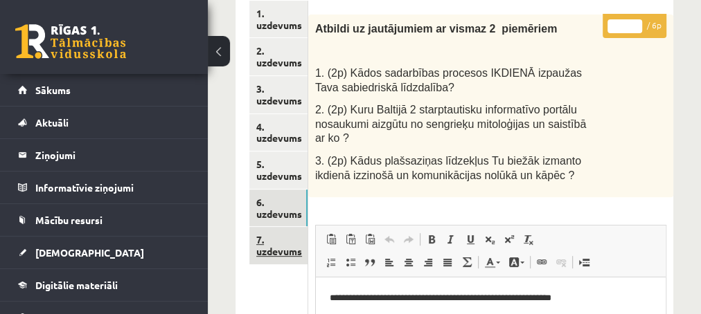
click at [269, 251] on link "7. uzdevums" at bounding box center [278, 245] width 58 height 37
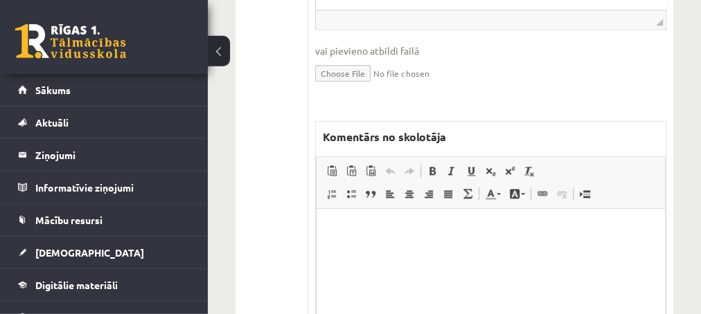
scroll to position [822, 0]
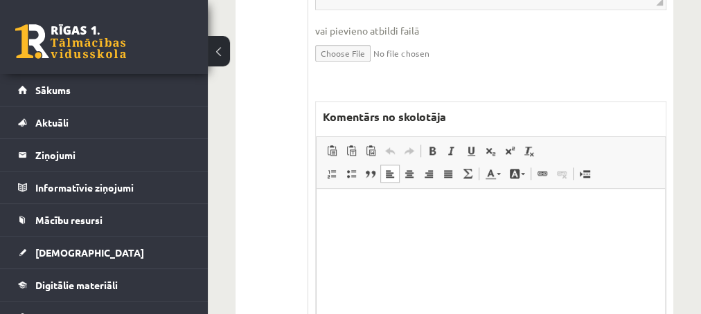
click at [352, 208] on p "Editor, wiswyg-editor-47433899507500-1760002850-629" at bounding box center [490, 209] width 321 height 15
click at [387, 210] on p "**********" at bounding box center [490, 209] width 321 height 15
click at [428, 209] on p "**********" at bounding box center [490, 209] width 321 height 15
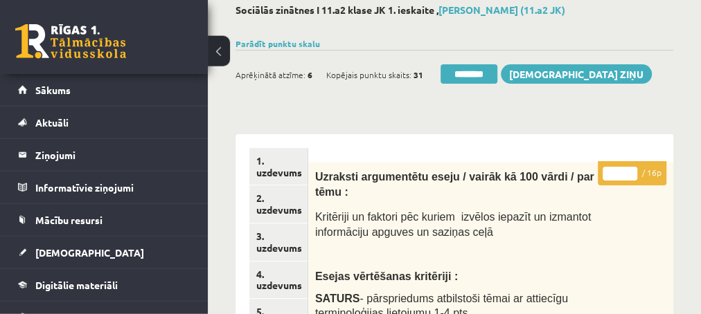
scroll to position [75, 0]
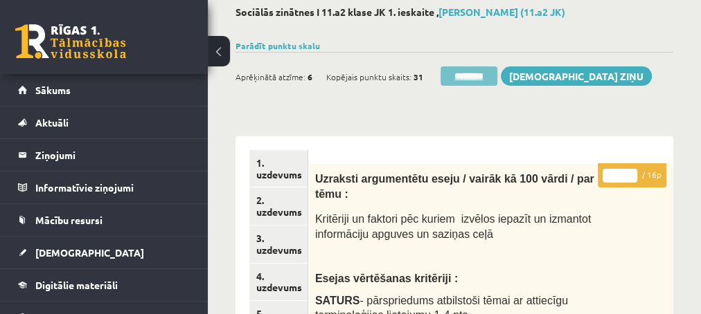
click at [473, 76] on input "********" at bounding box center [468, 75] width 57 height 19
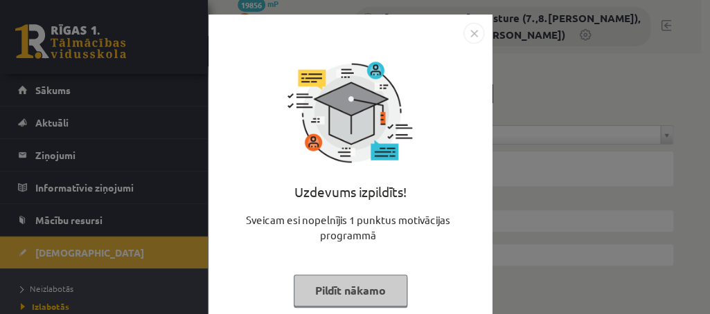
click at [312, 288] on button "Pildīt nākamo" at bounding box center [351, 291] width 114 height 32
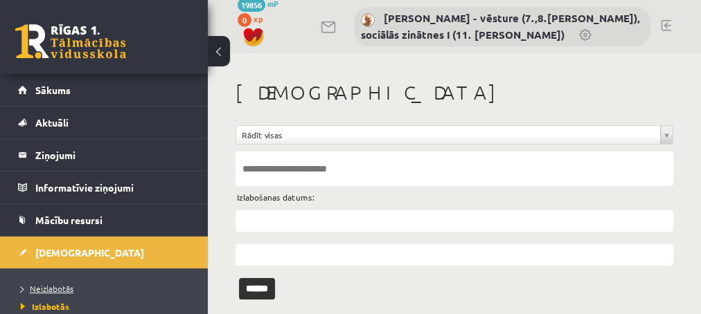
click at [51, 287] on span "Neizlabotās" at bounding box center [47, 288] width 53 height 11
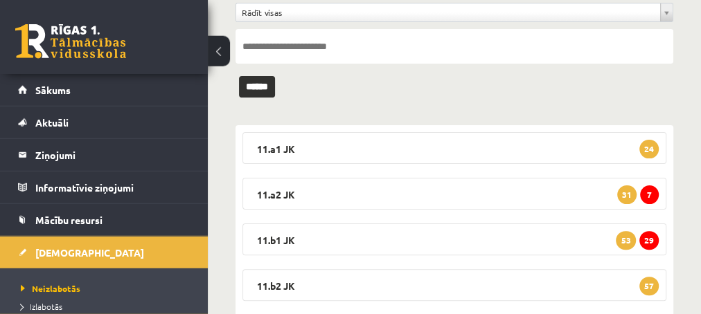
scroll to position [150, 0]
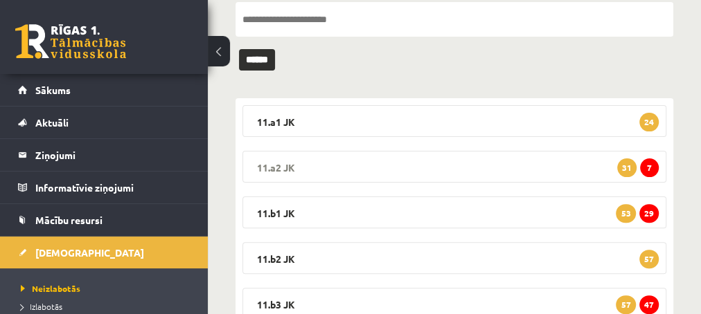
click at [647, 168] on span "7" at bounding box center [649, 168] width 19 height 19
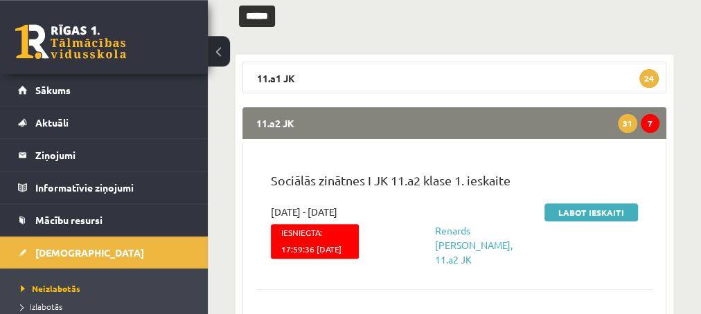
scroll to position [224, 0]
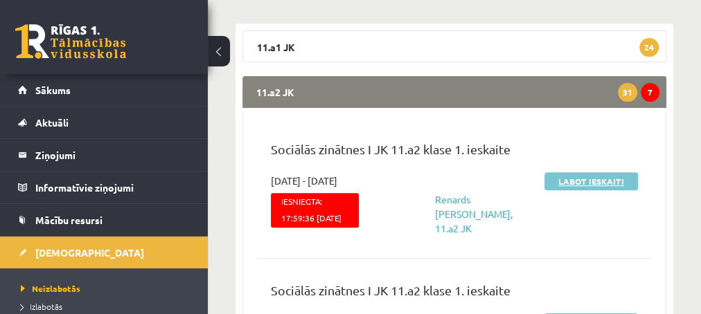
click at [556, 184] on link "Labot ieskaiti" at bounding box center [590, 181] width 93 height 18
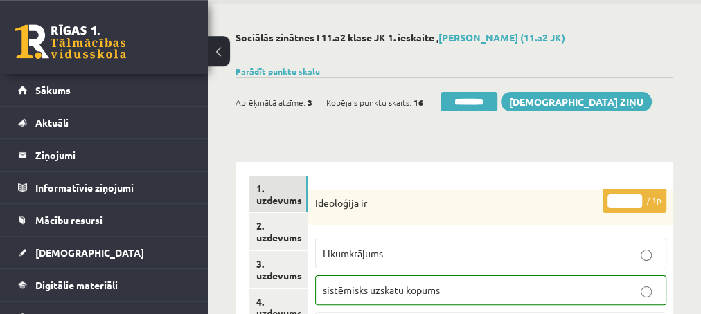
scroll to position [75, 0]
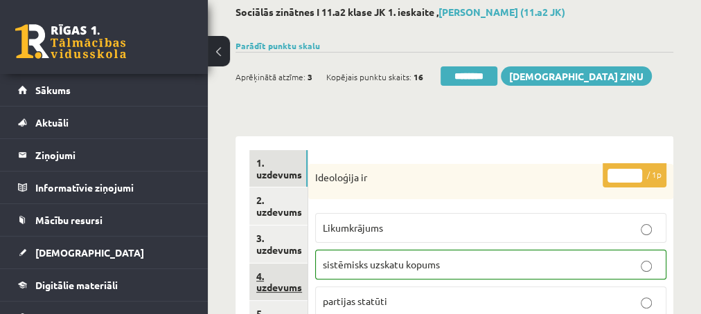
click at [280, 287] on link "4. uzdevums" at bounding box center [278, 282] width 58 height 37
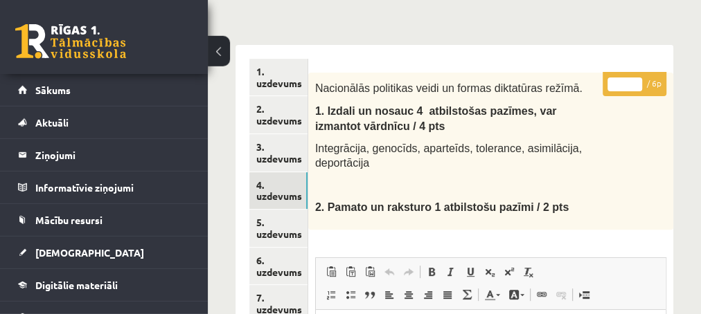
scroll to position [150, 0]
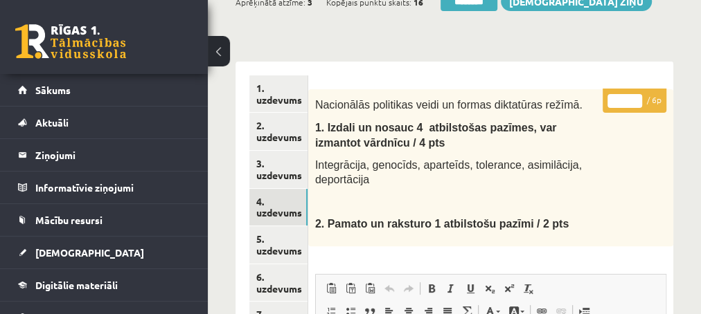
type input "*"
click at [635, 99] on input "*" at bounding box center [624, 101] width 35 height 14
click at [273, 246] on link "5. uzdevums" at bounding box center [278, 244] width 58 height 37
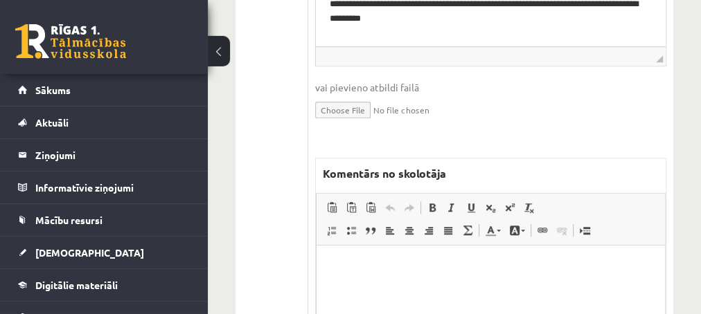
scroll to position [598, 0]
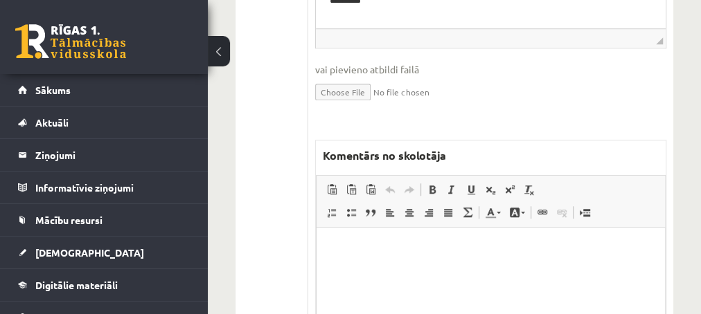
click at [346, 243] on p "Editor, wiswyg-editor-47433802880580-1760003038-203" at bounding box center [490, 248] width 321 height 15
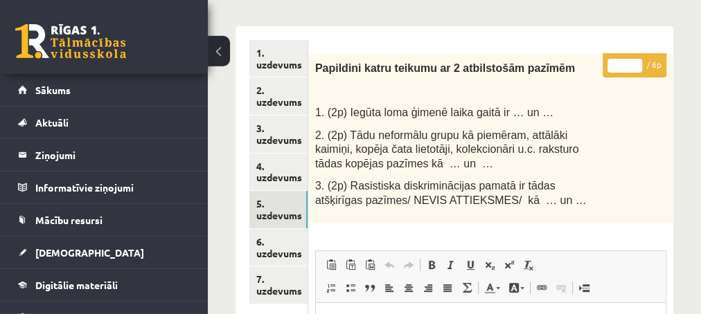
scroll to position [75, 0]
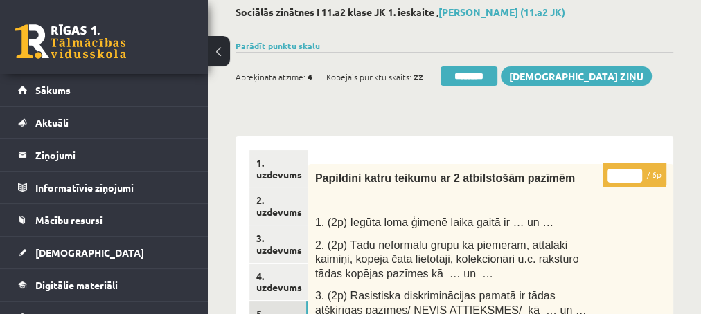
click at [637, 172] on input "*" at bounding box center [624, 176] width 35 height 14
type input "*"
click at [637, 172] on input "*" at bounding box center [624, 176] width 35 height 14
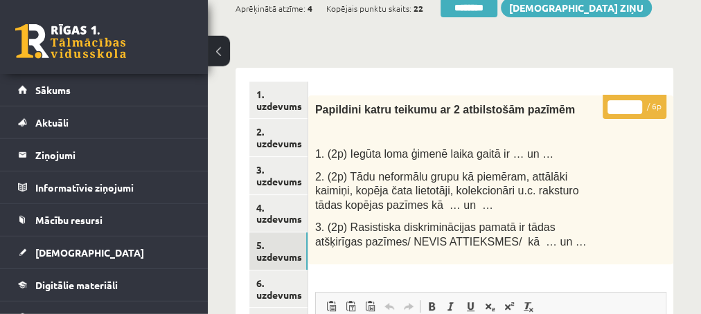
scroll to position [224, 0]
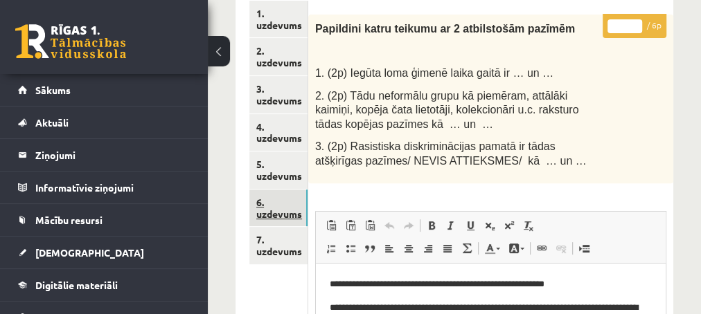
click at [285, 211] on link "6. uzdevums" at bounding box center [278, 208] width 58 height 37
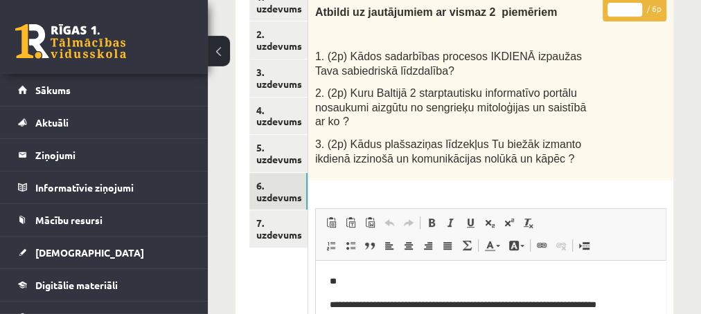
scroll to position [75, 0]
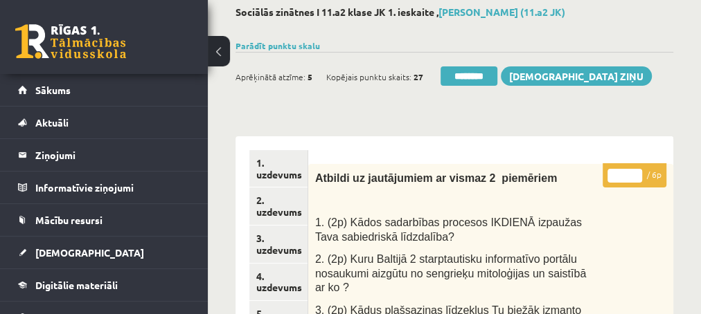
type input "*"
click at [634, 172] on input "*" at bounding box center [624, 176] width 35 height 14
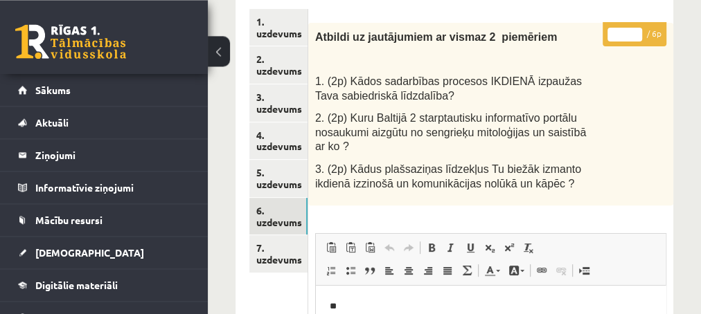
scroll to position [224, 0]
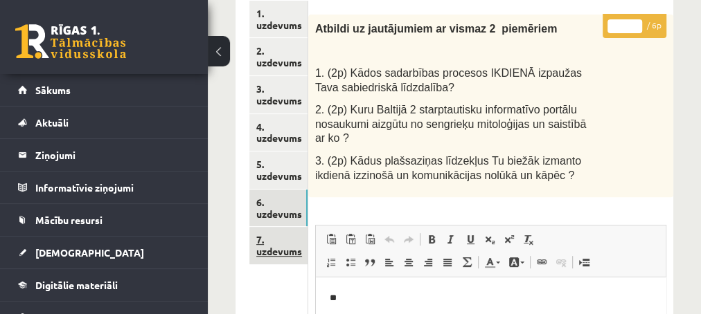
click at [264, 253] on link "7. uzdevums" at bounding box center [278, 245] width 58 height 37
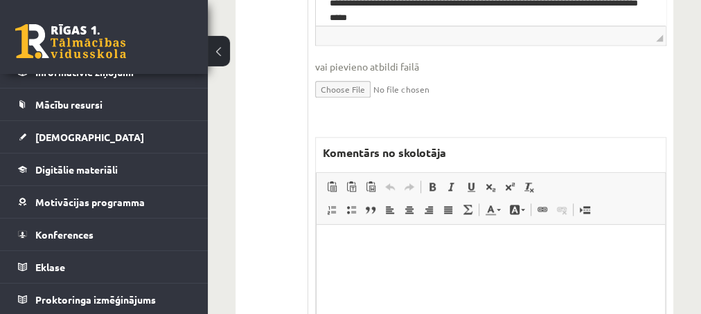
scroll to position [822, 0]
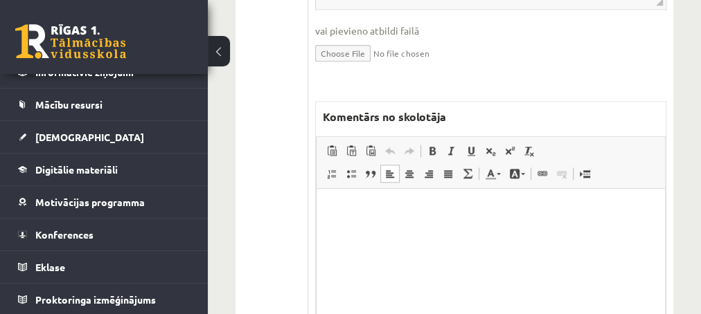
click at [357, 215] on p "Editor, wiswyg-editor-47433833572880-1760003098-961" at bounding box center [490, 209] width 321 height 15
click at [352, 213] on p "**********" at bounding box center [490, 209] width 321 height 15
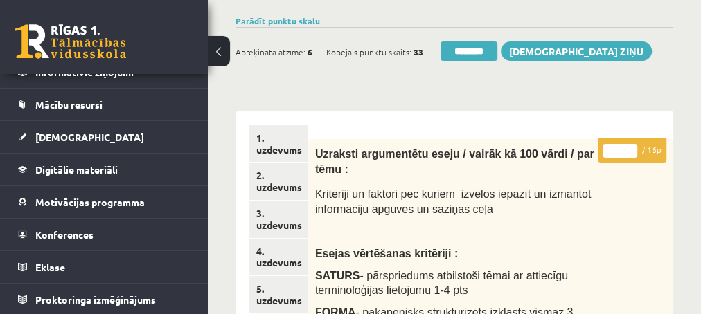
scroll to position [75, 0]
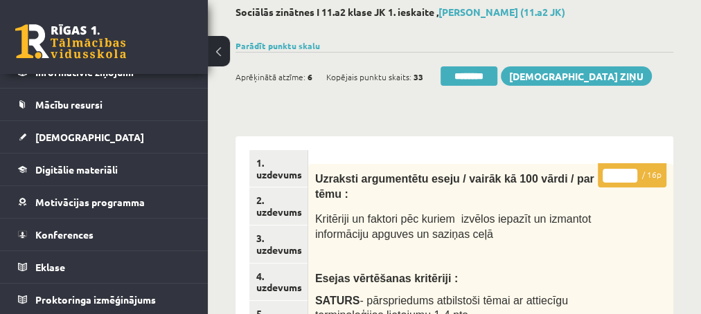
click at [628, 174] on input "*" at bounding box center [619, 176] width 35 height 14
click at [629, 174] on input "*" at bounding box center [619, 176] width 35 height 14
click at [629, 174] on input "**" at bounding box center [619, 176] width 35 height 14
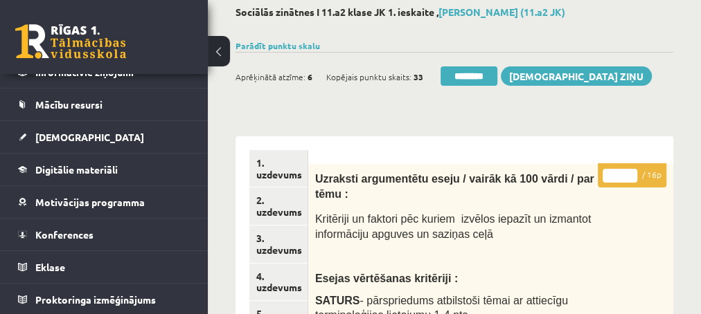
click at [629, 174] on input "**" at bounding box center [619, 176] width 35 height 14
type input "**"
click at [629, 174] on input "**" at bounding box center [619, 176] width 35 height 14
click at [289, 213] on link "2. uzdevums" at bounding box center [278, 206] width 58 height 37
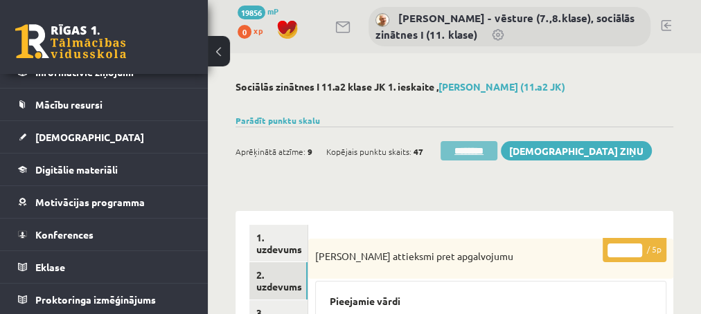
scroll to position [0, 0]
click at [458, 149] on input "********" at bounding box center [468, 150] width 57 height 19
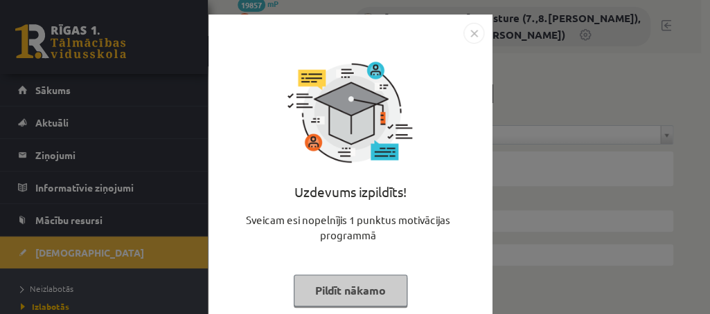
click at [320, 290] on button "Pildīt nākamo" at bounding box center [351, 291] width 114 height 32
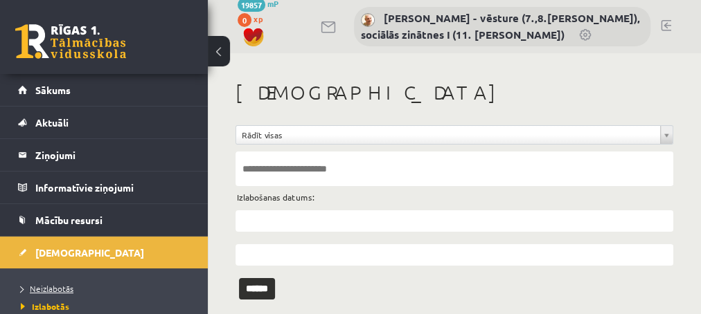
click at [59, 287] on span "Neizlabotās" at bounding box center [47, 288] width 53 height 11
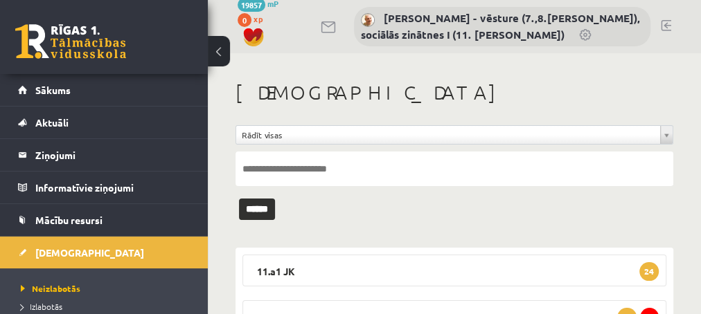
scroll to position [75, 0]
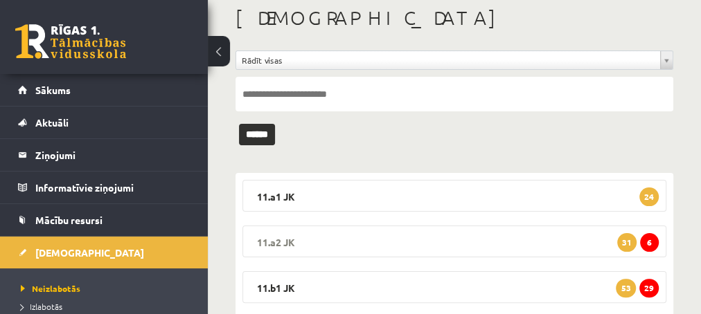
click at [650, 244] on span "6" at bounding box center [649, 242] width 19 height 19
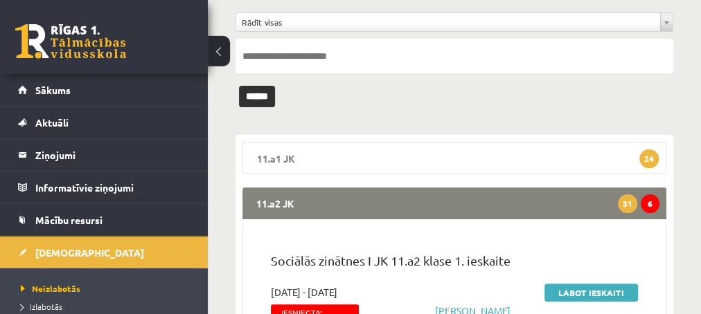
scroll to position [150, 0]
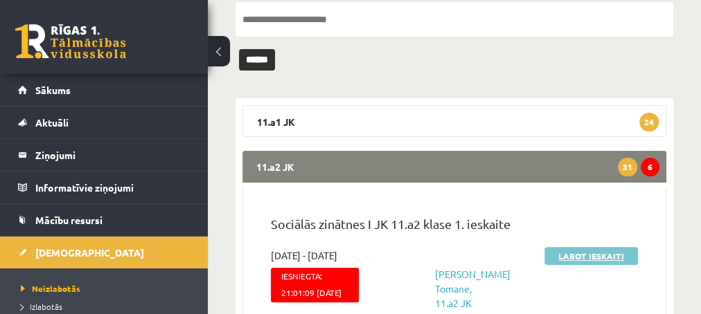
click at [581, 251] on link "Labot ieskaiti" at bounding box center [590, 256] width 93 height 18
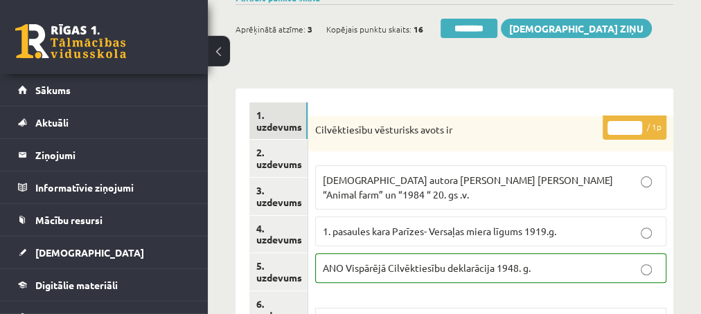
scroll to position [150, 0]
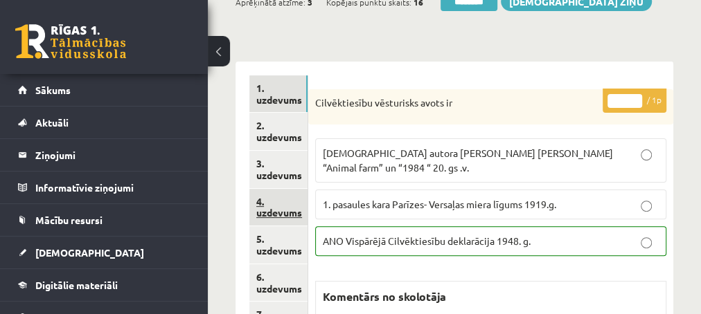
click at [273, 209] on link "4. uzdevums" at bounding box center [278, 207] width 58 height 37
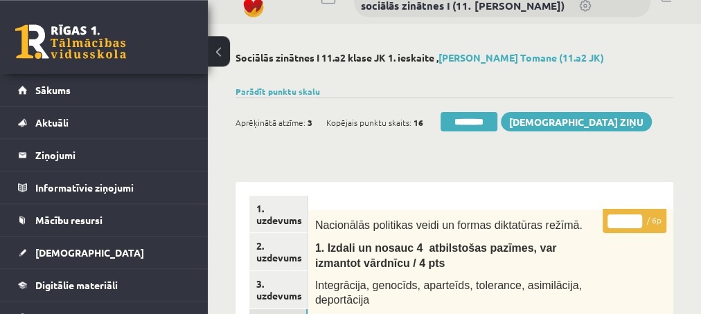
scroll to position [0, 0]
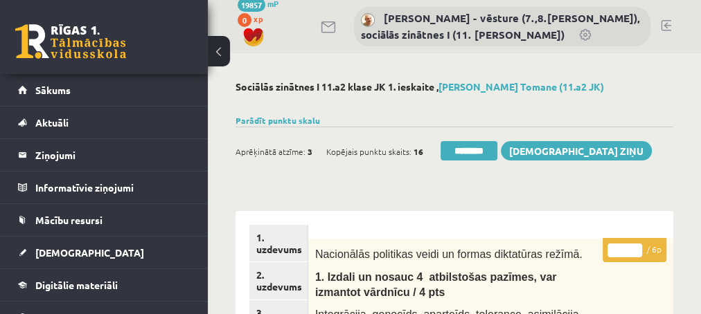
type input "*"
click at [636, 246] on input "*" at bounding box center [624, 251] width 35 height 14
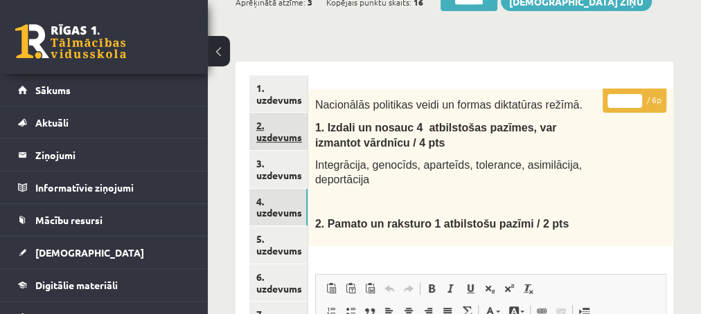
scroll to position [224, 0]
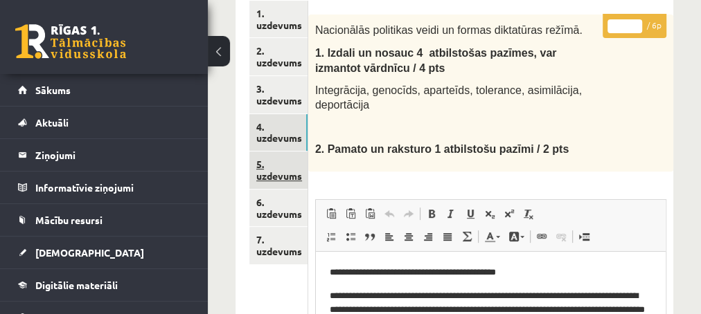
click at [274, 172] on link "5. uzdevums" at bounding box center [278, 170] width 58 height 37
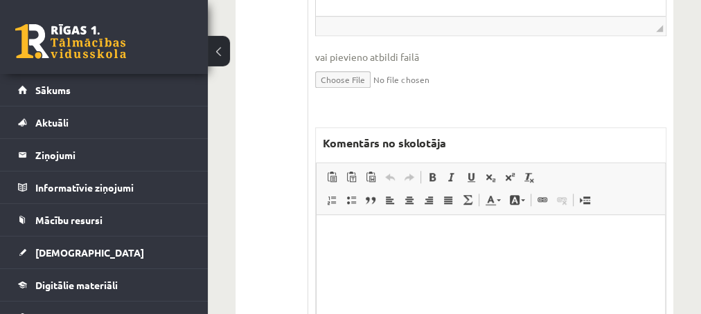
scroll to position [598, 0]
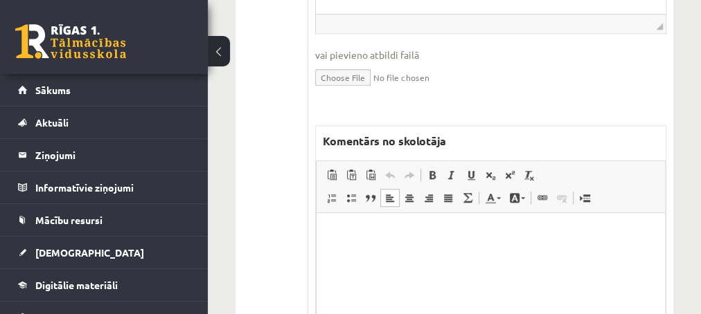
click at [366, 227] on html at bounding box center [490, 282] width 348 height 138
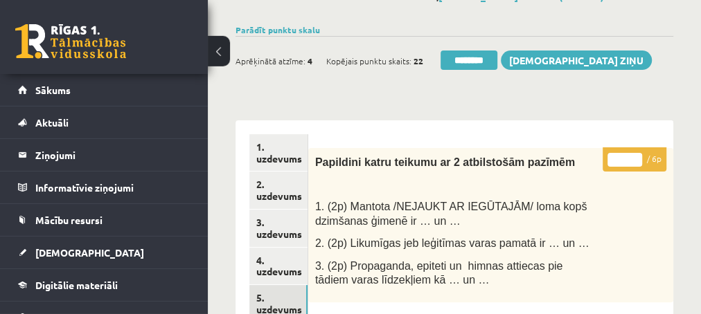
scroll to position [75, 0]
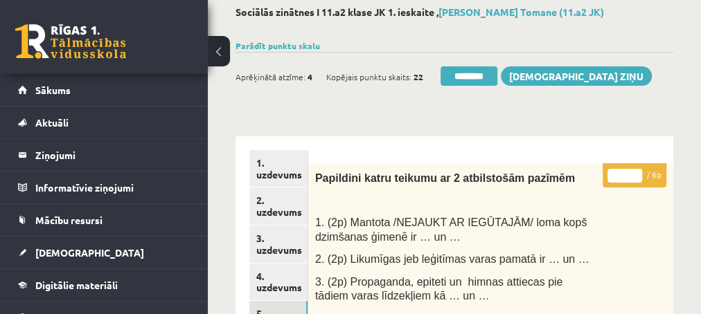
type input "*"
click at [638, 172] on input "*" at bounding box center [624, 176] width 35 height 14
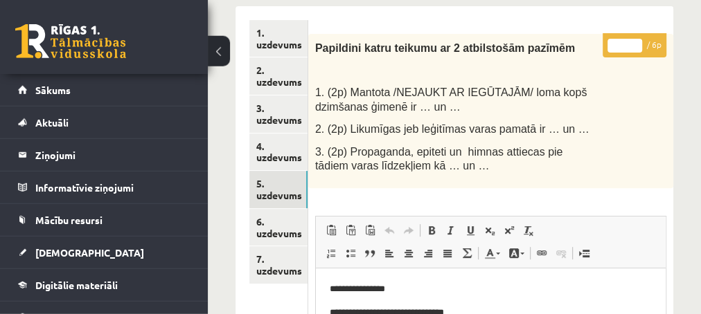
scroll to position [224, 0]
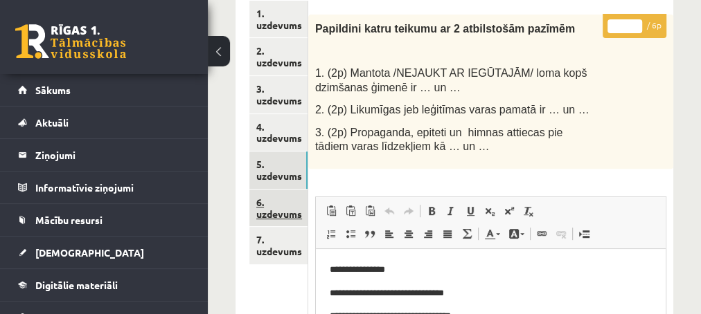
click at [278, 213] on link "6. uzdevums" at bounding box center [278, 208] width 58 height 37
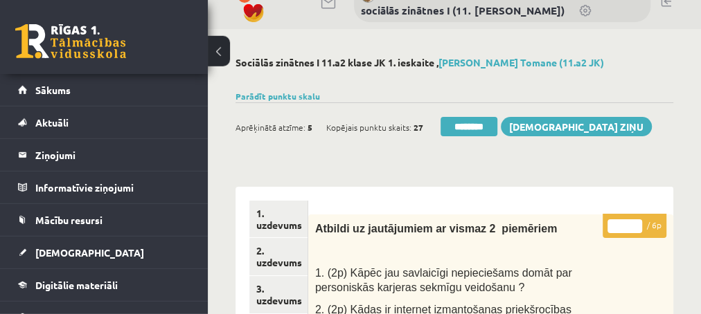
scroll to position [0, 0]
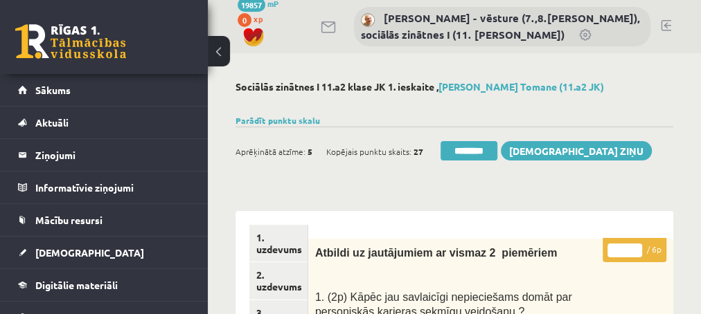
type input "*"
click at [634, 247] on input "*" at bounding box center [624, 251] width 35 height 14
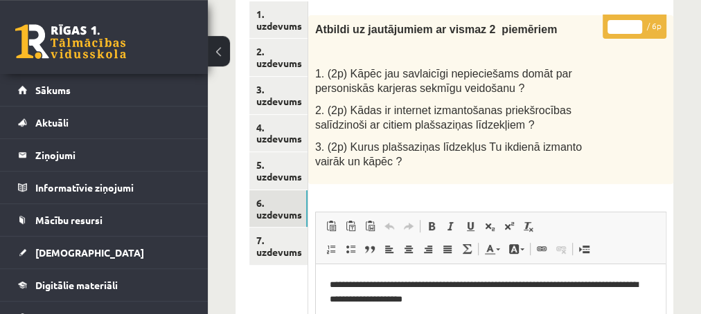
scroll to position [224, 0]
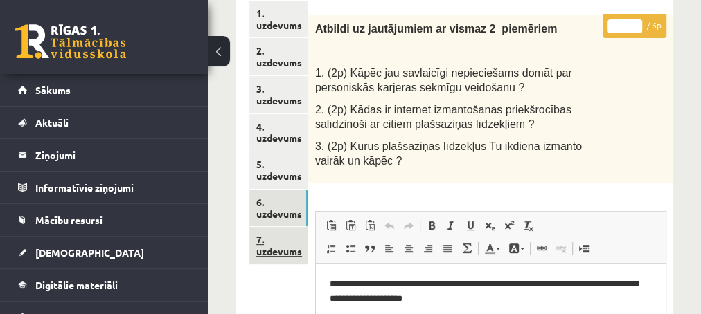
click at [267, 249] on link "7. uzdevums" at bounding box center [278, 245] width 58 height 37
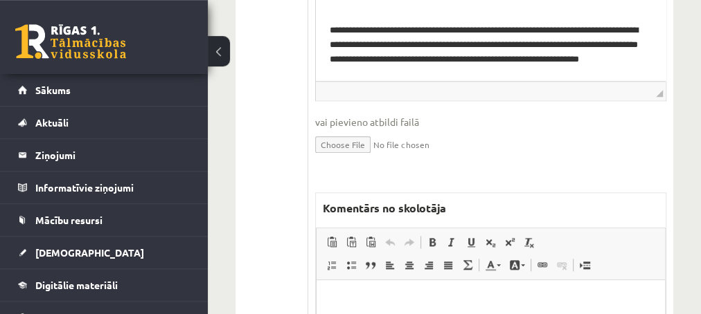
scroll to position [748, 0]
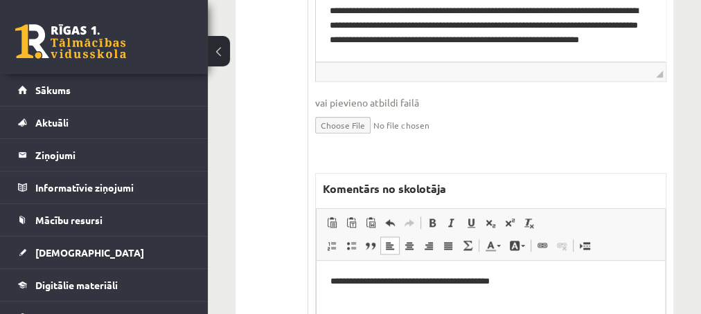
click at [530, 282] on p "**********" at bounding box center [490, 281] width 321 height 15
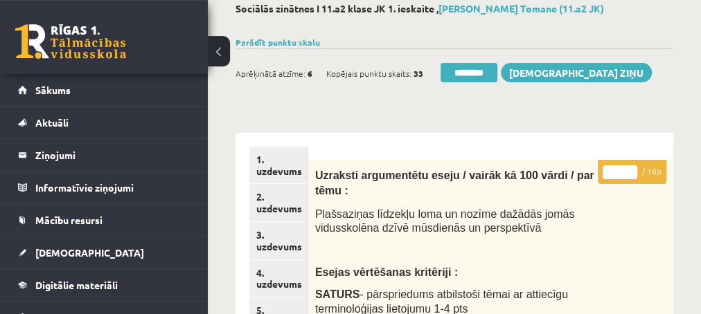
scroll to position [75, 0]
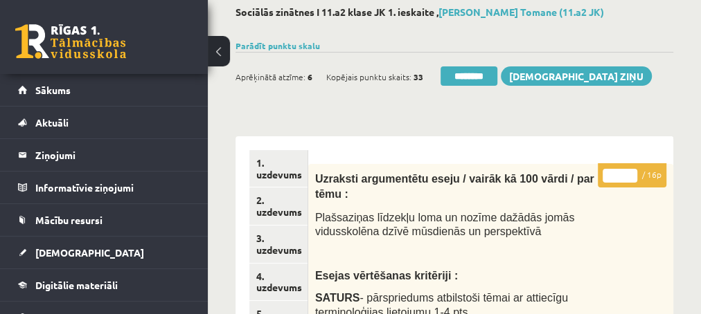
click at [631, 175] on input "*" at bounding box center [619, 176] width 35 height 14
type input "*"
click at [631, 175] on input "*" at bounding box center [619, 176] width 35 height 14
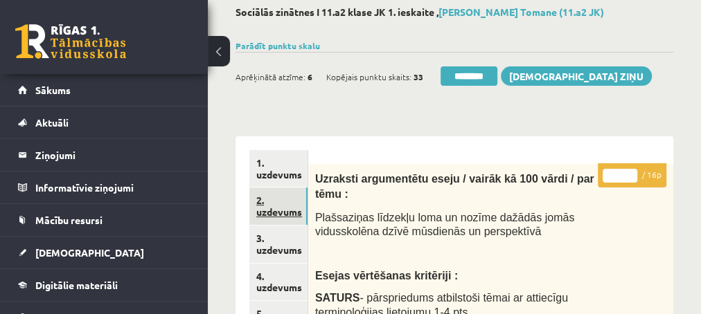
click at [271, 212] on link "2. uzdevums" at bounding box center [278, 206] width 58 height 37
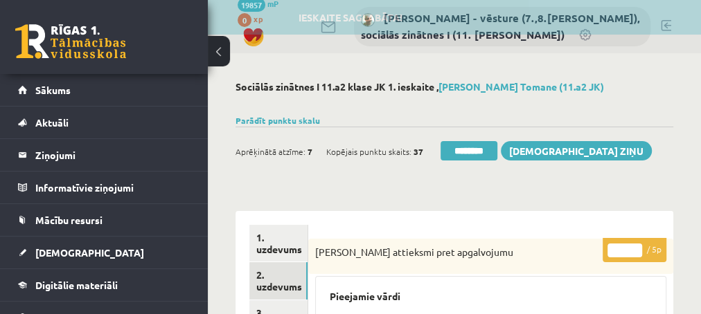
scroll to position [0, 0]
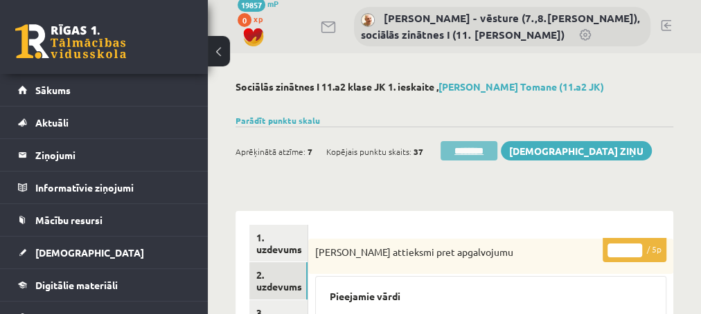
click at [464, 154] on input "********" at bounding box center [468, 150] width 57 height 19
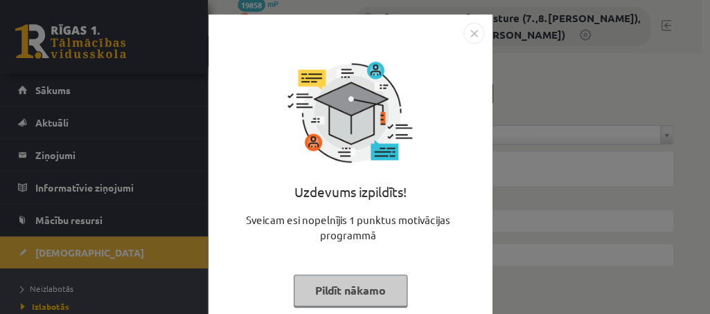
click at [331, 292] on button "Pildīt nākamo" at bounding box center [351, 291] width 114 height 32
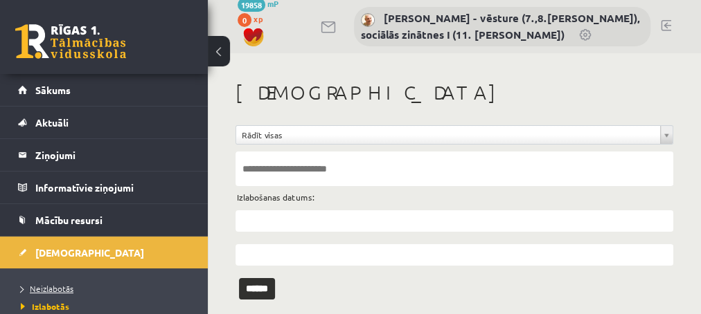
click at [55, 284] on span "Neizlabotās" at bounding box center [47, 288] width 53 height 11
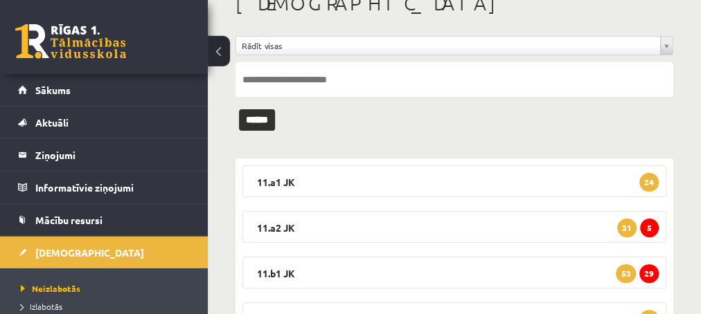
scroll to position [150, 0]
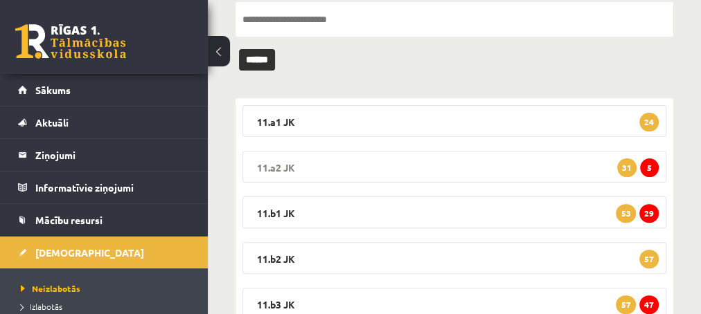
click at [651, 168] on span "5" at bounding box center [649, 168] width 19 height 19
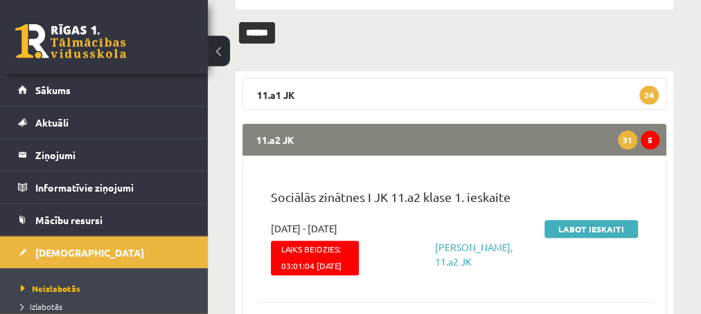
scroll to position [224, 0]
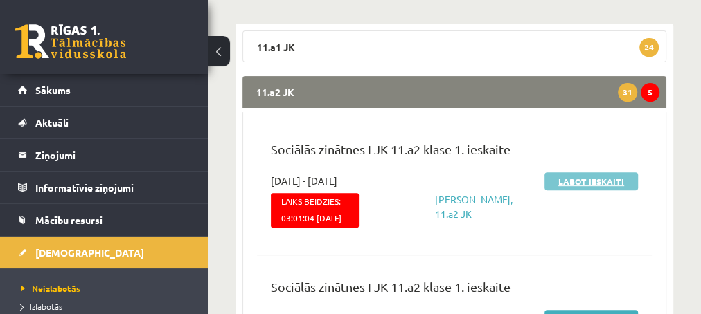
click at [570, 184] on link "Labot ieskaiti" at bounding box center [590, 181] width 93 height 18
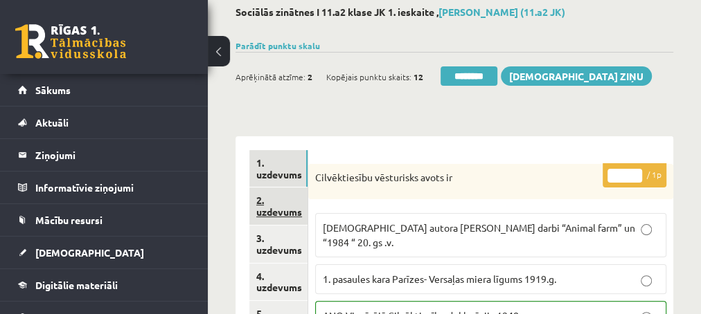
click at [284, 210] on link "2. uzdevums" at bounding box center [278, 206] width 58 height 37
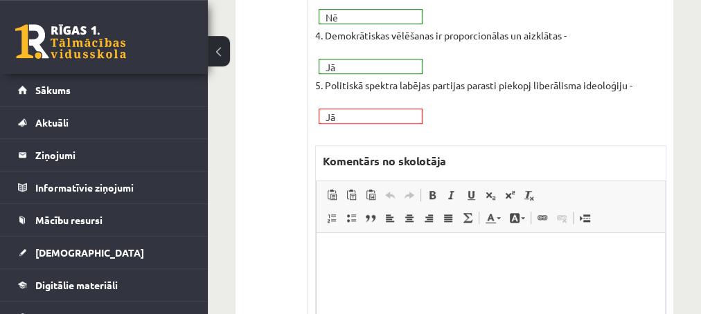
scroll to position [523, 0]
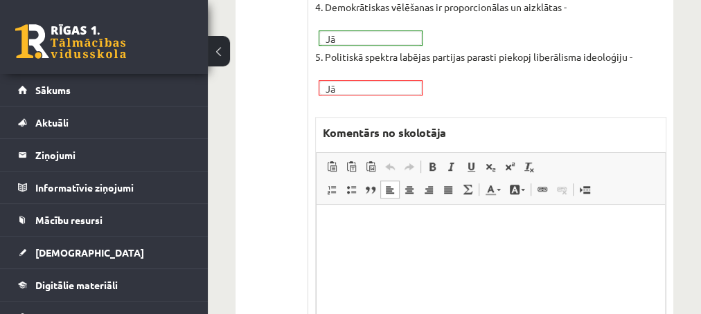
click at [361, 222] on p "Editor, wiswyg-editor-47433927219260-1760003549-695" at bounding box center [490, 226] width 321 height 15
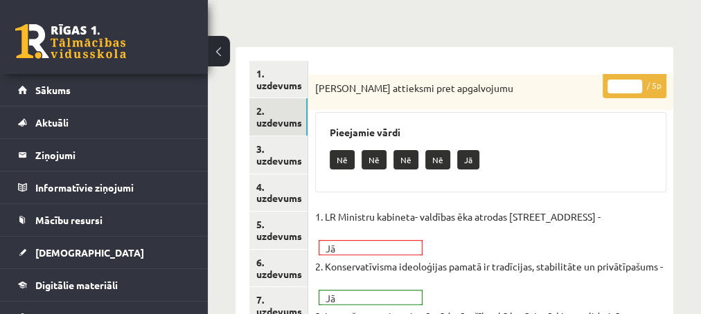
scroll to position [150, 0]
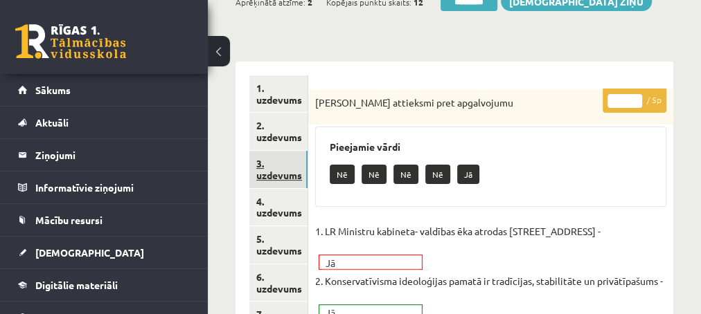
click at [278, 176] on link "3. uzdevums" at bounding box center [278, 169] width 58 height 37
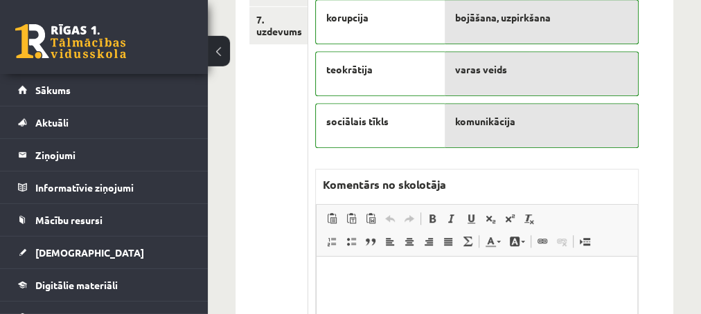
scroll to position [449, 0]
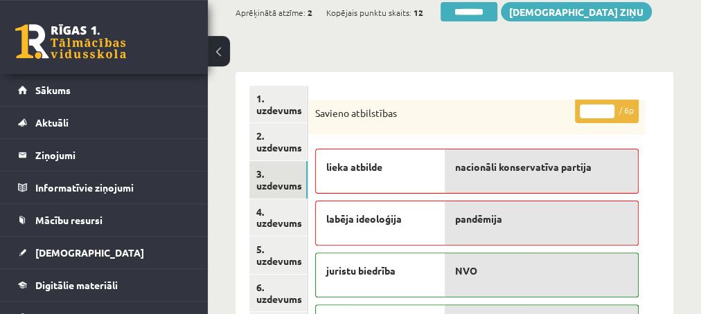
scroll to position [75, 0]
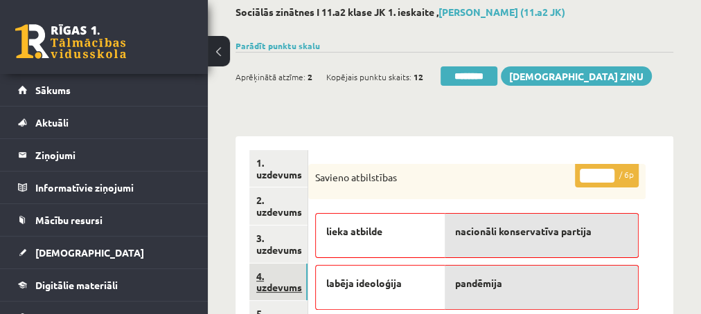
click at [279, 288] on link "4. uzdevums" at bounding box center [278, 282] width 58 height 37
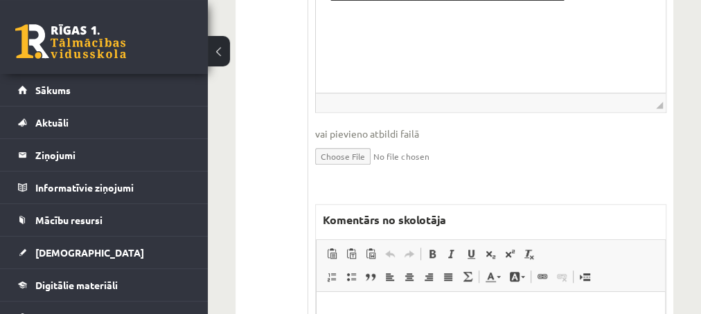
scroll to position [523, 0]
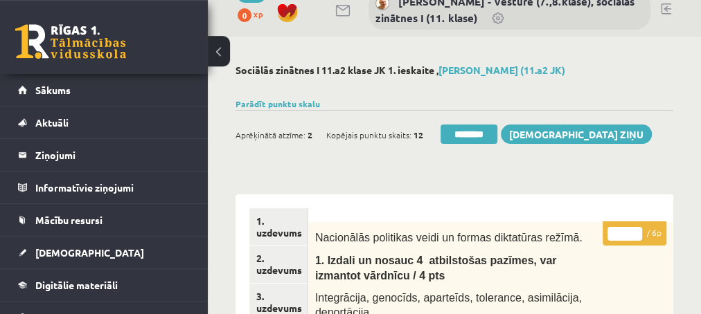
scroll to position [0, 0]
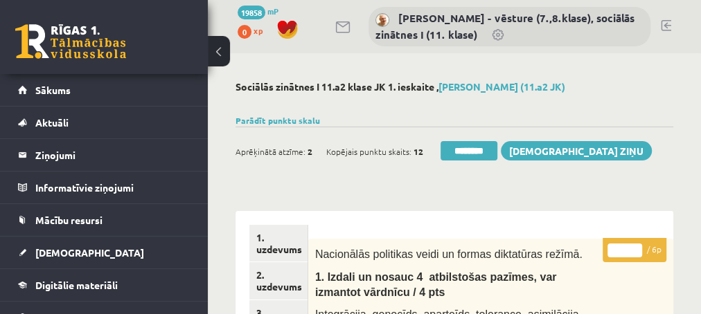
click at [633, 249] on input "*" at bounding box center [624, 251] width 35 height 14
type input "*"
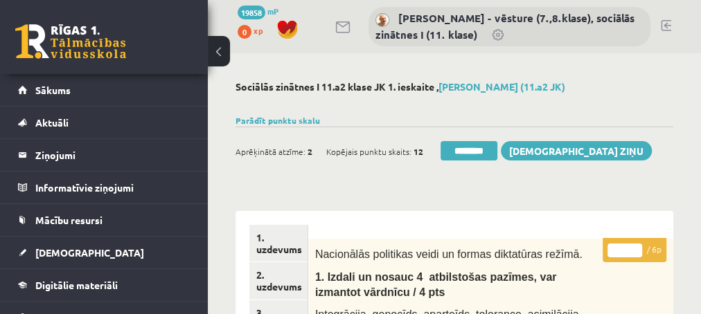
click at [633, 249] on input "*" at bounding box center [624, 251] width 35 height 14
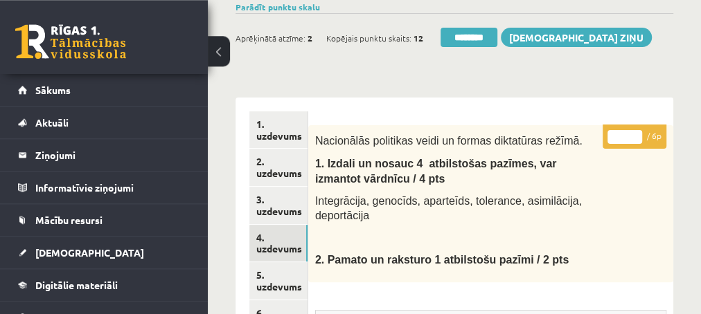
scroll to position [150, 0]
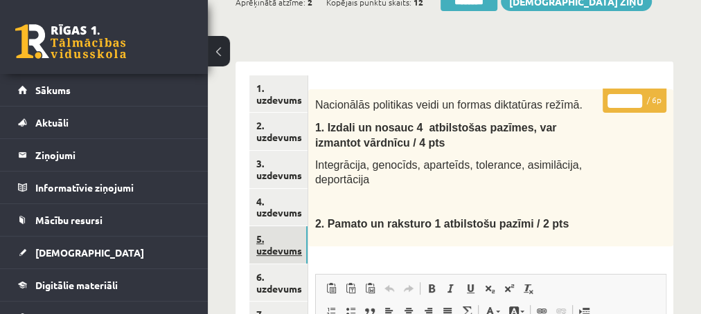
click at [267, 257] on link "5. uzdevums" at bounding box center [278, 244] width 58 height 37
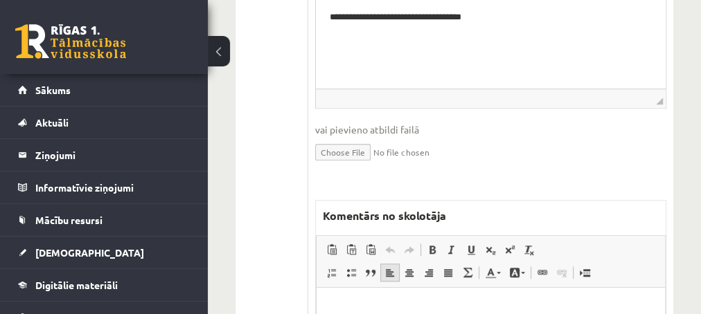
scroll to position [598, 0]
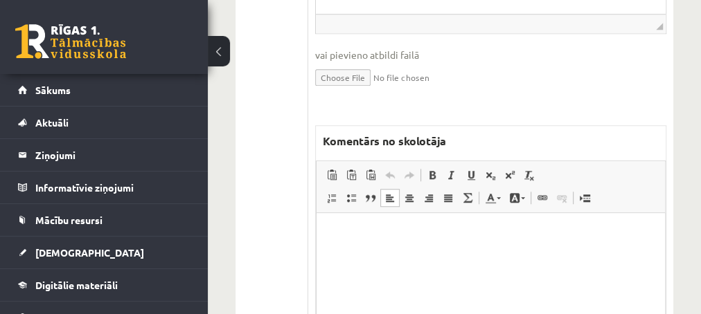
click at [381, 260] on html at bounding box center [490, 282] width 348 height 138
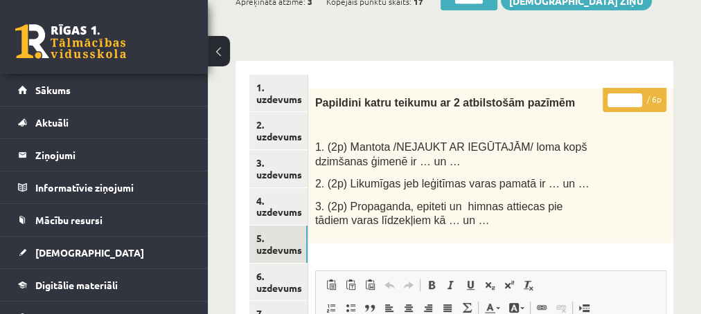
scroll to position [150, 0]
click at [635, 96] on input "*" at bounding box center [624, 101] width 35 height 14
type input "*"
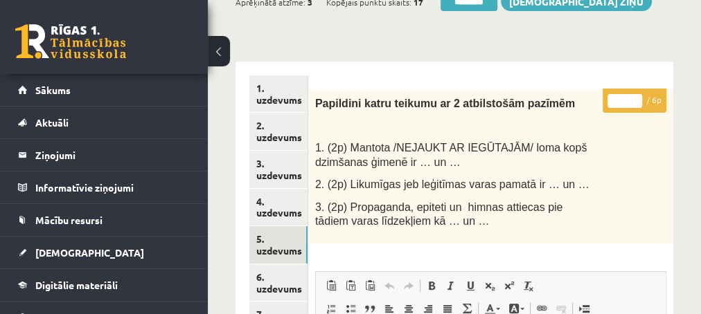
click at [635, 96] on input "*" at bounding box center [624, 101] width 35 height 14
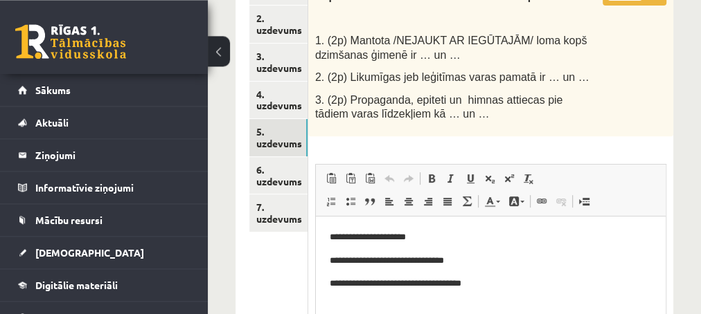
scroll to position [299, 0]
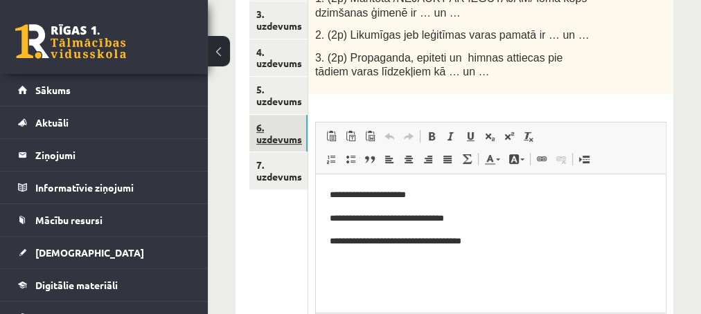
click at [274, 138] on link "6. uzdevums" at bounding box center [278, 133] width 58 height 37
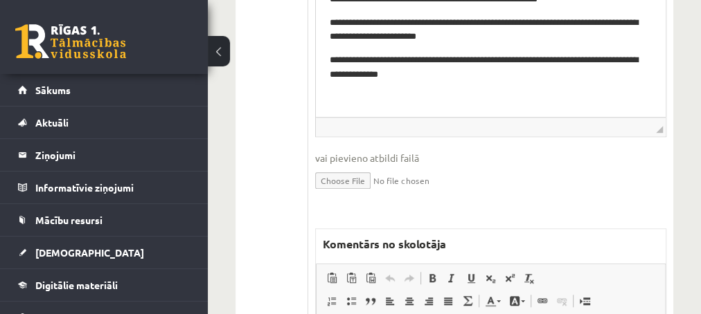
scroll to position [598, 0]
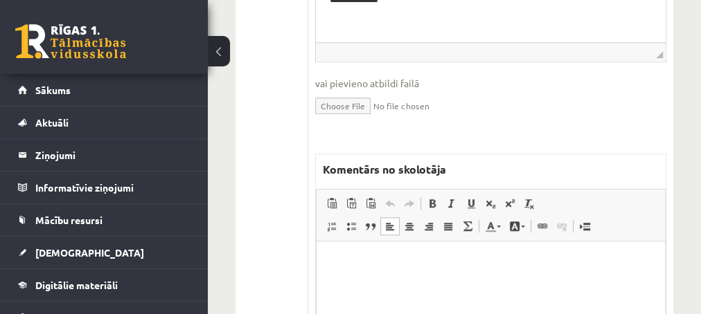
click at [372, 260] on p "Editor, wiswyg-editor-47433968680880-1760003734-591" at bounding box center [490, 262] width 321 height 15
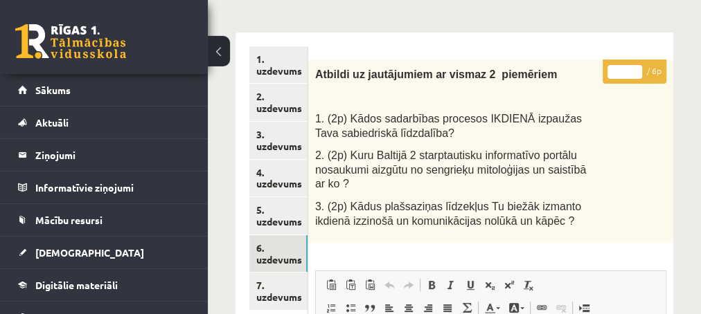
scroll to position [150, 0]
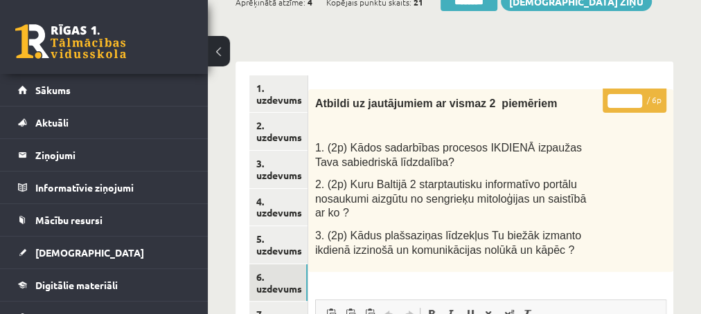
click at [638, 96] on input "*" at bounding box center [624, 101] width 35 height 14
click at [638, 95] on input "*" at bounding box center [624, 101] width 35 height 14
type input "*"
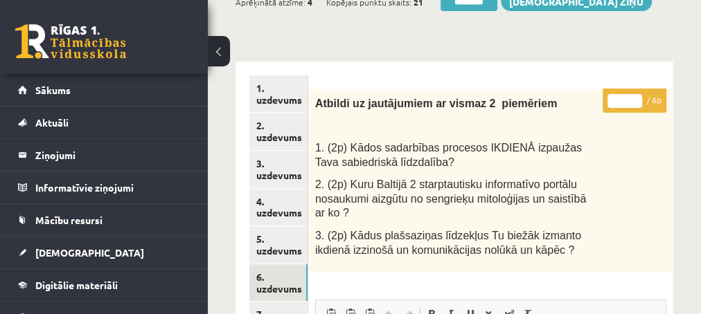
click at [638, 95] on input "*" at bounding box center [624, 101] width 35 height 14
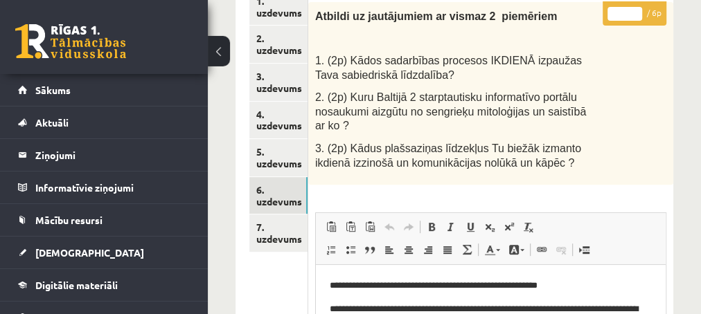
scroll to position [299, 0]
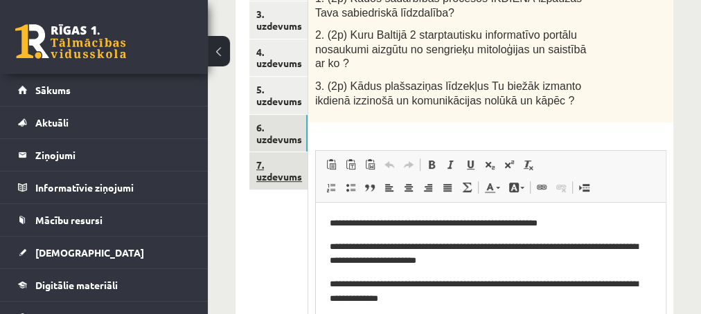
click at [280, 172] on link "7. uzdevums" at bounding box center [278, 170] width 58 height 37
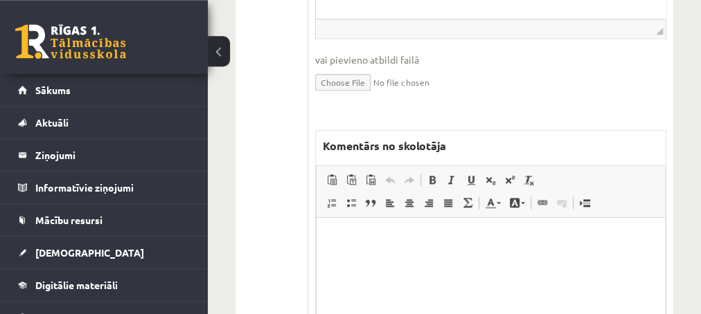
scroll to position [822, 0]
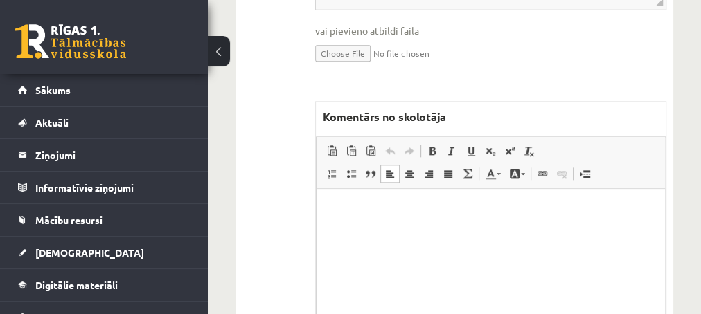
click at [415, 213] on p "Editor, wiswyg-editor-47433988456000-1760003798-153" at bounding box center [490, 209] width 321 height 15
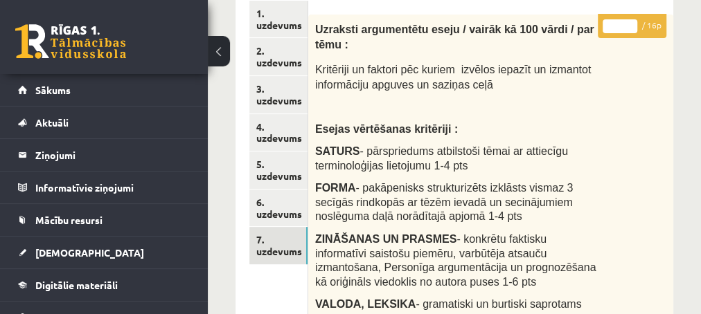
scroll to position [150, 0]
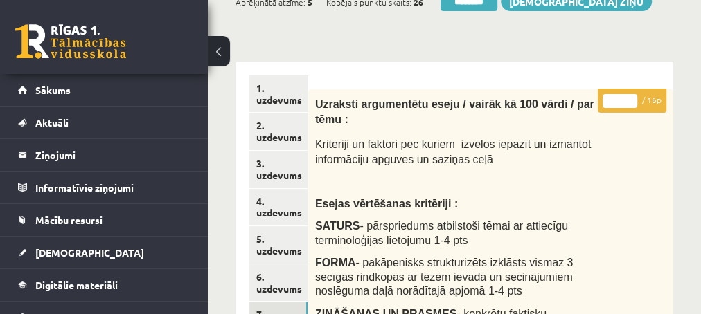
click at [629, 97] on input "*" at bounding box center [619, 101] width 35 height 14
type input "*"
click at [629, 97] on input "*" at bounding box center [619, 101] width 35 height 14
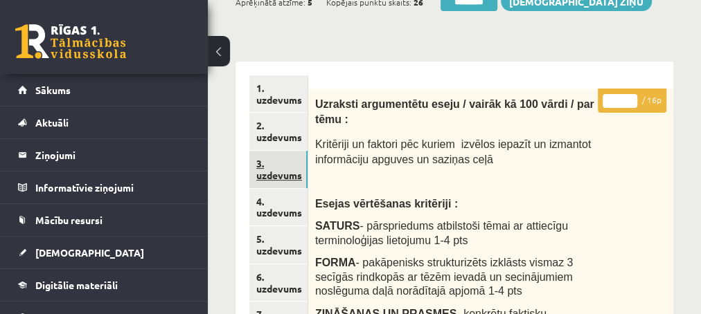
click at [271, 171] on link "3. uzdevums" at bounding box center [278, 169] width 58 height 37
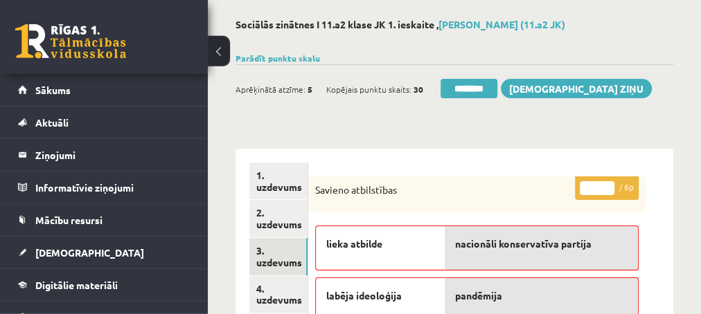
scroll to position [0, 0]
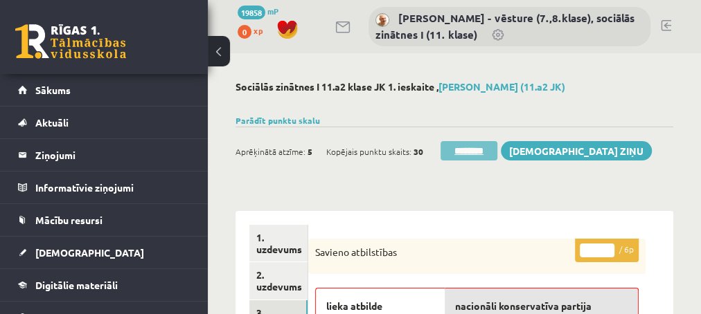
click at [456, 152] on input "********" at bounding box center [468, 150] width 57 height 19
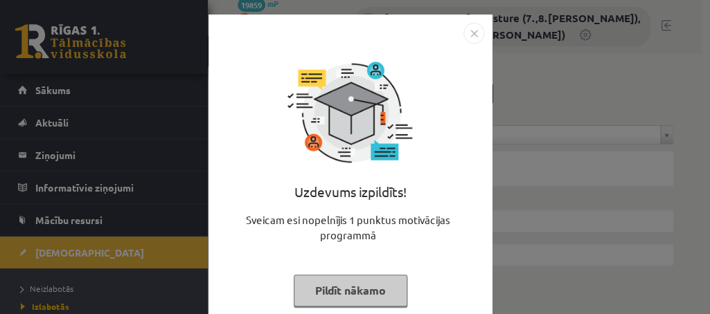
click at [325, 287] on button "Pildīt nākamo" at bounding box center [351, 291] width 114 height 32
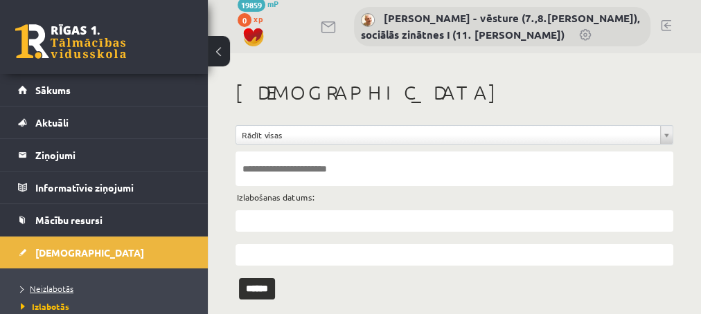
click at [42, 285] on span "Neizlabotās" at bounding box center [47, 288] width 53 height 11
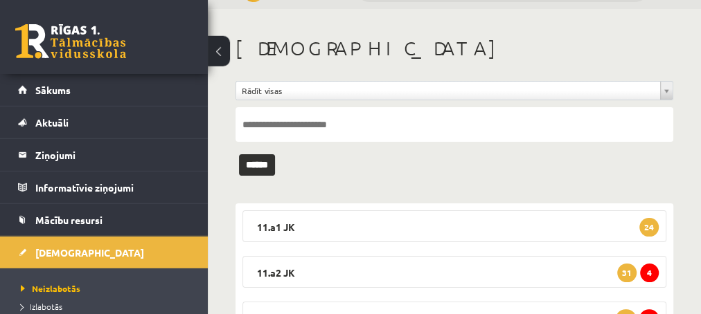
scroll to position [75, 0]
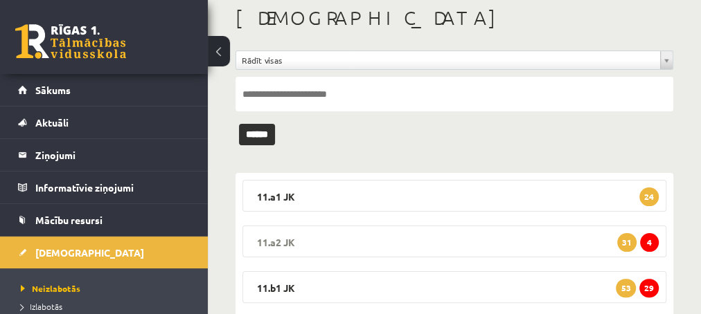
click at [646, 240] on span "4" at bounding box center [649, 242] width 19 height 19
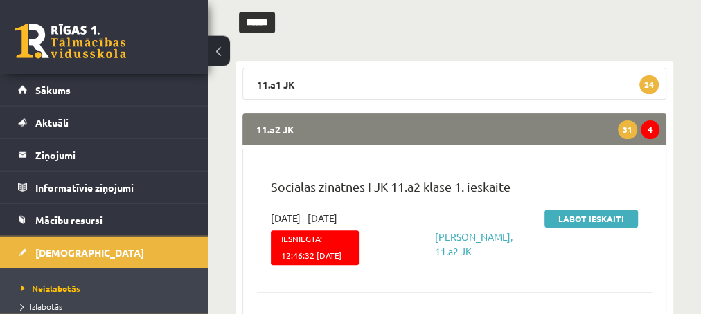
scroll to position [224, 0]
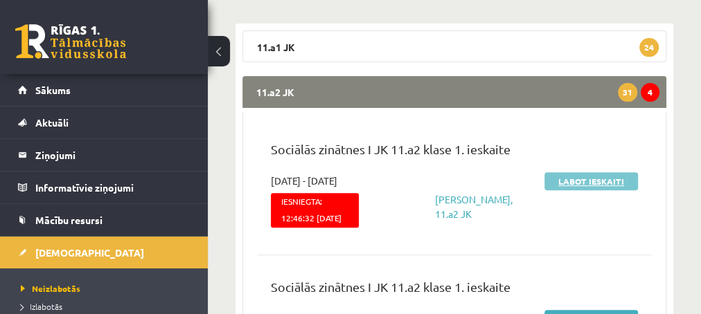
click at [559, 183] on link "Labot ieskaiti" at bounding box center [590, 181] width 93 height 18
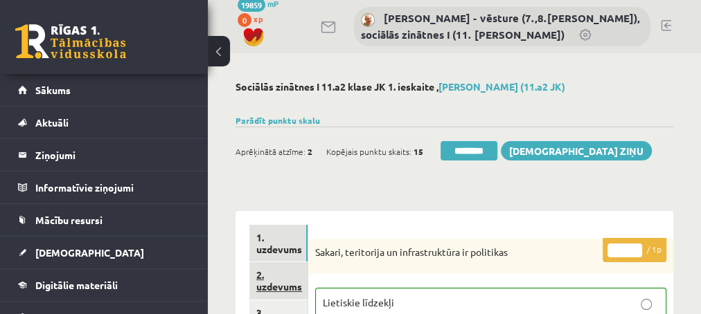
click at [273, 282] on link "2. uzdevums" at bounding box center [278, 280] width 58 height 37
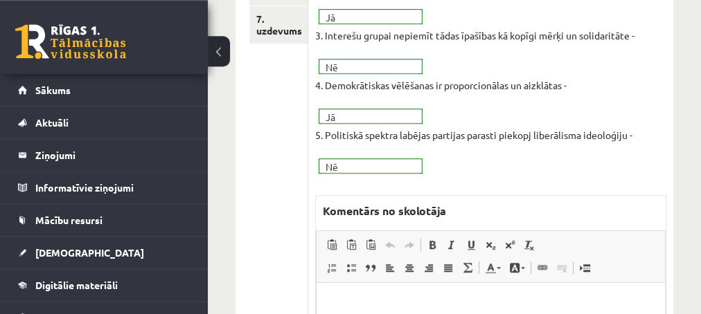
scroll to position [449, 0]
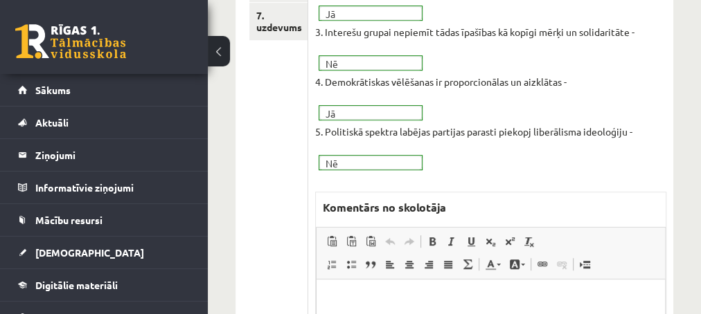
click at [359, 278] on span "Editor toolbars Paste Keyboard shortcut Ctrl+V Paste as plain text Keyboard sho…" at bounding box center [490, 254] width 348 height 52
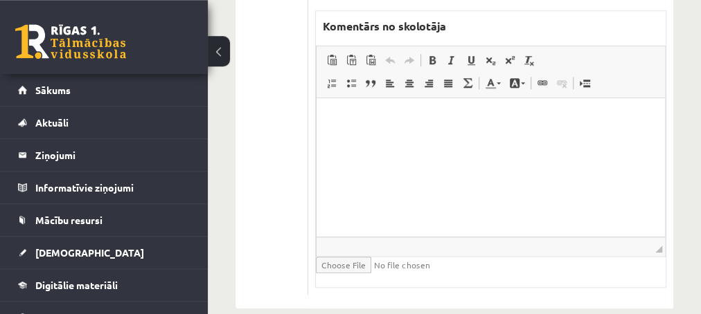
scroll to position [648, 0]
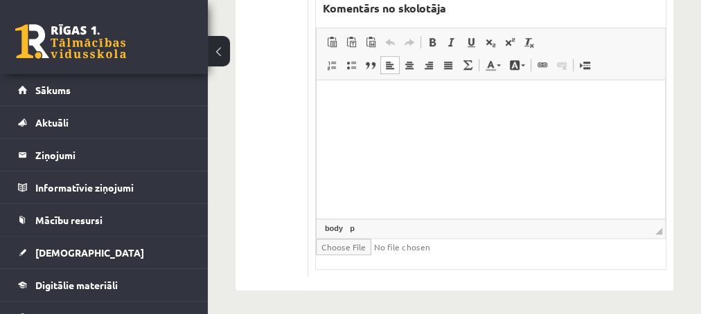
click at [373, 109] on html at bounding box center [490, 149] width 348 height 138
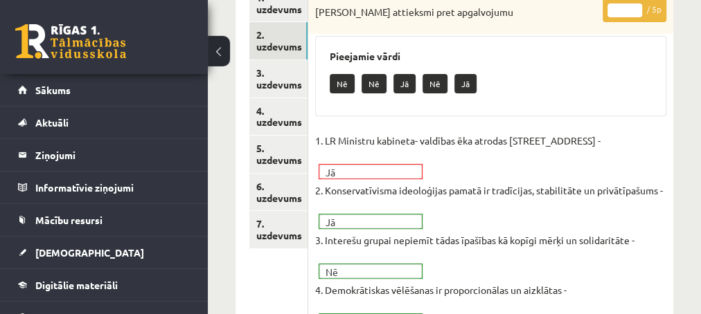
scroll to position [199, 0]
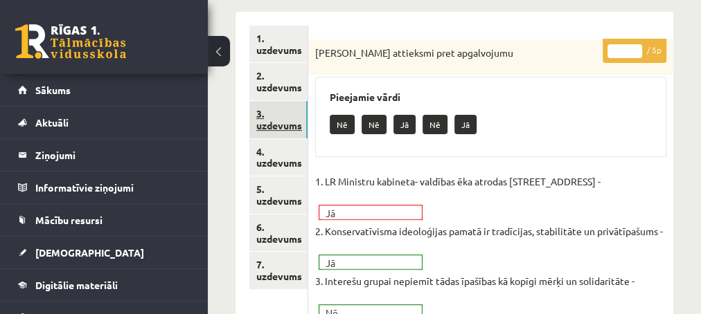
click at [271, 128] on link "3. uzdevums" at bounding box center [278, 119] width 58 height 37
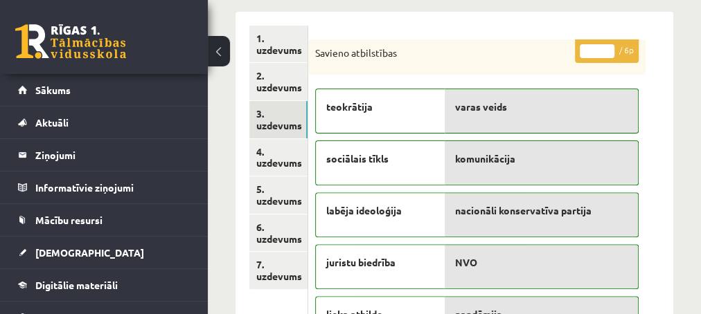
scroll to position [0, 0]
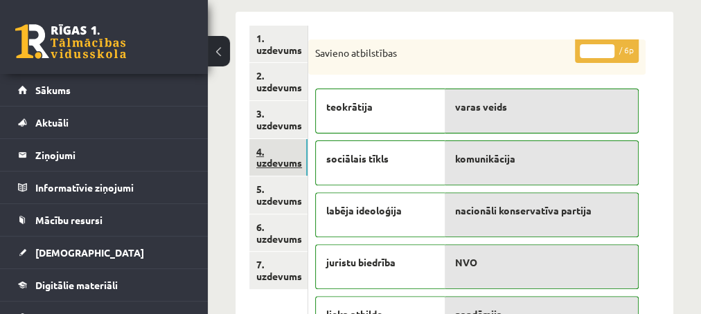
click at [283, 163] on link "4. uzdevums" at bounding box center [278, 157] width 58 height 37
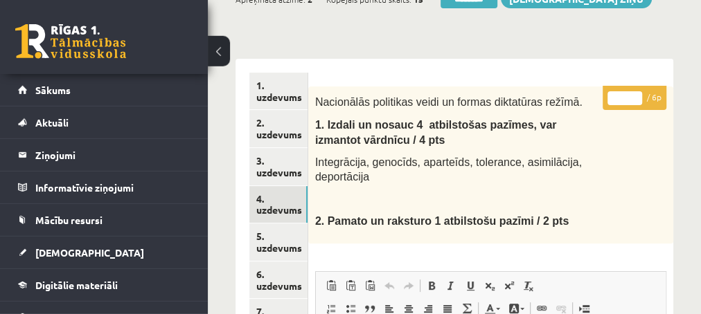
scroll to position [125, 0]
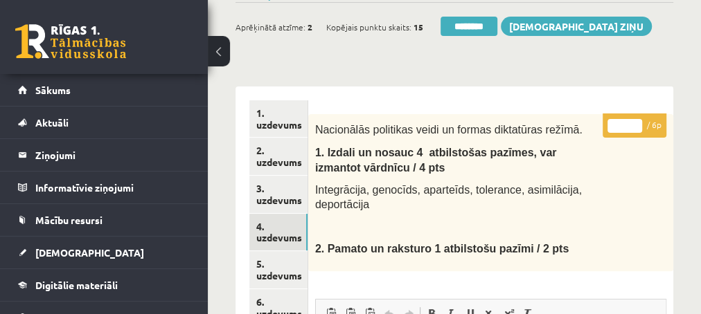
type input "*"
click at [635, 120] on input "*" at bounding box center [624, 126] width 35 height 14
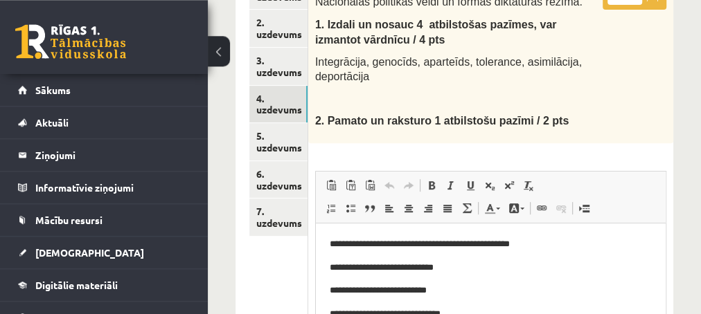
scroll to position [274, 0]
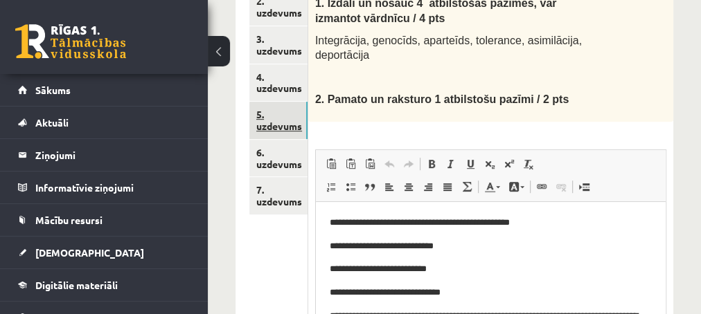
click at [281, 123] on link "5. uzdevums" at bounding box center [278, 120] width 58 height 37
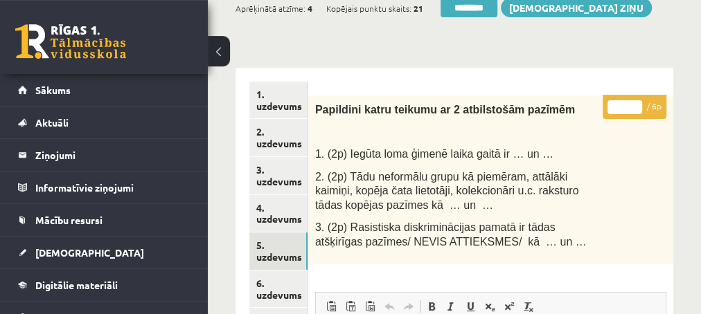
scroll to position [125, 0]
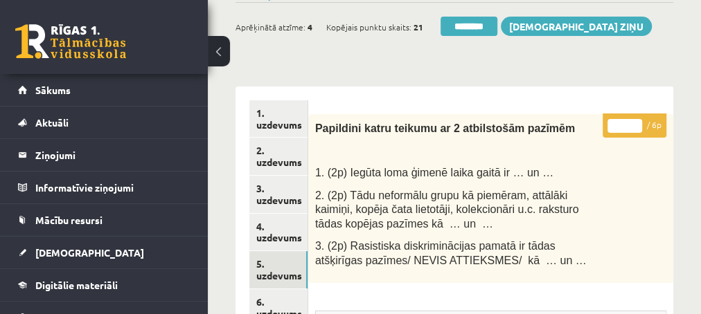
click at [633, 119] on input "*" at bounding box center [624, 126] width 35 height 14
type input "*"
click at [637, 121] on input "*" at bounding box center [624, 126] width 35 height 14
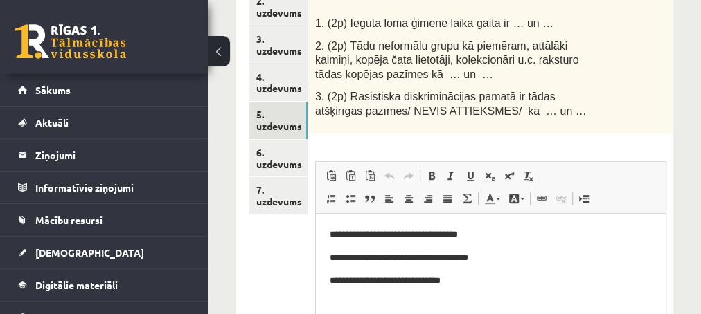
scroll to position [349, 0]
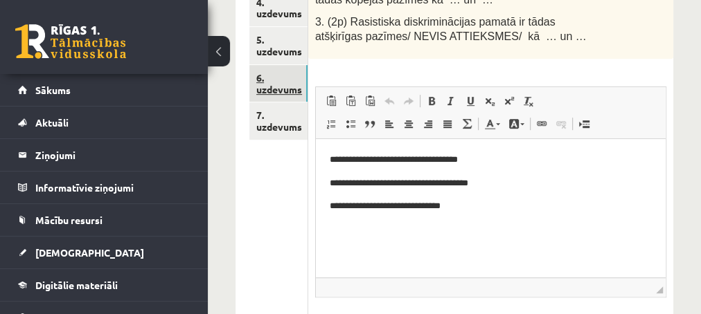
click at [278, 81] on link "6. uzdevums" at bounding box center [278, 83] width 58 height 37
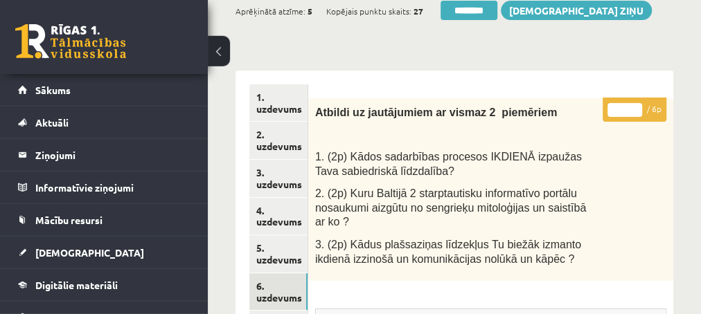
scroll to position [125, 0]
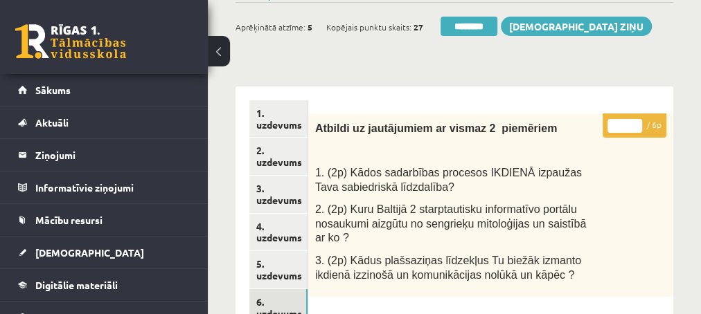
click at [635, 122] on input "*" at bounding box center [624, 126] width 35 height 14
type input "*"
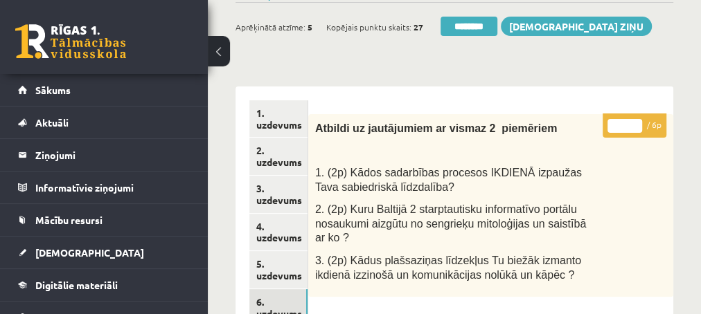
click at [635, 122] on input "*" at bounding box center [624, 126] width 35 height 14
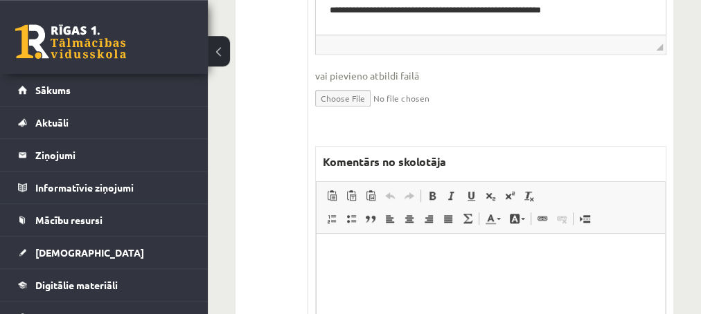
scroll to position [648, 0]
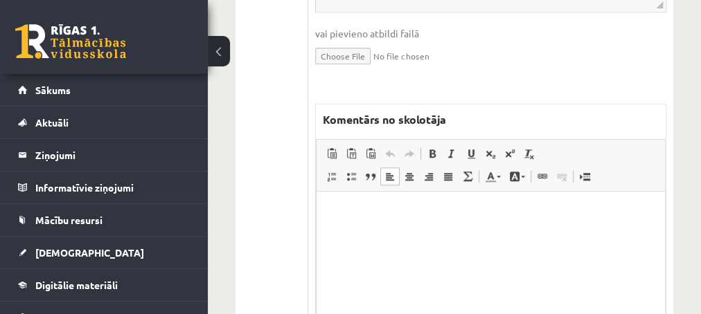
click at [334, 209] on p "Editor, wiswyg-editor-47433782314620-1760003977-44" at bounding box center [490, 213] width 321 height 15
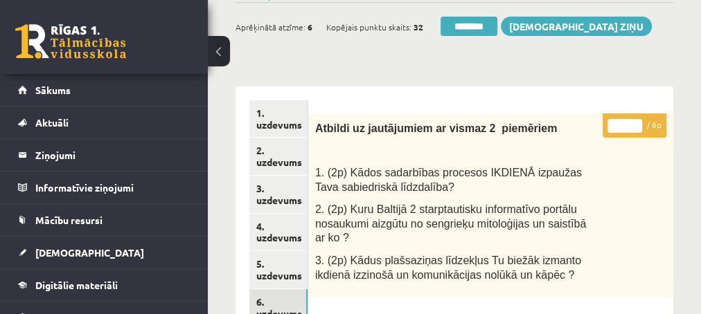
scroll to position [199, 0]
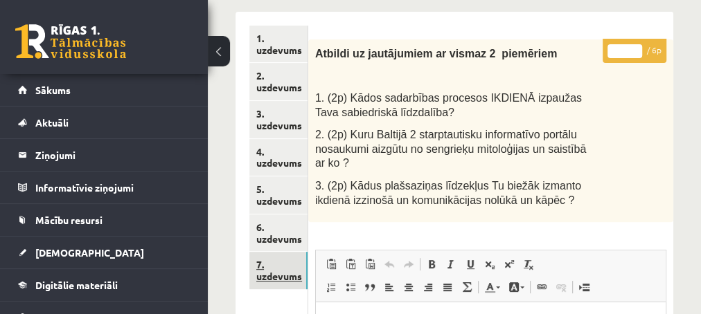
click at [275, 273] on link "7. uzdevums" at bounding box center [278, 270] width 58 height 37
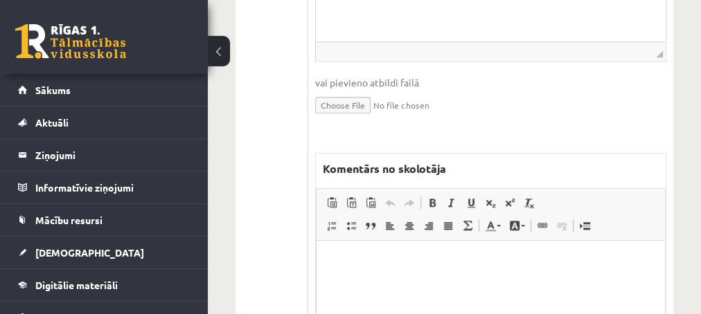
scroll to position [798, 0]
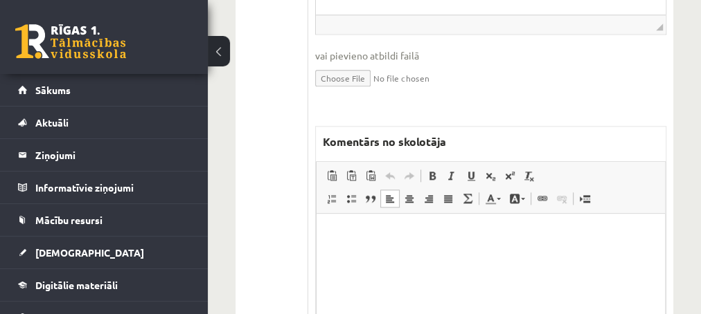
click at [394, 237] on p "Editor, wiswyg-editor-47433885588160-1760004028-504" at bounding box center [490, 234] width 321 height 15
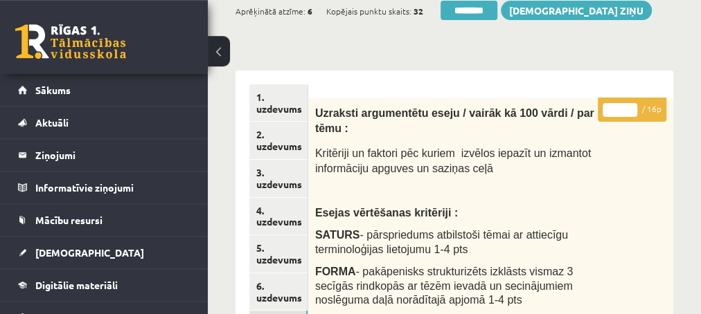
scroll to position [125, 0]
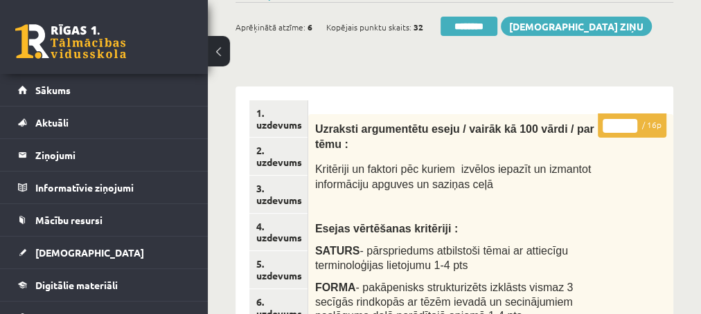
click at [631, 122] on input "*" at bounding box center [619, 126] width 35 height 14
type input "*"
click at [631, 122] on input "*" at bounding box center [619, 126] width 35 height 14
click at [270, 203] on link "3. uzdevums" at bounding box center [278, 194] width 58 height 37
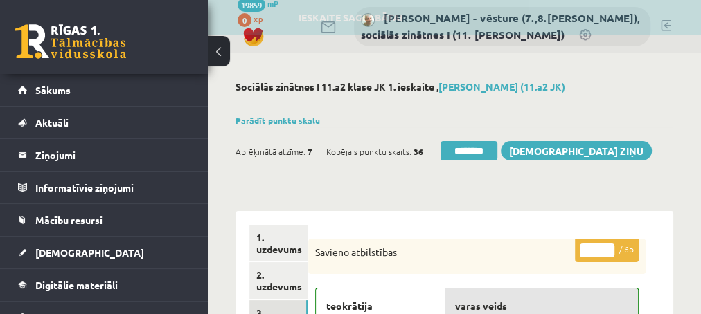
scroll to position [0, 0]
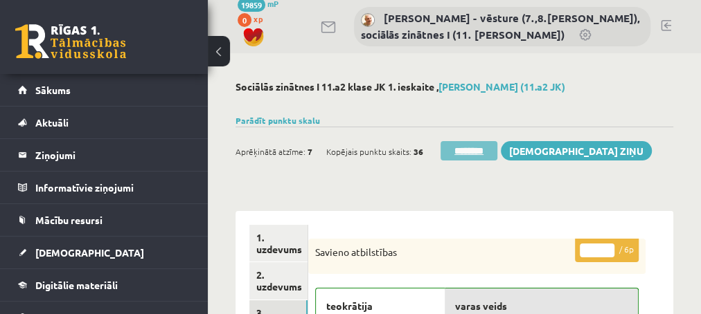
click at [481, 150] on input "********" at bounding box center [468, 150] width 57 height 19
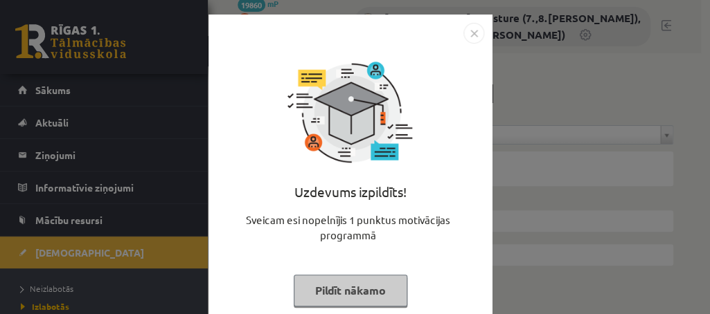
click at [319, 294] on button "Pildīt nākamo" at bounding box center [351, 291] width 114 height 32
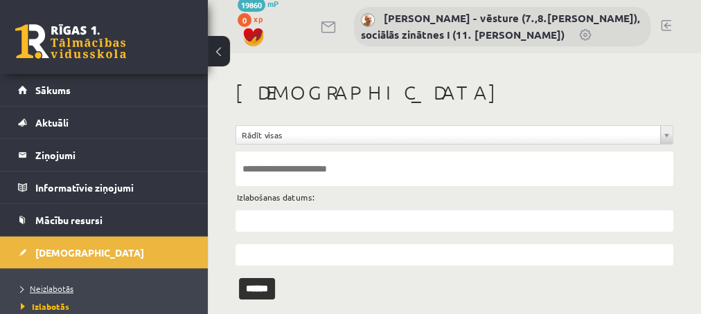
click at [47, 287] on span "Neizlabotās" at bounding box center [47, 288] width 53 height 11
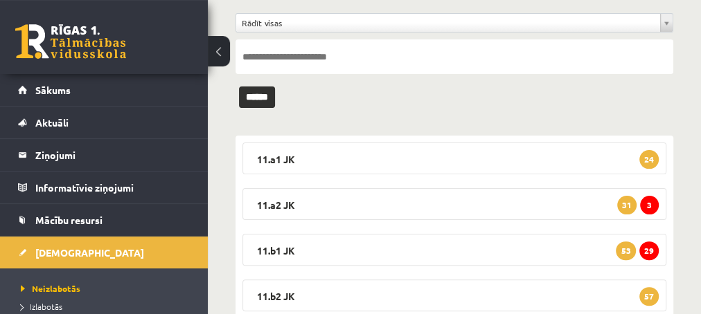
scroll to position [150, 0]
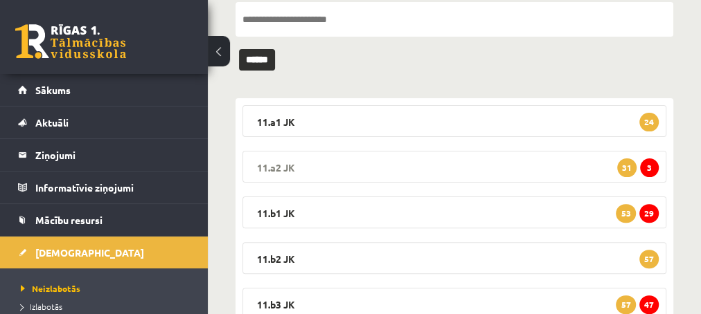
click at [647, 165] on span "3" at bounding box center [649, 168] width 19 height 19
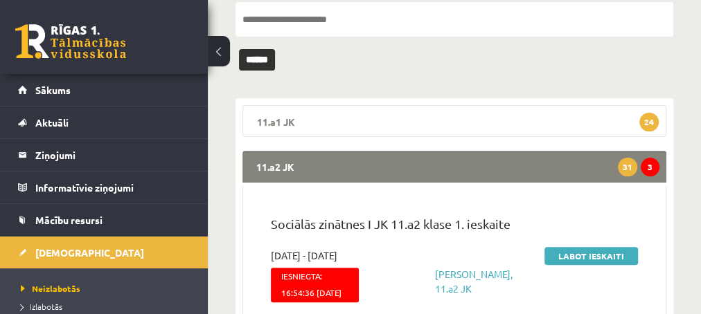
scroll to position [224, 0]
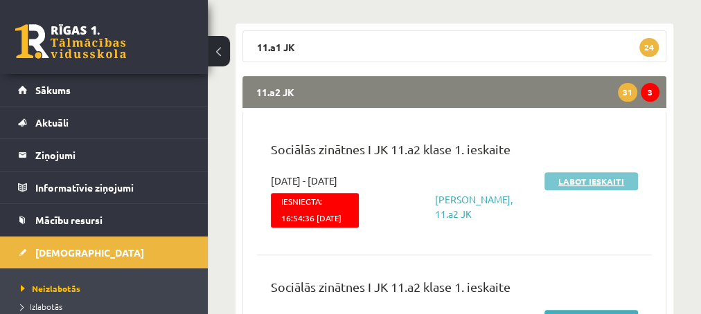
click at [561, 182] on link "Labot ieskaiti" at bounding box center [590, 181] width 93 height 18
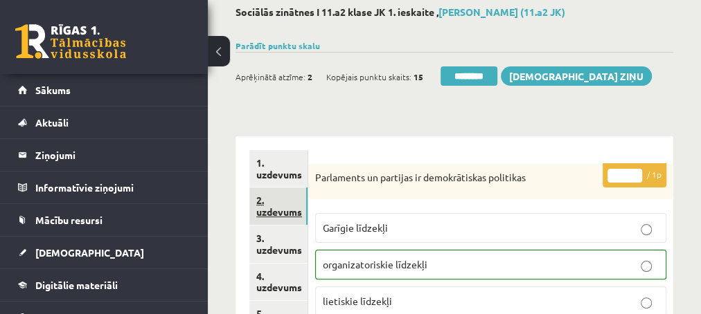
click at [265, 213] on link "2. uzdevums" at bounding box center [278, 206] width 58 height 37
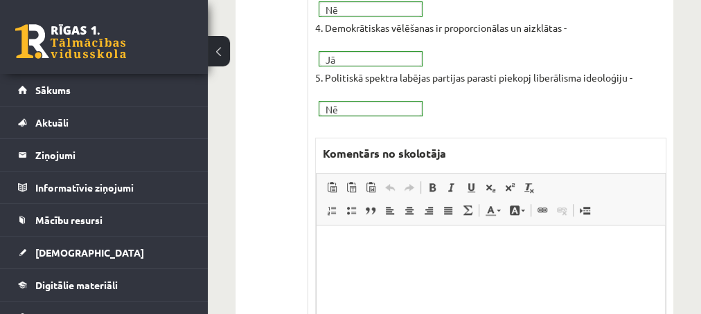
scroll to position [523, 0]
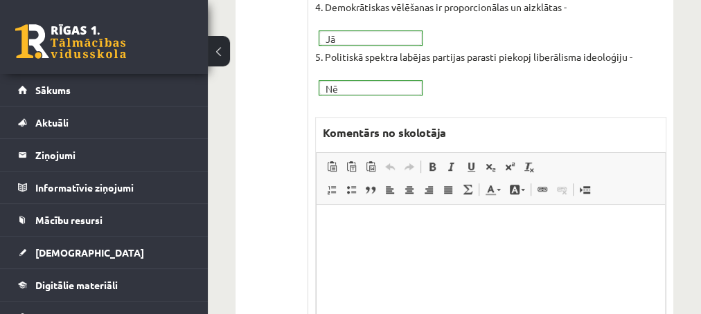
click at [327, 219] on html at bounding box center [490, 274] width 348 height 138
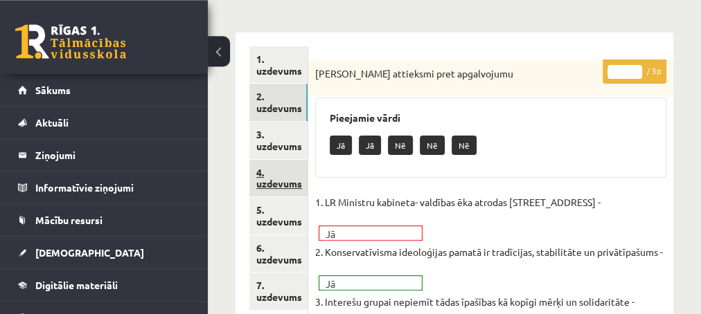
scroll to position [150, 0]
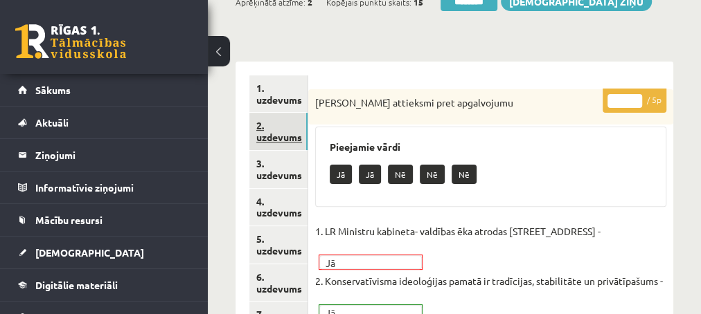
click at [280, 138] on link "2. uzdevums" at bounding box center [278, 131] width 58 height 37
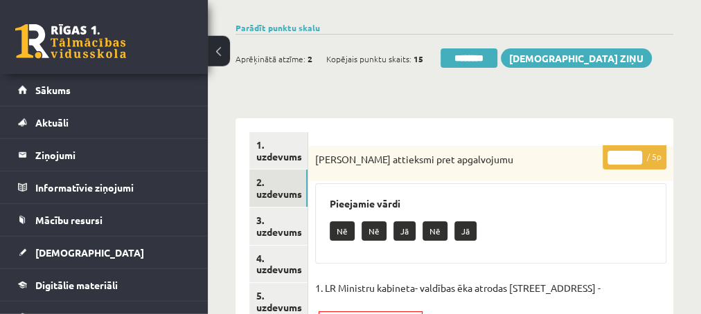
scroll to position [75, 0]
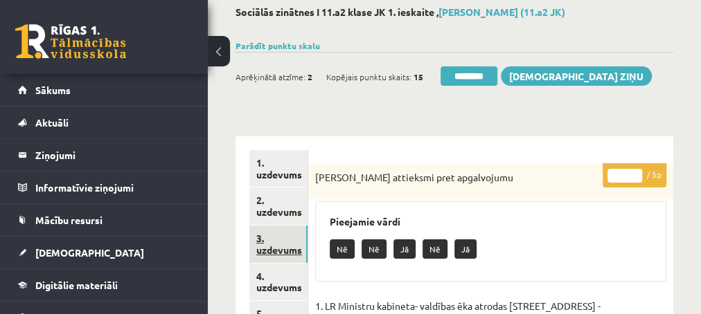
click at [276, 249] on link "3. uzdevums" at bounding box center [278, 244] width 58 height 37
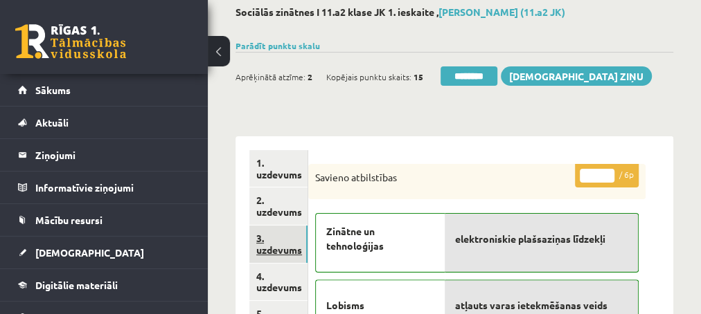
scroll to position [0, 0]
click at [265, 282] on link "4. uzdevums" at bounding box center [278, 282] width 58 height 37
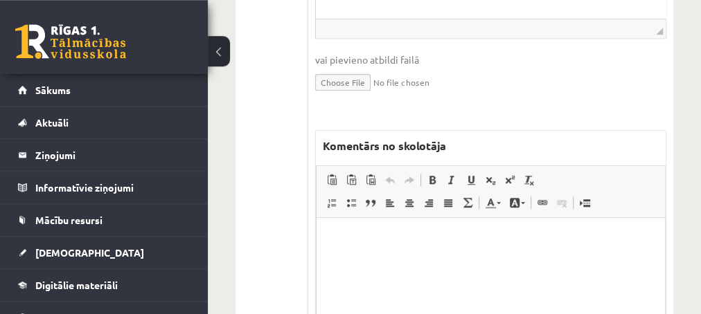
scroll to position [598, 0]
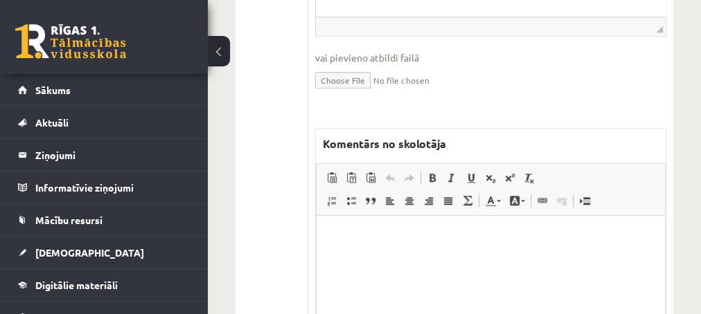
click at [384, 248] on html at bounding box center [490, 284] width 348 height 138
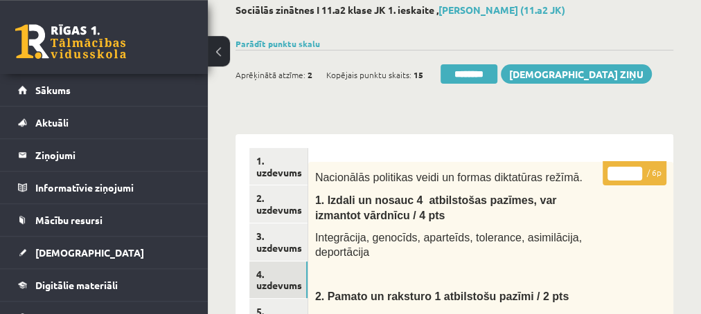
scroll to position [75, 0]
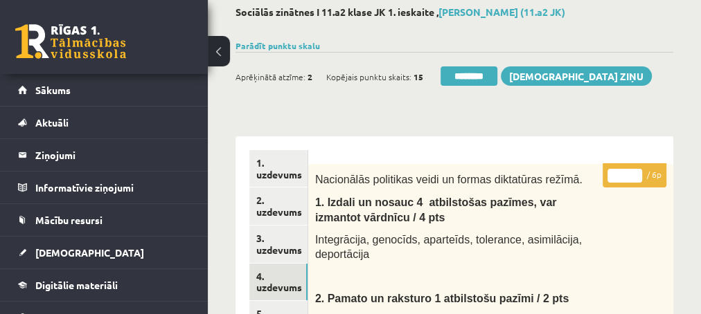
click at [633, 170] on input "*" at bounding box center [624, 176] width 35 height 14
type input "*"
click at [633, 170] on input "*" at bounding box center [624, 176] width 35 height 14
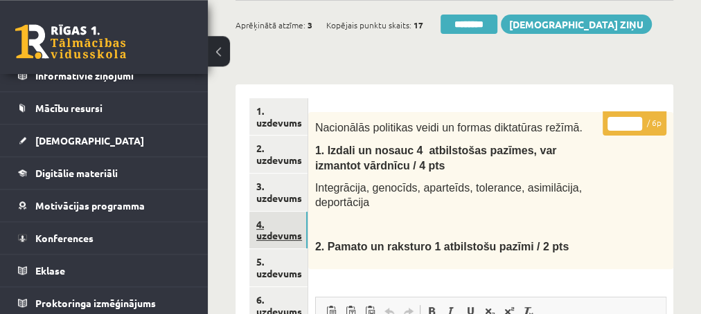
scroll to position [150, 0]
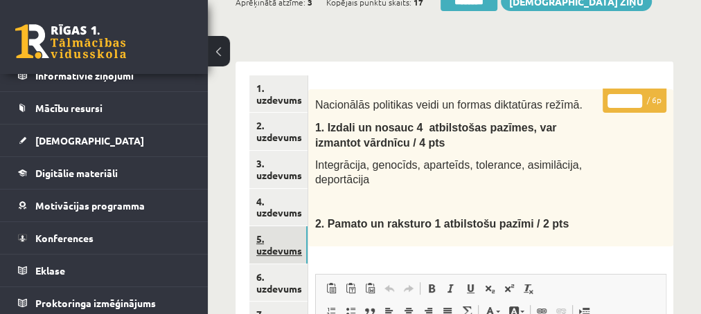
click at [280, 253] on link "5. uzdevums" at bounding box center [278, 244] width 58 height 37
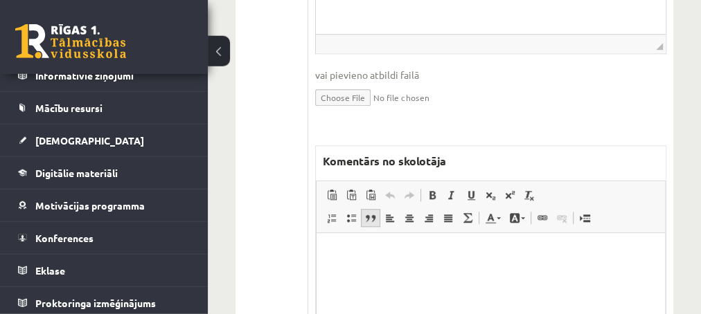
scroll to position [598, 0]
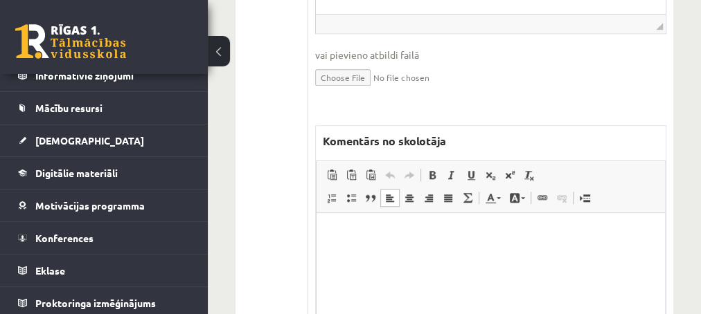
click at [374, 240] on p "Editor, wiswyg-editor-47433847037660-1760004309-702" at bounding box center [490, 234] width 321 height 15
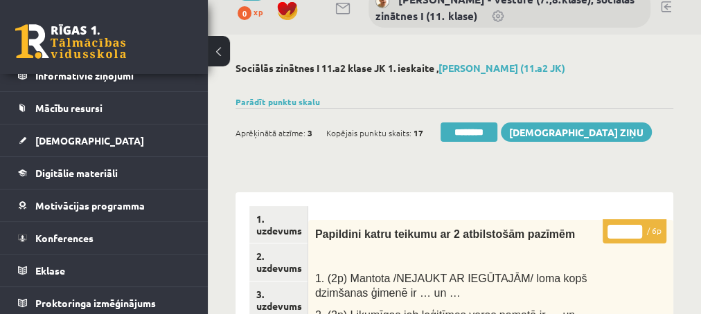
scroll to position [0, 0]
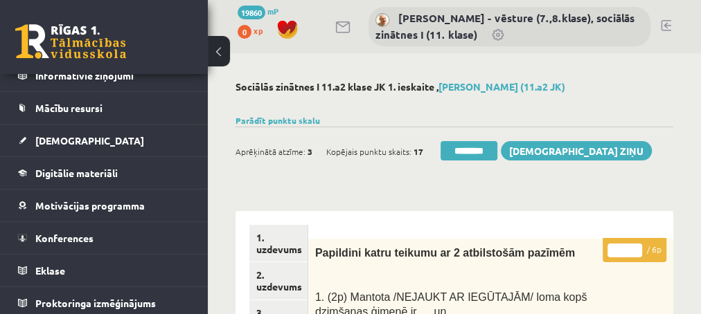
click at [635, 248] on input "*" at bounding box center [624, 251] width 35 height 14
type input "*"
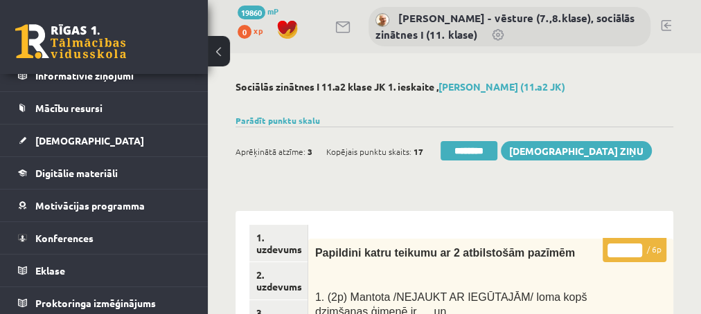
click at [635, 248] on input "*" at bounding box center [624, 251] width 35 height 14
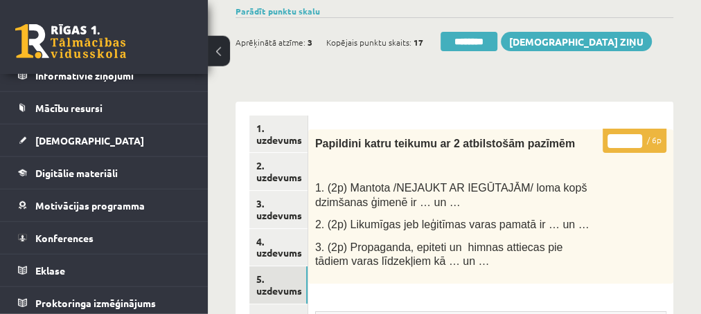
scroll to position [150, 0]
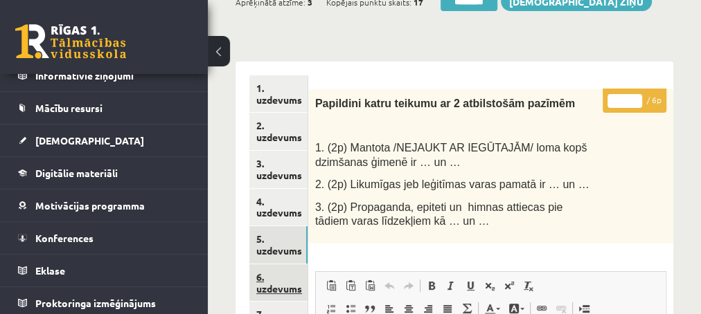
click at [263, 287] on link "6. uzdevums" at bounding box center [278, 282] width 58 height 37
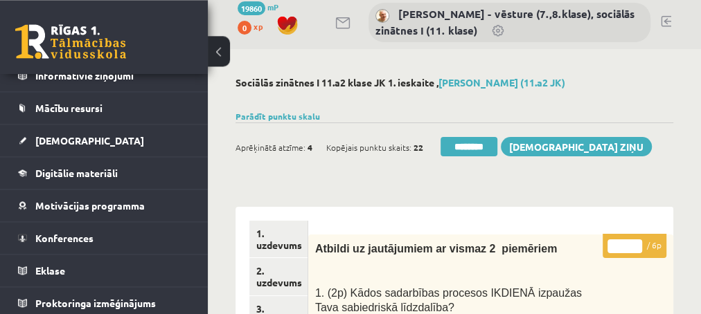
scroll to position [0, 0]
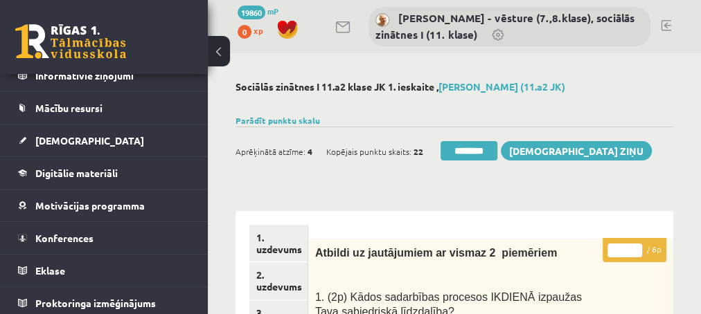
type input "*"
click at [637, 246] on input "*" at bounding box center [624, 251] width 35 height 14
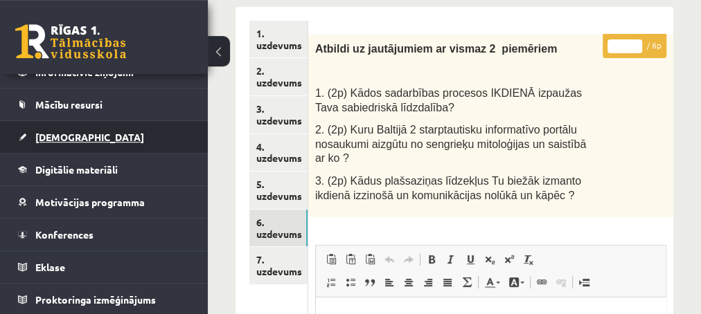
scroll to position [224, 0]
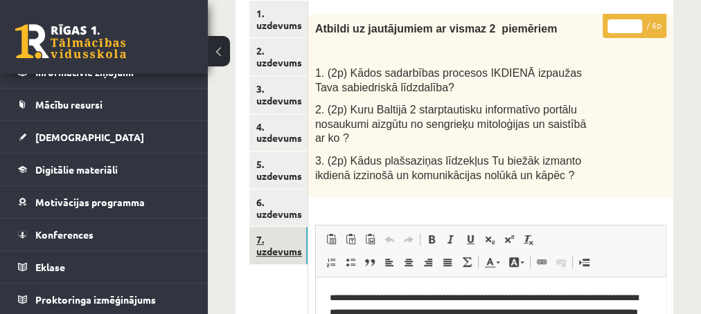
click at [278, 253] on link "7. uzdevums" at bounding box center [278, 245] width 58 height 37
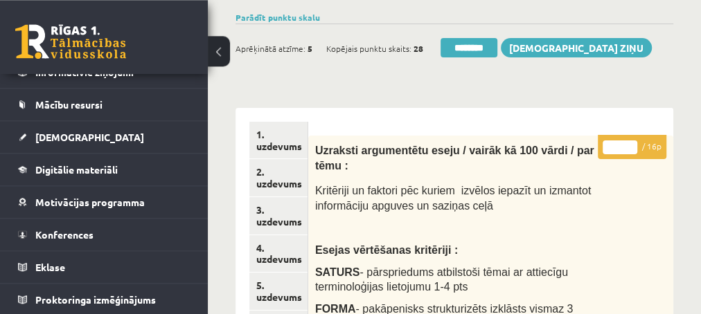
scroll to position [75, 0]
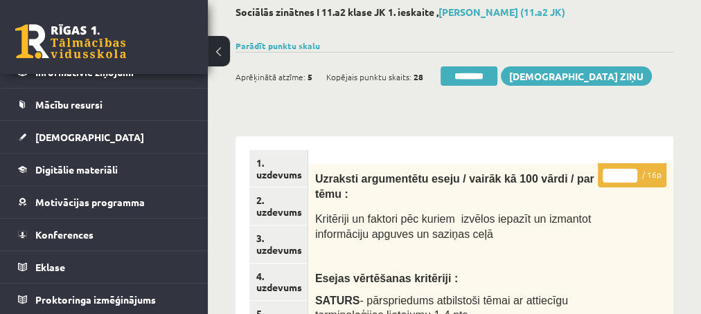
type input "**"
click at [631, 171] on input "**" at bounding box center [619, 176] width 35 height 14
click at [270, 211] on link "2. uzdevums" at bounding box center [278, 206] width 58 height 37
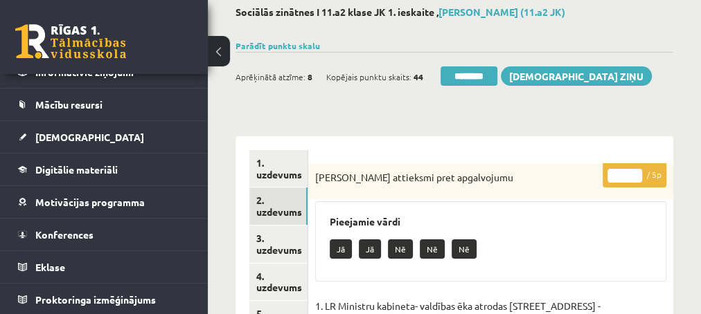
scroll to position [0, 0]
click at [452, 79] on input "********" at bounding box center [468, 75] width 57 height 19
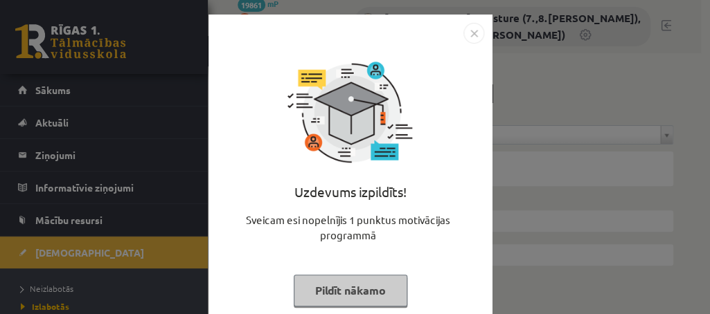
click at [312, 286] on button "Pildīt nākamo" at bounding box center [351, 291] width 114 height 32
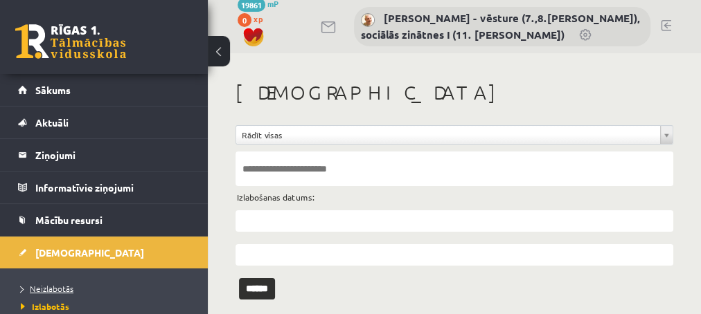
click at [51, 287] on span "Neizlabotās" at bounding box center [47, 288] width 53 height 11
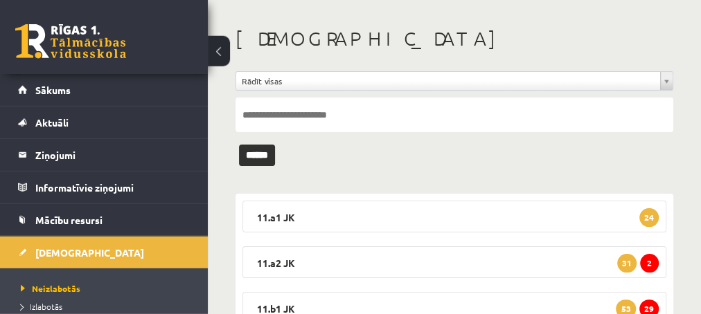
scroll to position [75, 0]
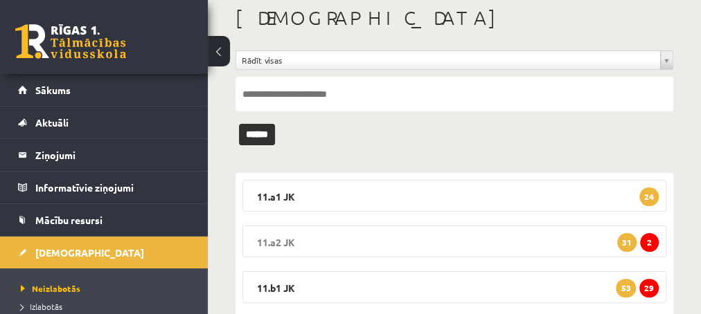
click at [647, 242] on span "2" at bounding box center [649, 242] width 19 height 19
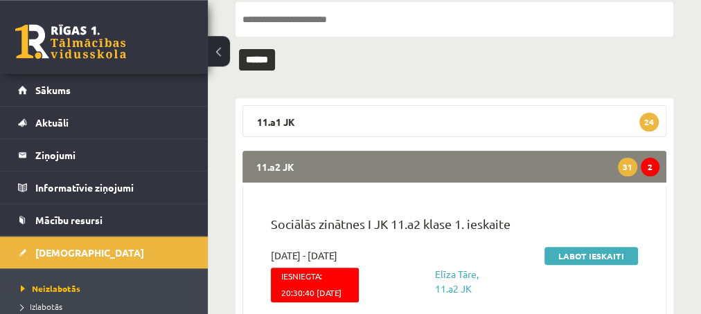
scroll to position [224, 0]
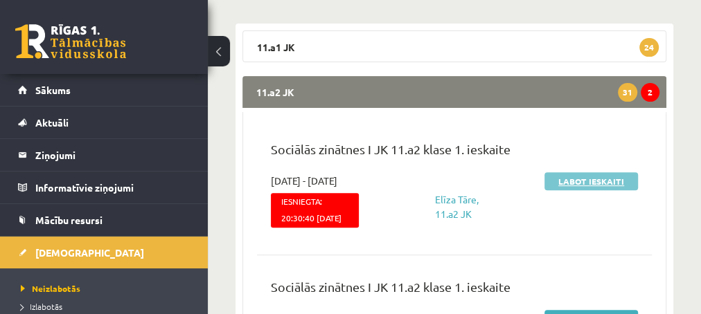
click at [569, 182] on link "Labot ieskaiti" at bounding box center [590, 181] width 93 height 18
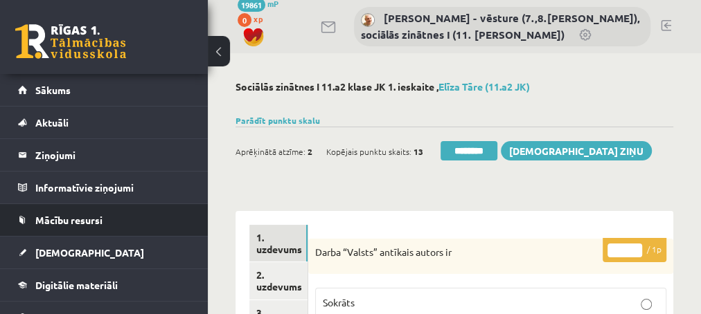
scroll to position [56, 0]
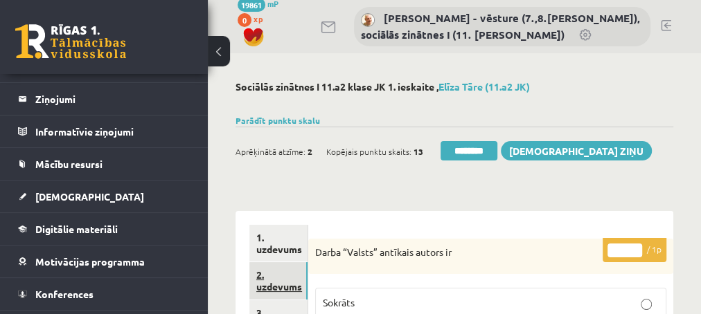
click at [273, 284] on link "2. uzdevums" at bounding box center [278, 280] width 58 height 37
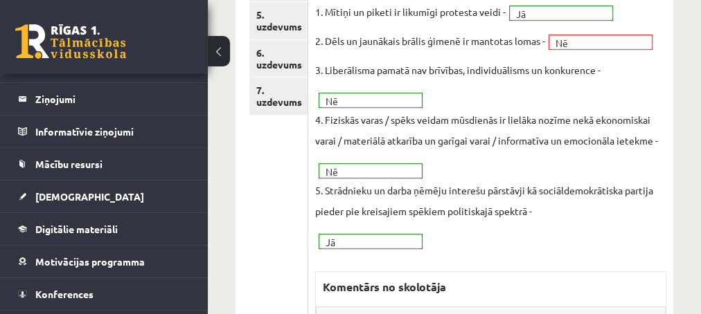
scroll to position [449, 0]
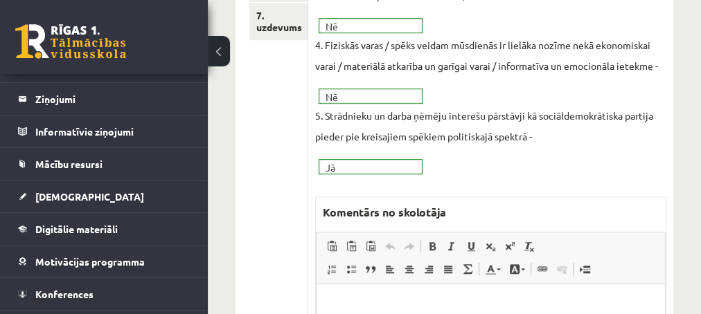
click at [362, 298] on p "Editor, wiswyg-editor-47433884545400-1760004504-168" at bounding box center [490, 305] width 321 height 15
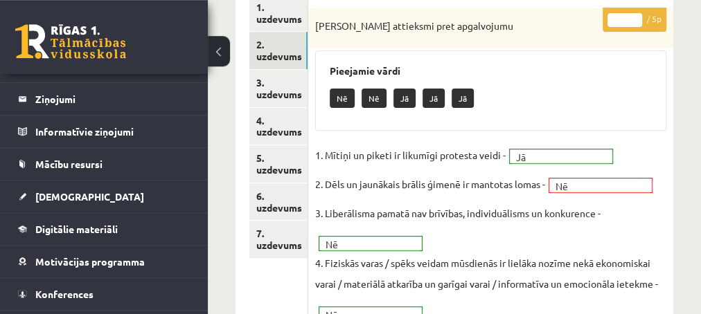
scroll to position [224, 0]
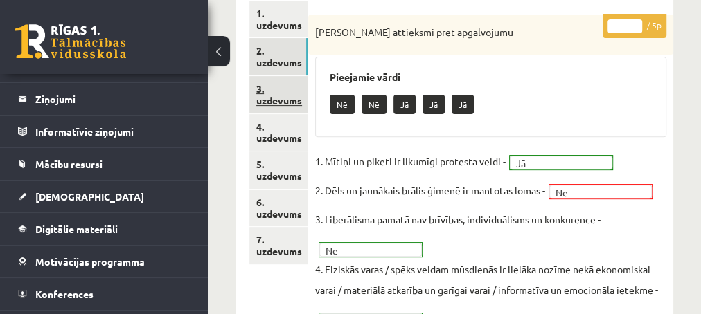
click at [289, 100] on link "3. uzdevums" at bounding box center [278, 94] width 58 height 37
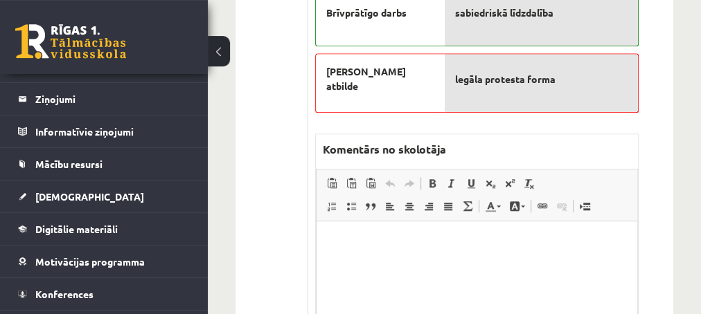
scroll to position [598, 0]
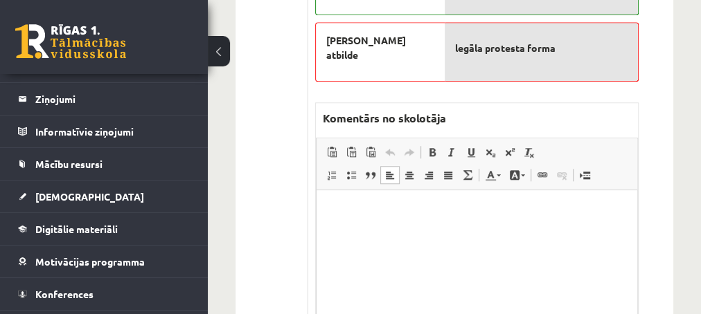
click at [329, 217] on html at bounding box center [476, 259] width 321 height 138
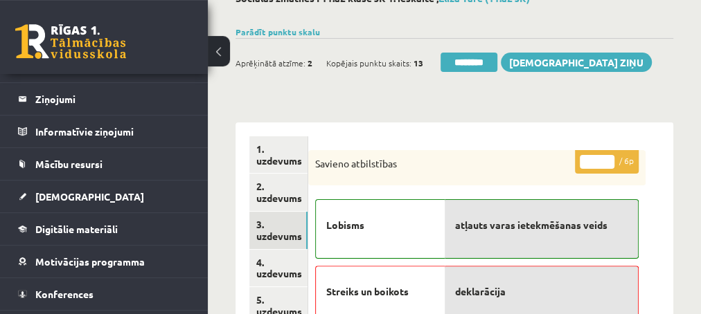
scroll to position [75, 0]
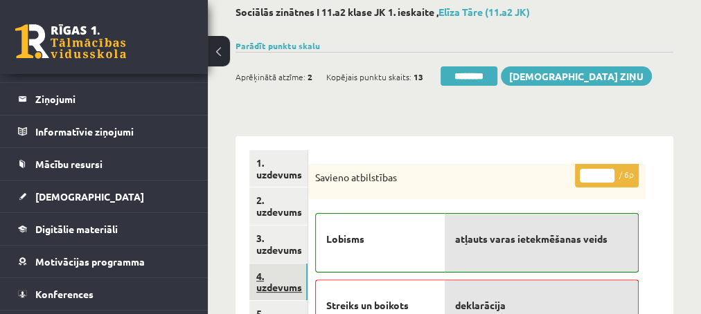
click at [273, 288] on link "4. uzdevums" at bounding box center [278, 282] width 58 height 37
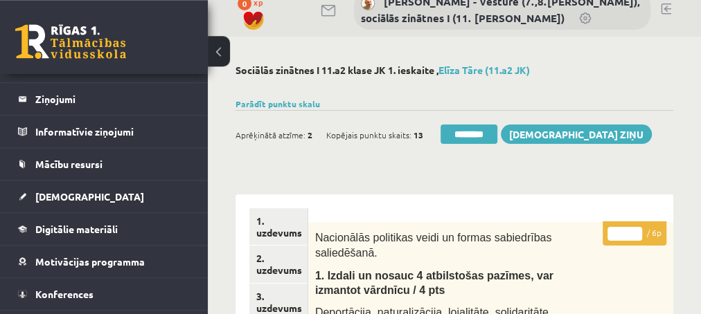
scroll to position [0, 0]
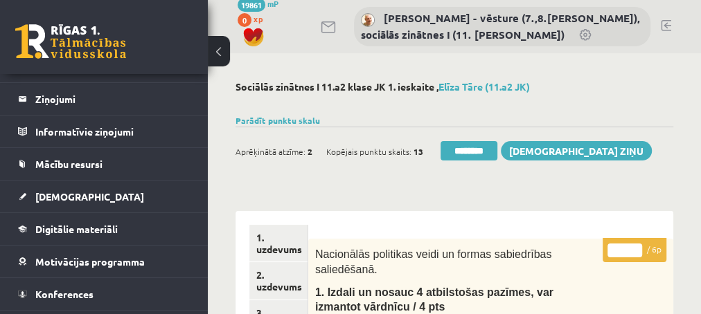
type input "*"
click at [637, 246] on input "*" at bounding box center [624, 251] width 35 height 14
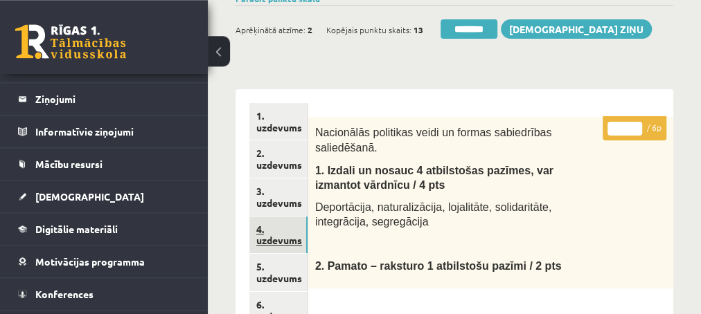
scroll to position [150, 0]
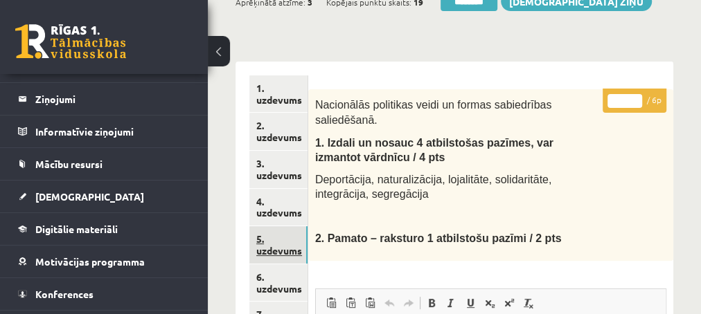
click at [272, 255] on link "5. uzdevums" at bounding box center [278, 244] width 58 height 37
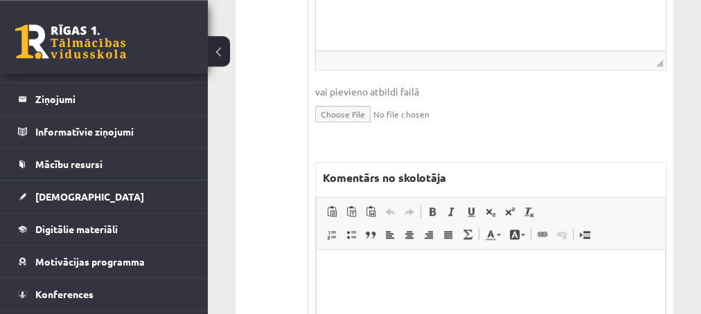
scroll to position [598, 0]
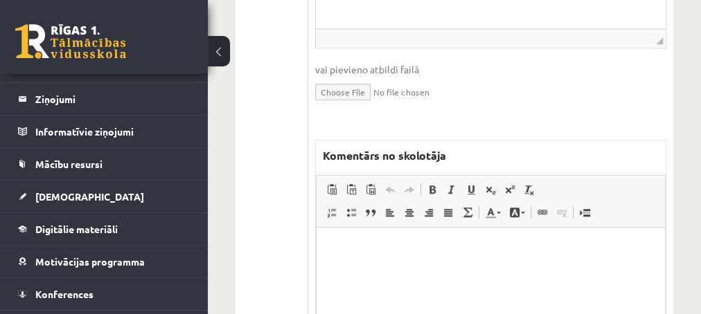
click at [409, 272] on html at bounding box center [490, 296] width 348 height 138
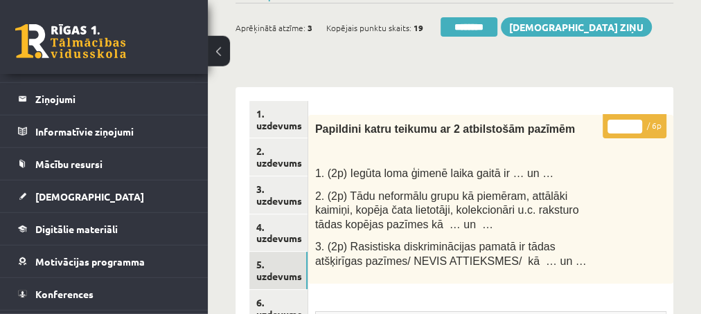
scroll to position [75, 0]
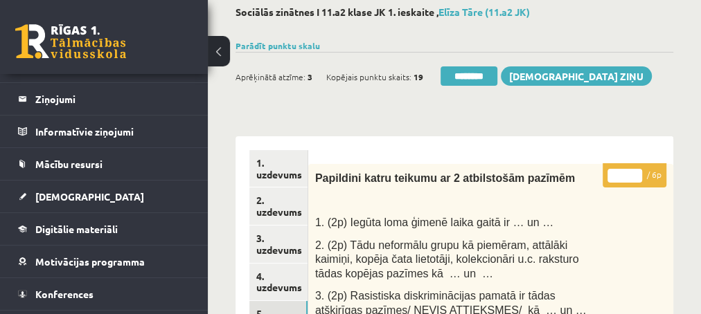
click at [633, 173] on input "*" at bounding box center [624, 176] width 35 height 14
type input "*"
click at [633, 173] on input "*" at bounding box center [624, 176] width 35 height 14
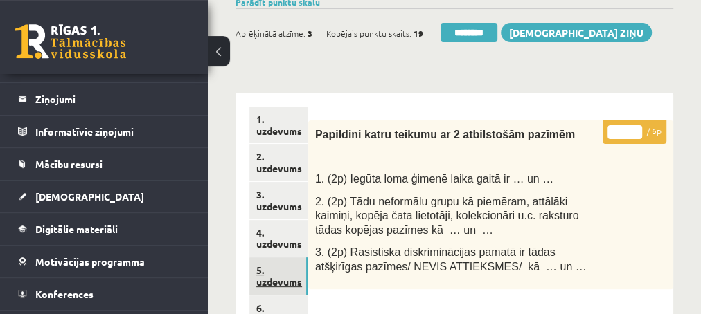
scroll to position [150, 0]
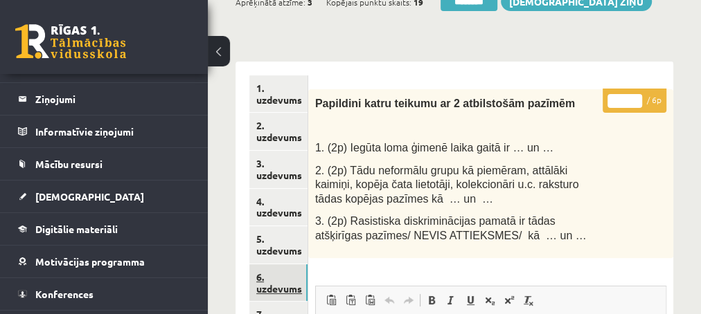
click at [274, 288] on link "6. uzdevums" at bounding box center [278, 282] width 58 height 37
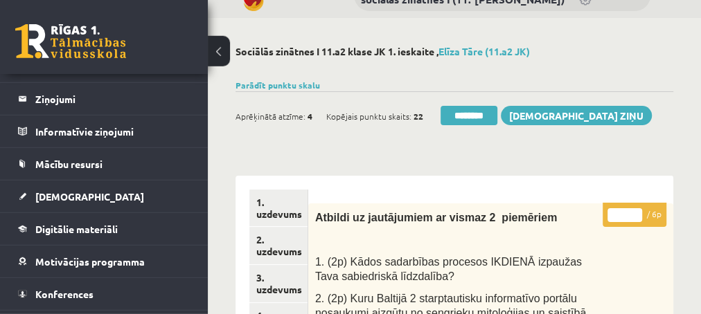
scroll to position [0, 0]
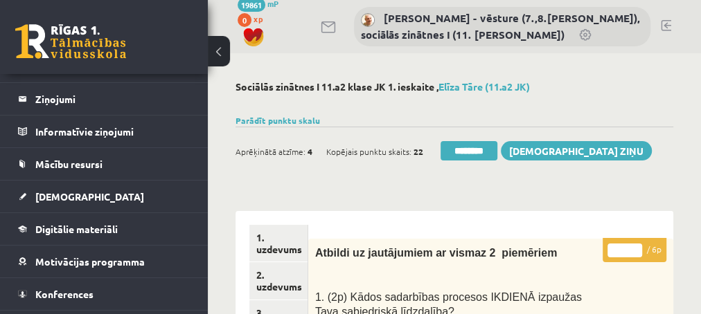
type input "*"
click at [638, 250] on input "*" at bounding box center [624, 251] width 35 height 14
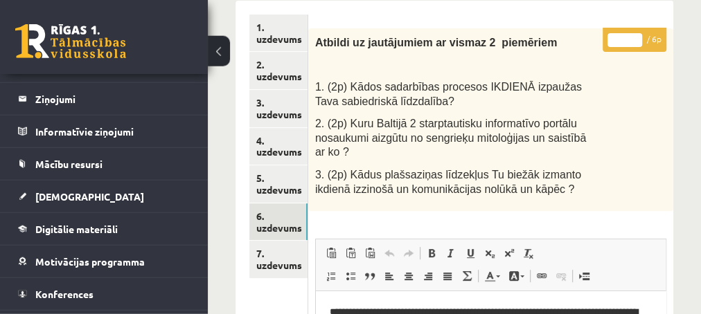
scroll to position [224, 0]
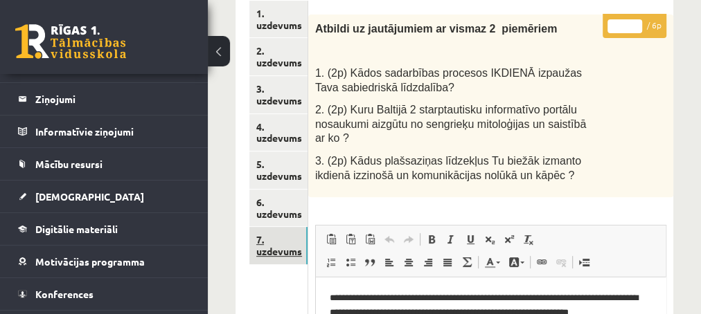
click at [269, 251] on link "7. uzdevums" at bounding box center [278, 245] width 58 height 37
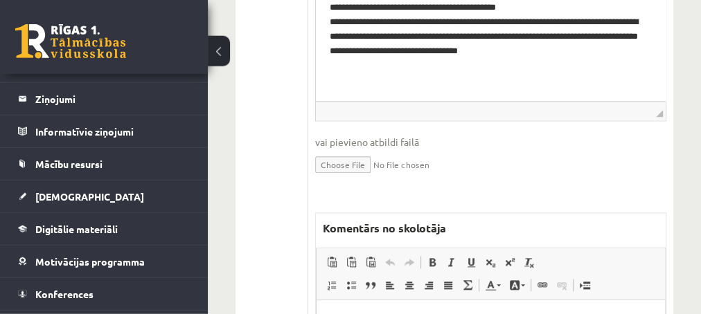
scroll to position [748, 0]
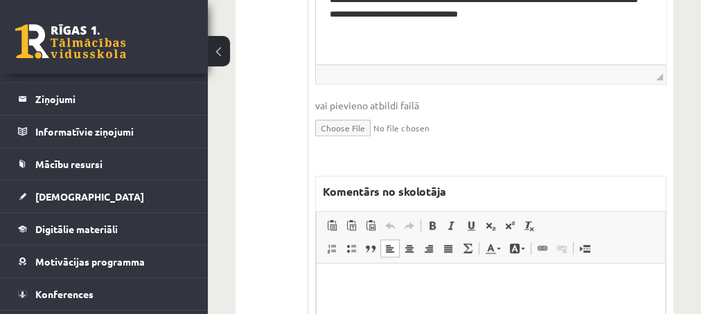
click at [393, 291] on p "Editor, wiswyg-editor-47433803163700-1760004824-27" at bounding box center [490, 284] width 321 height 15
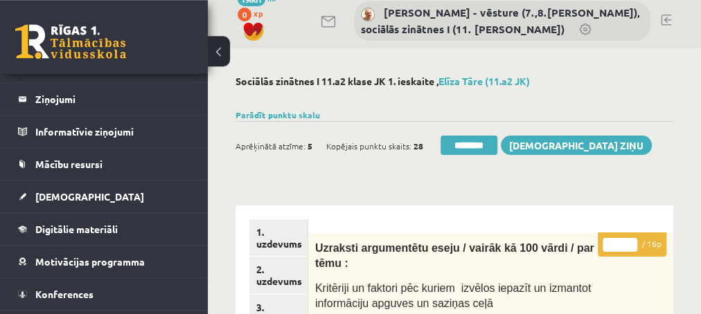
scroll to position [0, 0]
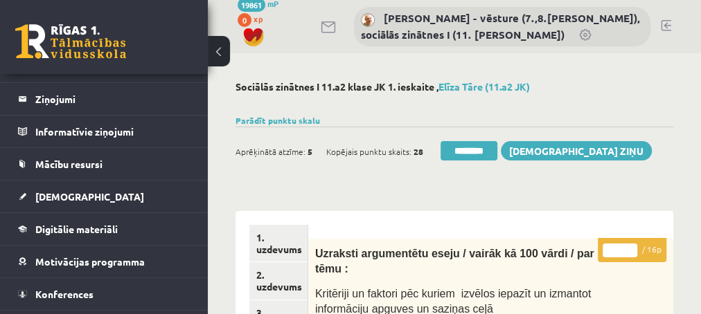
click at [629, 245] on input "*" at bounding box center [619, 251] width 35 height 14
click at [629, 245] on input "**" at bounding box center [619, 251] width 35 height 14
type input "**"
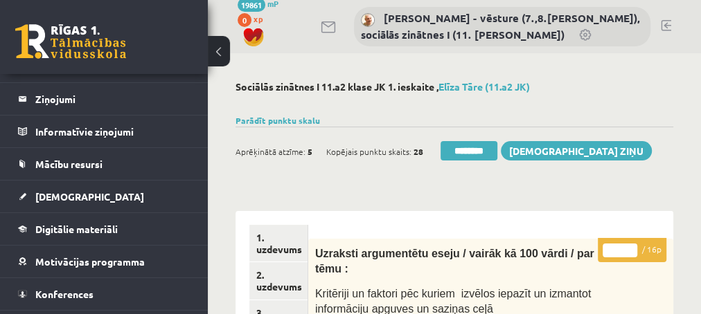
click at [629, 245] on input "**" at bounding box center [619, 251] width 35 height 14
click at [278, 285] on link "2. uzdevums" at bounding box center [278, 280] width 58 height 37
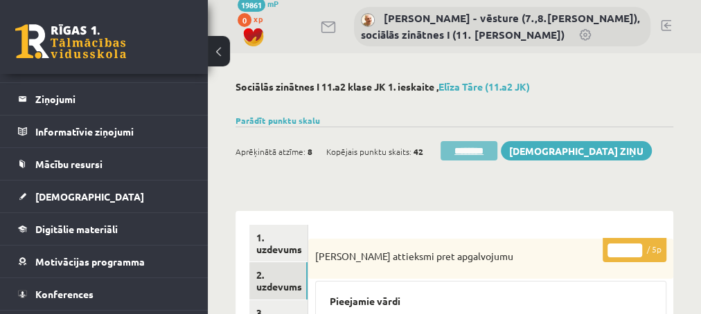
click at [469, 152] on input "********" at bounding box center [468, 150] width 57 height 19
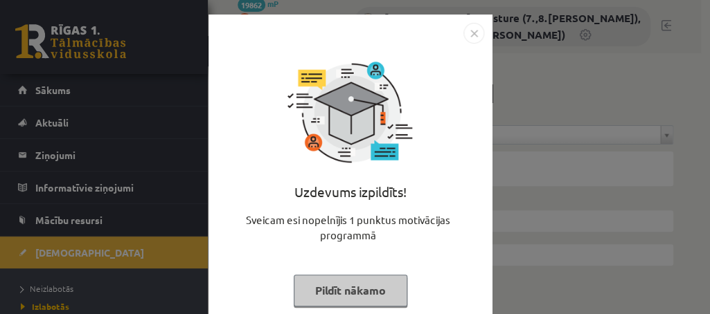
click at [327, 290] on button "Pildīt nākamo" at bounding box center [351, 291] width 114 height 32
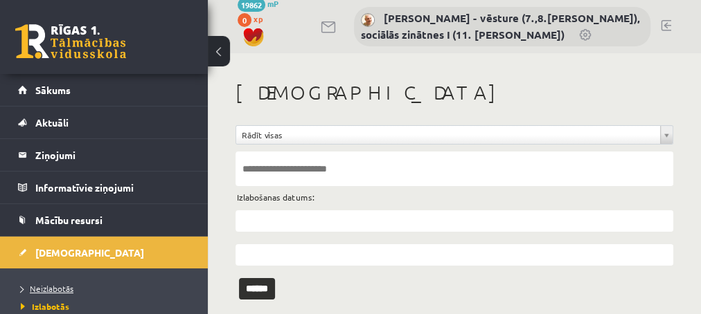
click at [48, 287] on span "Neizlabotās" at bounding box center [47, 288] width 53 height 11
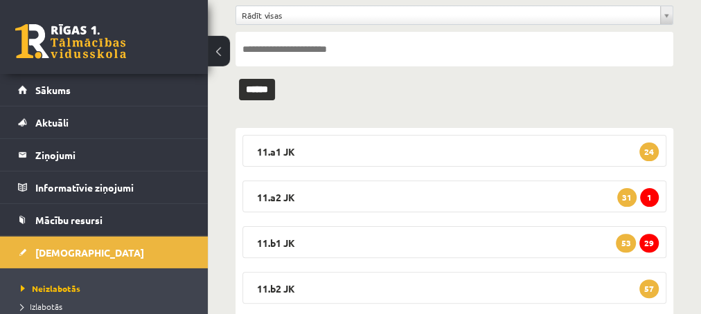
scroll to position [150, 0]
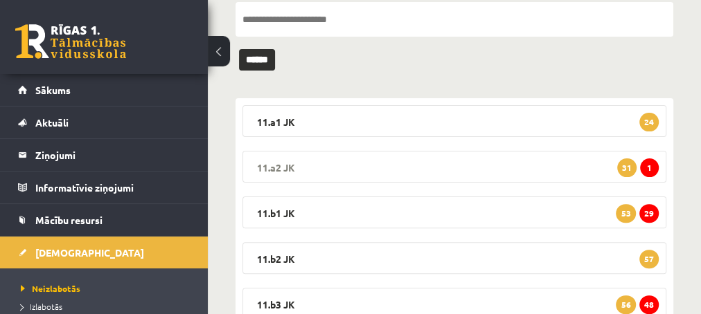
click at [652, 168] on span "1" at bounding box center [649, 168] width 19 height 19
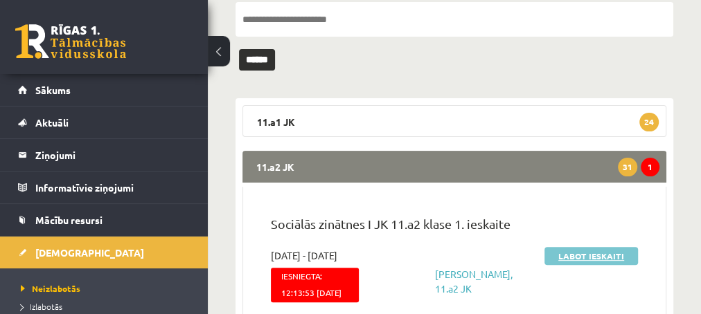
click at [583, 256] on link "Labot ieskaiti" at bounding box center [590, 256] width 93 height 18
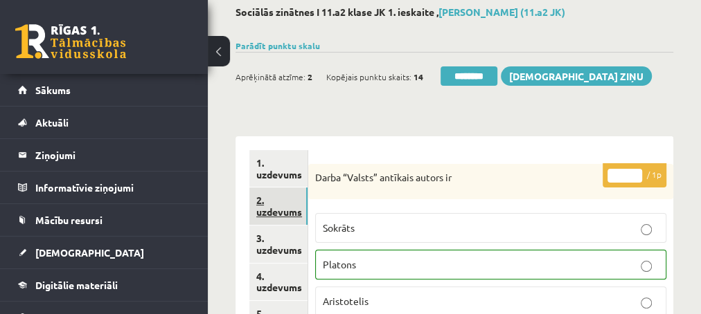
click at [271, 211] on link "2. uzdevums" at bounding box center [278, 206] width 58 height 37
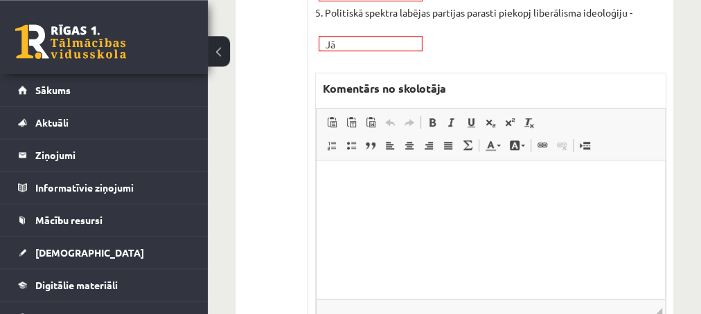
scroll to position [598, 0]
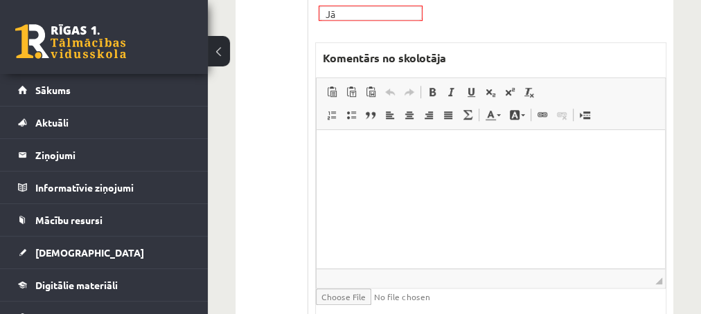
click at [389, 164] on html at bounding box center [490, 199] width 348 height 138
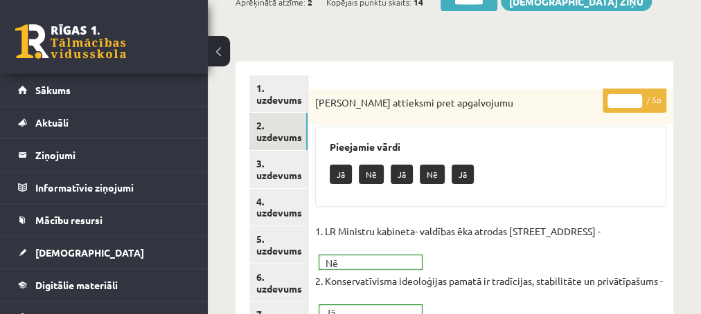
scroll to position [75, 0]
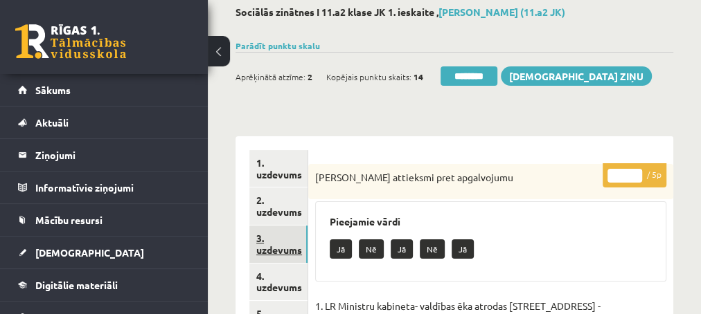
click at [269, 245] on link "3. uzdevums" at bounding box center [278, 244] width 58 height 37
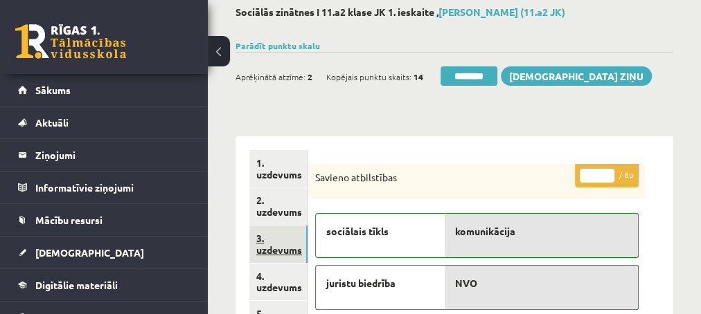
scroll to position [0, 0]
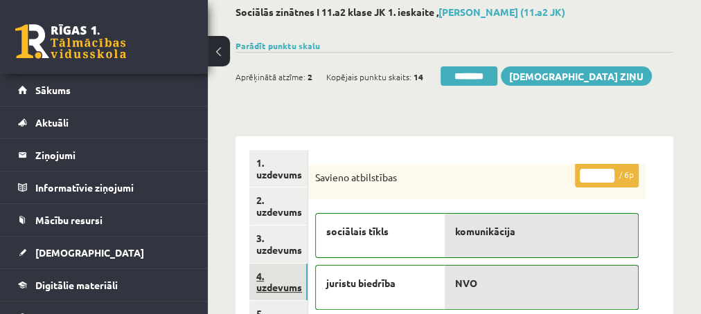
click at [280, 288] on link "4. uzdevums" at bounding box center [278, 282] width 58 height 37
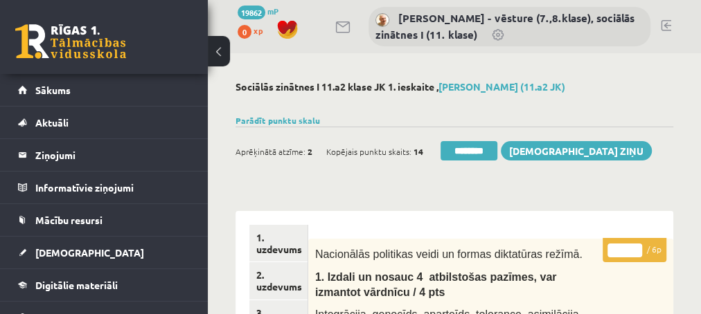
type input "*"
click at [635, 246] on input "*" at bounding box center [624, 251] width 35 height 14
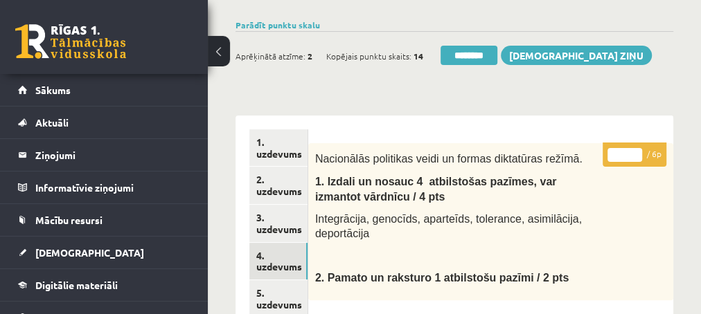
scroll to position [150, 0]
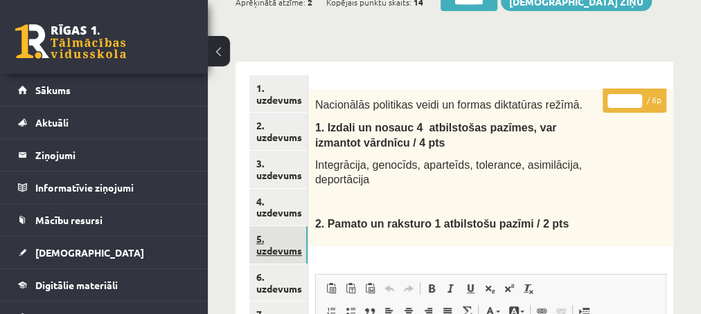
click at [278, 253] on link "5. uzdevums" at bounding box center [278, 244] width 58 height 37
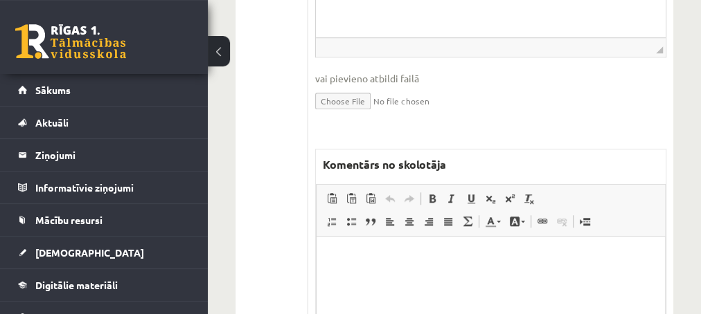
scroll to position [598, 0]
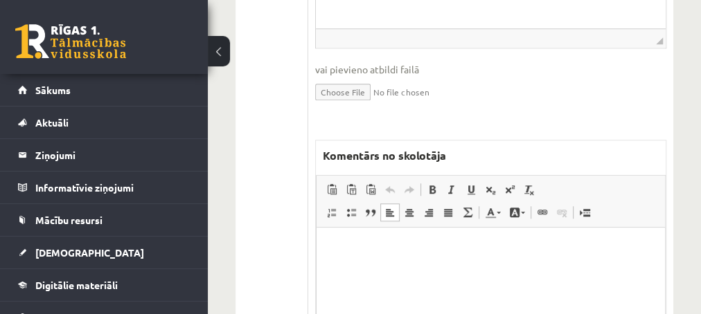
click at [379, 254] on p "Editor, wiswyg-editor-47433978946860-1760004979-882" at bounding box center [490, 248] width 321 height 15
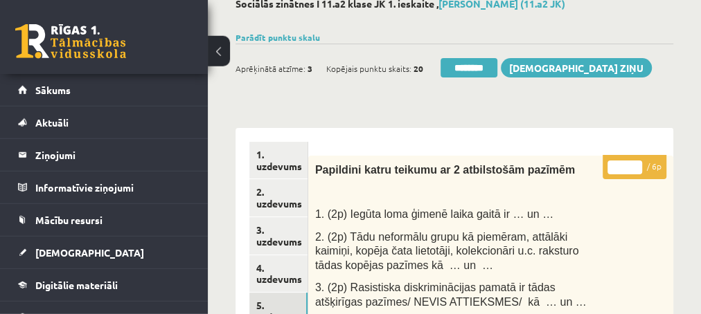
scroll to position [75, 0]
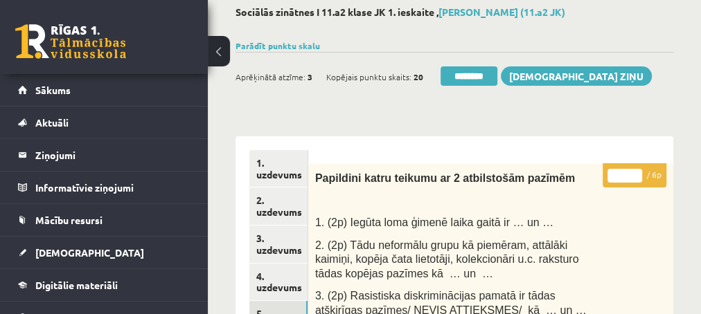
click at [635, 172] on input "*" at bounding box center [624, 176] width 35 height 14
type input "*"
click at [636, 179] on input "*" at bounding box center [624, 176] width 35 height 14
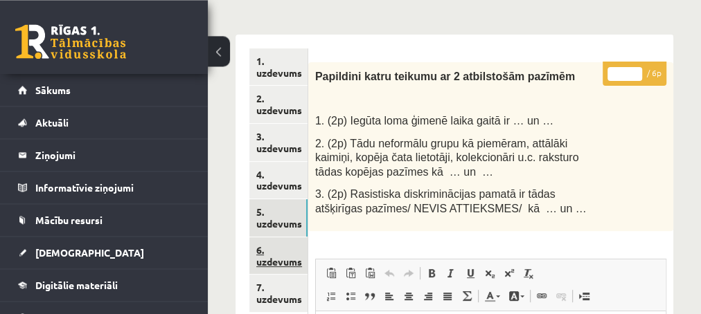
scroll to position [150, 0]
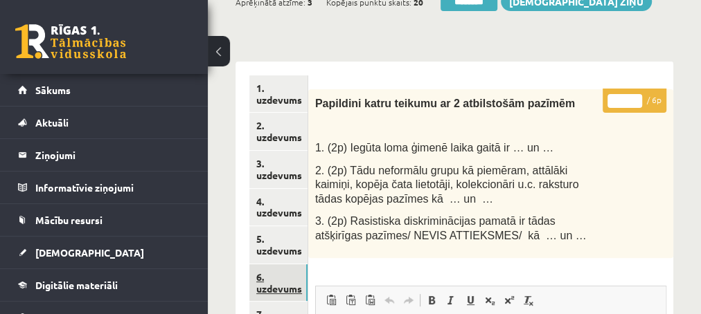
click at [272, 288] on link "6. uzdevums" at bounding box center [278, 282] width 58 height 37
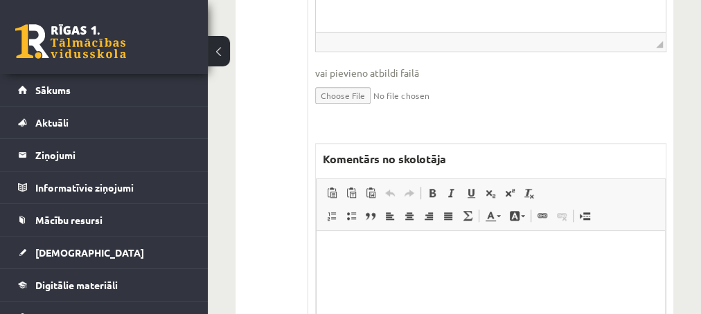
scroll to position [598, 0]
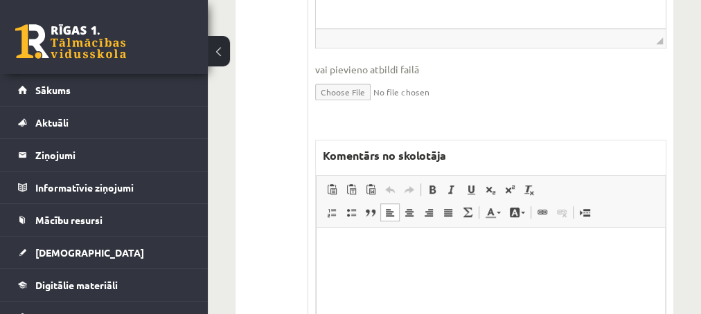
click at [383, 258] on html at bounding box center [490, 296] width 348 height 138
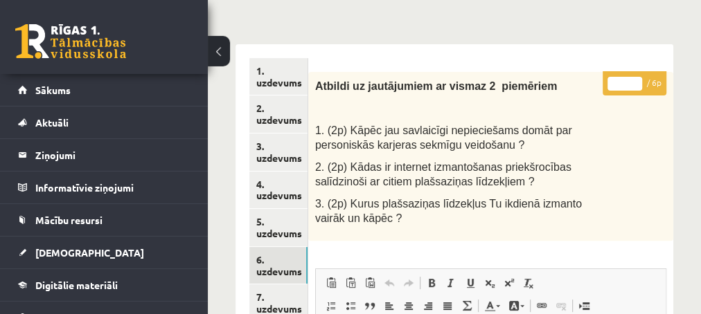
scroll to position [75, 0]
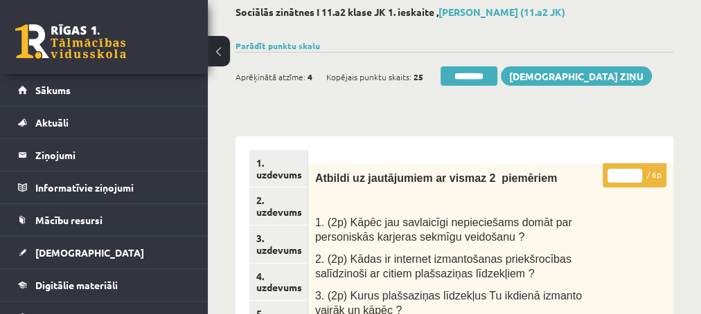
click at [635, 174] on input "*" at bounding box center [624, 176] width 35 height 14
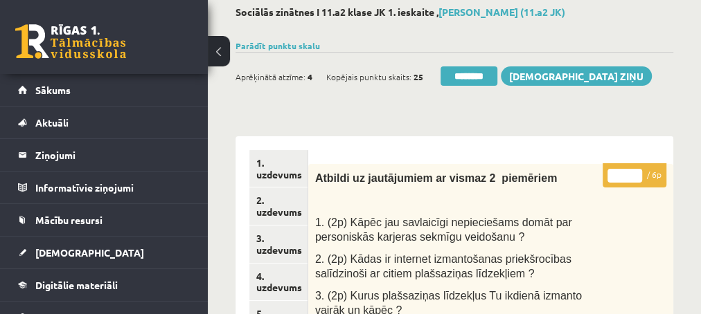
click at [635, 174] on input "*" at bounding box center [624, 176] width 35 height 14
type input "*"
click at [638, 179] on input "*" at bounding box center [624, 176] width 35 height 14
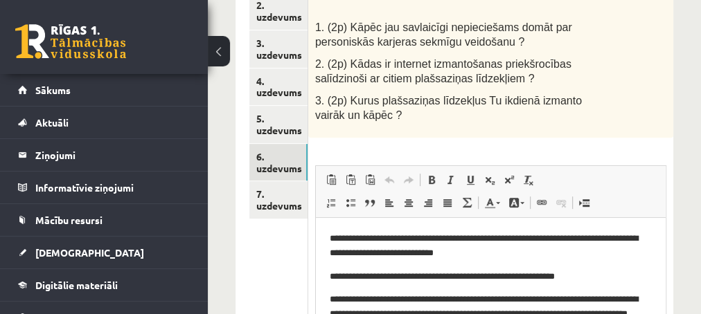
scroll to position [299, 0]
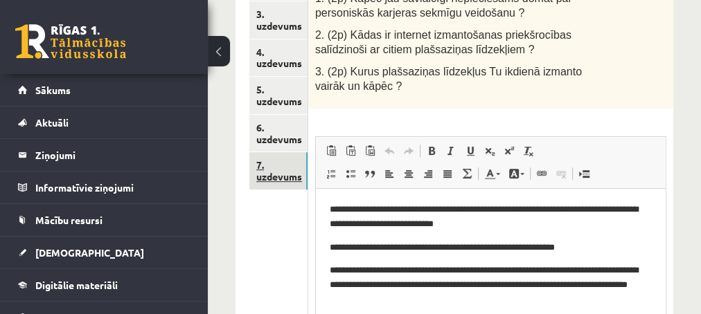
click at [285, 181] on link "7. uzdevums" at bounding box center [278, 170] width 58 height 37
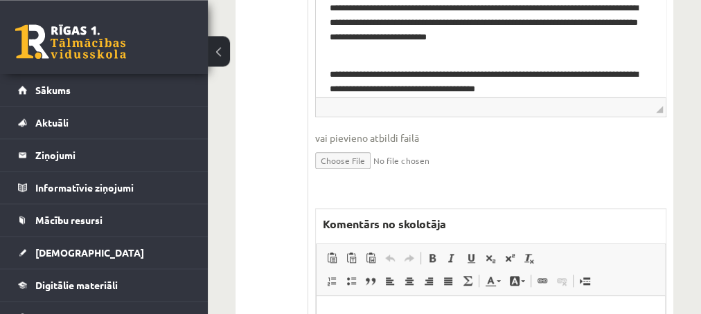
scroll to position [748, 0]
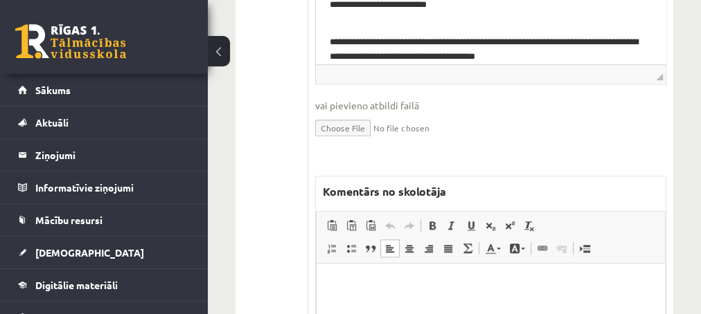
click at [432, 280] on p "Editor, wiswyg-editor-47434002852920-1760005059-907" at bounding box center [490, 284] width 321 height 15
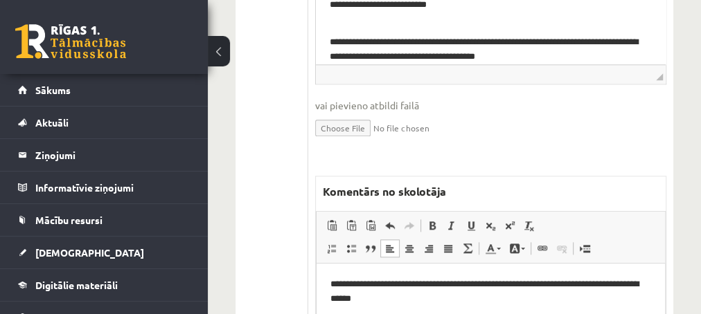
click at [490, 285] on p "**********" at bounding box center [490, 291] width 321 height 29
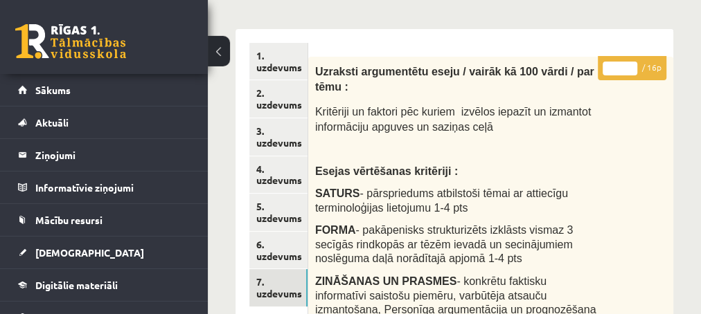
scroll to position [75, 0]
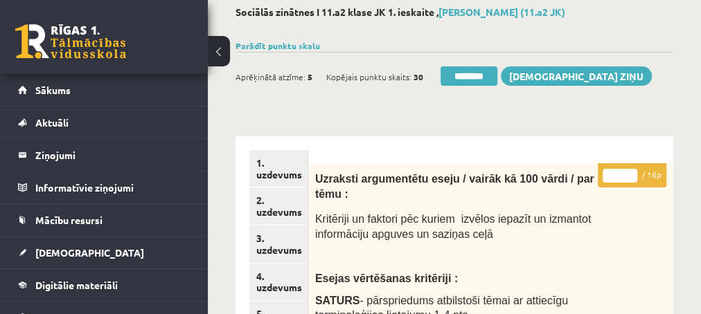
click at [634, 172] on input "*" at bounding box center [619, 176] width 35 height 14
type input "**"
click at [634, 172] on input "**" at bounding box center [619, 176] width 35 height 14
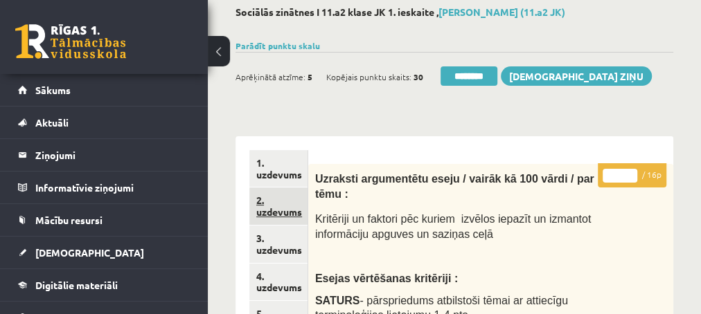
click at [276, 210] on link "2. uzdevums" at bounding box center [278, 206] width 58 height 37
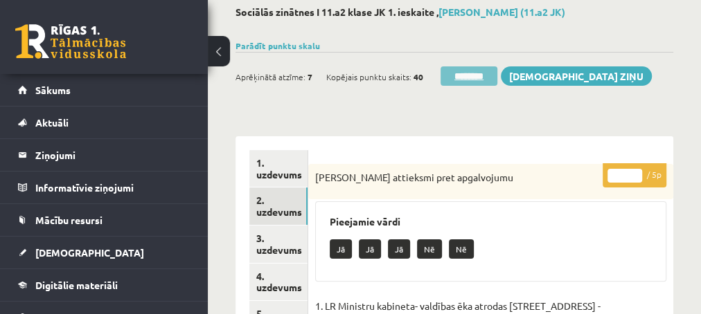
scroll to position [0, 0]
click at [460, 80] on input "********" at bounding box center [468, 75] width 57 height 19
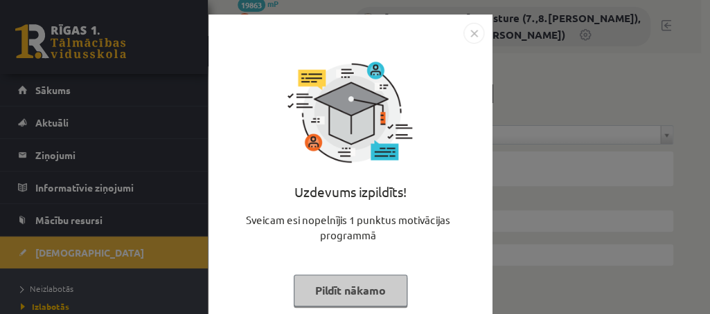
click at [343, 294] on button "Pildīt nākamo" at bounding box center [351, 291] width 114 height 32
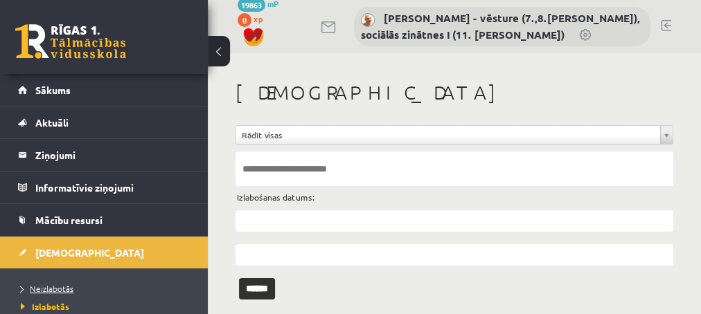
click at [49, 286] on span "Neizlabotās" at bounding box center [47, 288] width 53 height 11
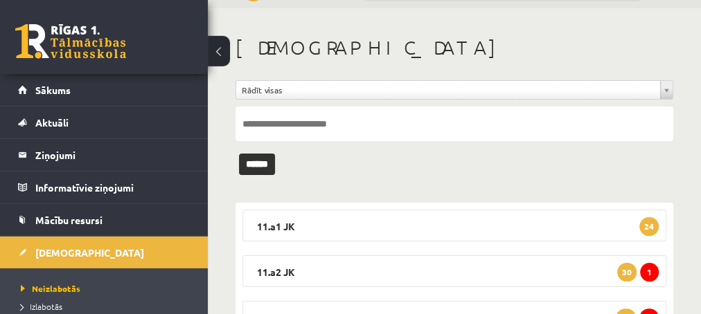
scroll to position [75, 0]
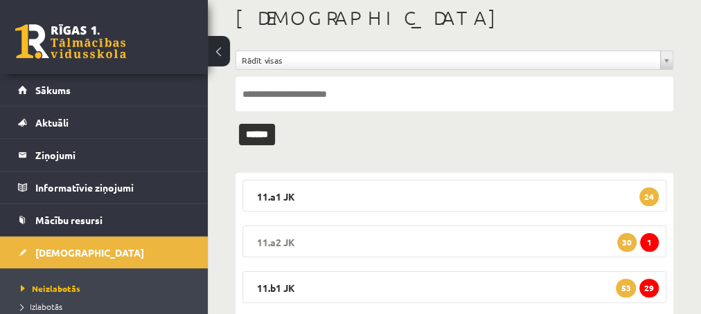
click at [649, 241] on span "1" at bounding box center [649, 242] width 19 height 19
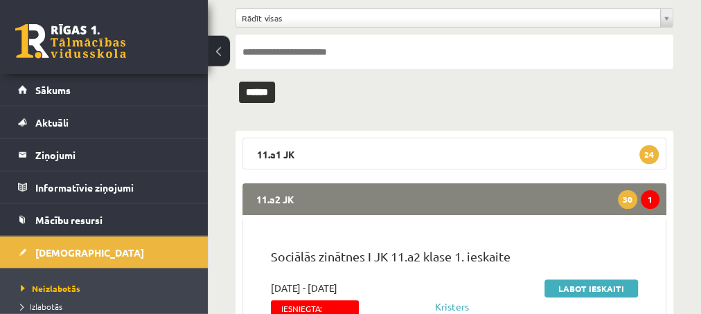
scroll to position [150, 0]
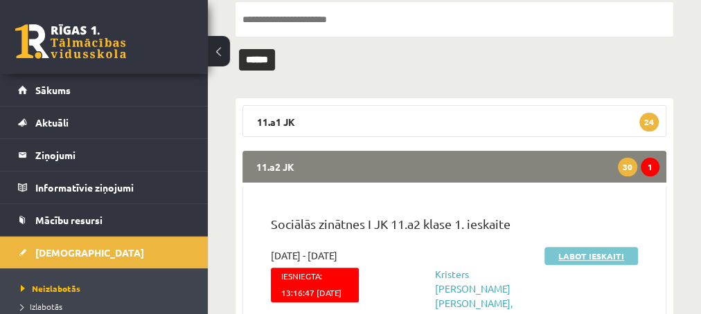
click at [560, 251] on link "Labot ieskaiti" at bounding box center [590, 256] width 93 height 18
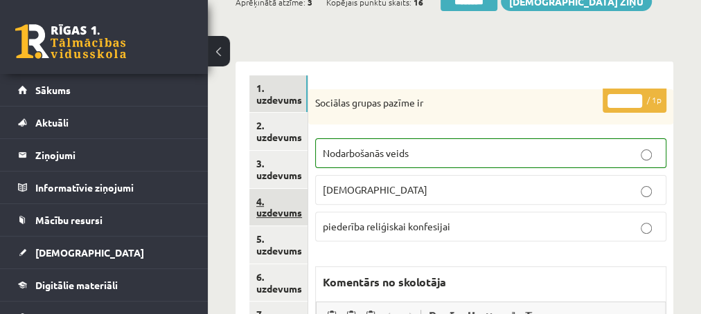
click at [276, 210] on link "4. uzdevums" at bounding box center [278, 207] width 58 height 37
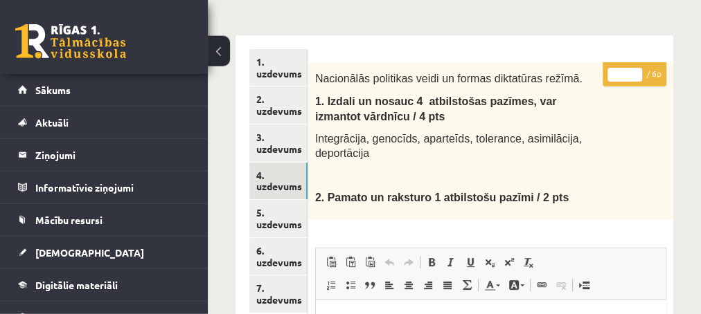
scroll to position [150, 0]
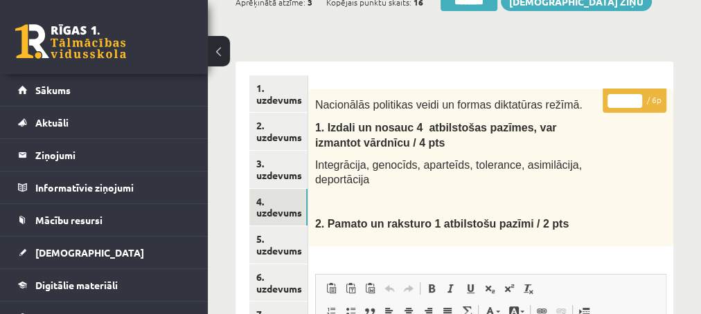
type input "*"
click at [635, 97] on input "*" at bounding box center [624, 101] width 35 height 14
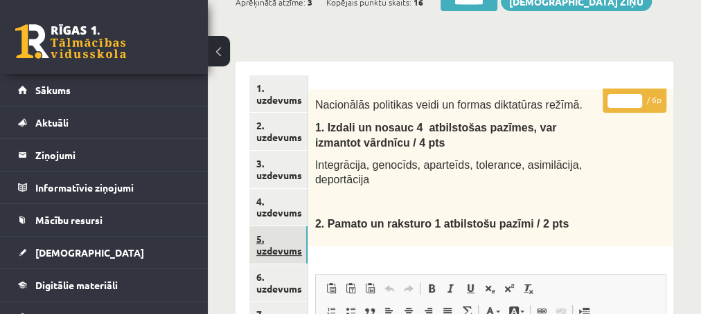
click at [270, 246] on link "5. uzdevums" at bounding box center [278, 244] width 58 height 37
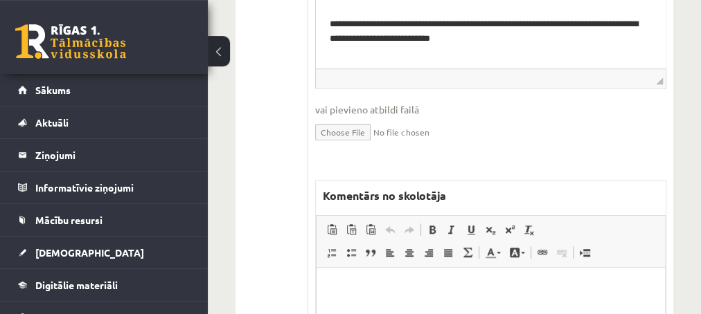
scroll to position [598, 0]
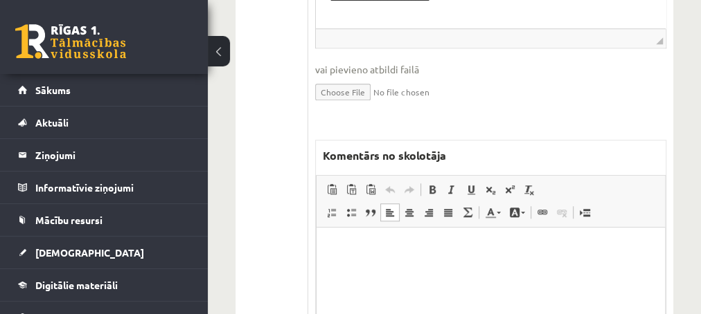
click at [382, 246] on p "Editor, wiswyg-editor-47433921611880-1760005286-368" at bounding box center [490, 248] width 321 height 15
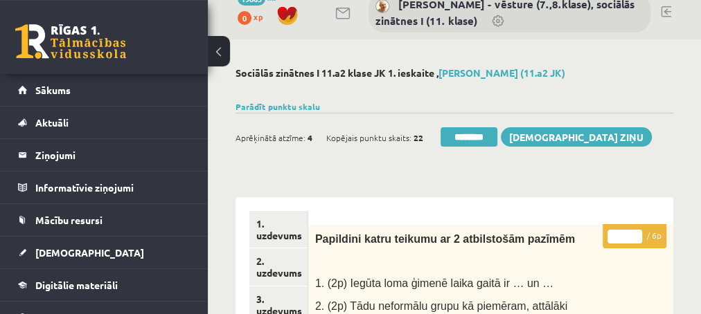
scroll to position [0, 0]
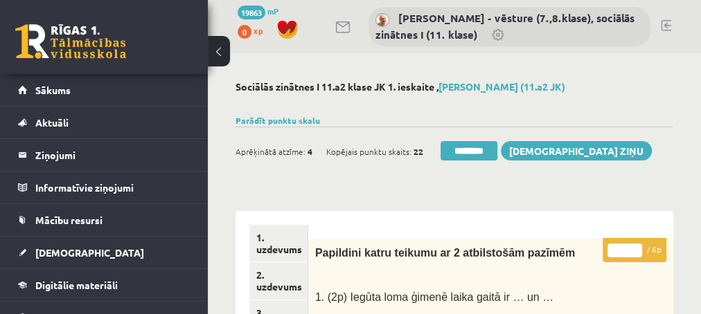
type input "*"
click at [635, 249] on input "*" at bounding box center [624, 251] width 35 height 14
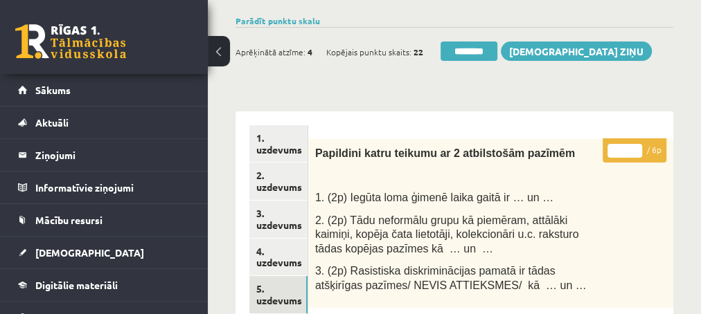
scroll to position [150, 0]
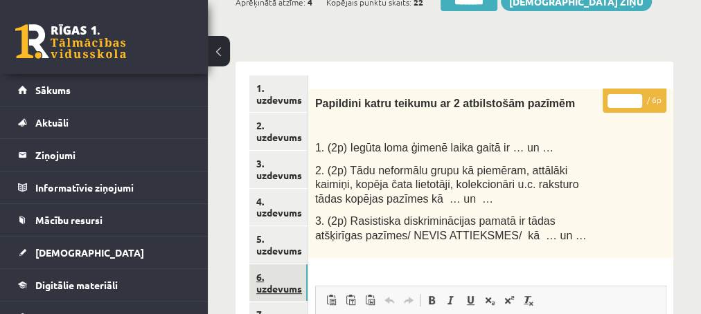
click at [269, 288] on link "6. uzdevums" at bounding box center [278, 282] width 58 height 37
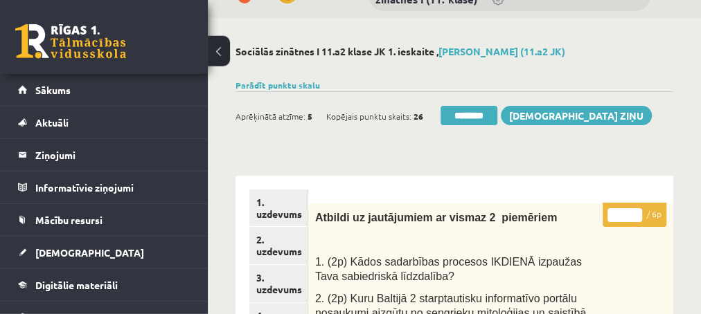
scroll to position [0, 0]
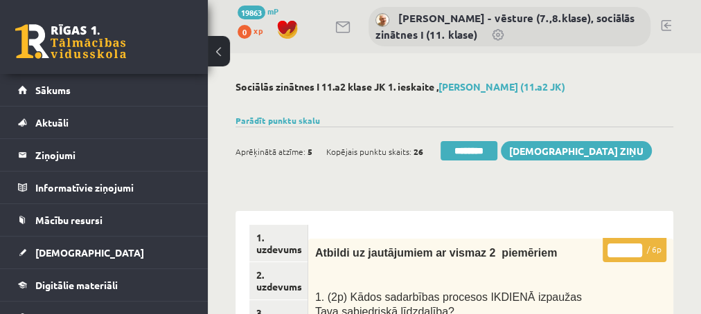
type input "*"
click at [634, 247] on input "*" at bounding box center [624, 251] width 35 height 14
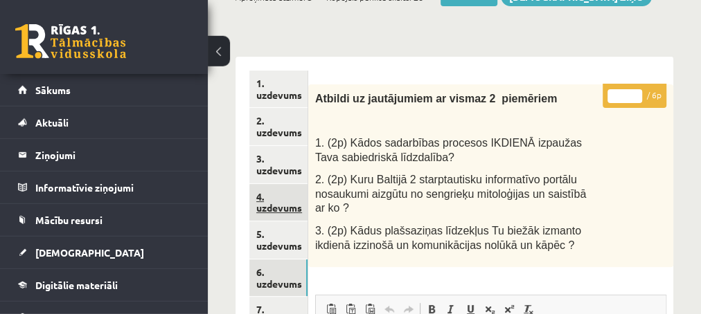
scroll to position [224, 0]
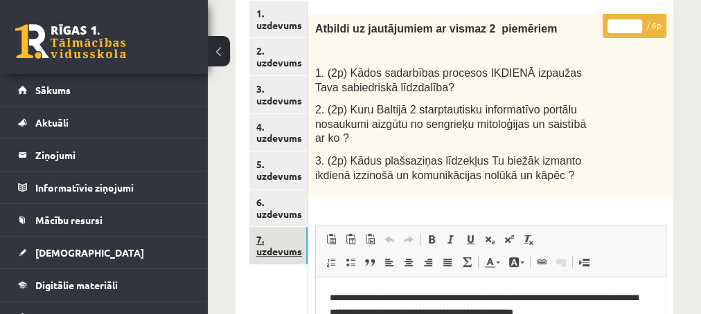
click at [284, 251] on link "7. uzdevums" at bounding box center [278, 245] width 58 height 37
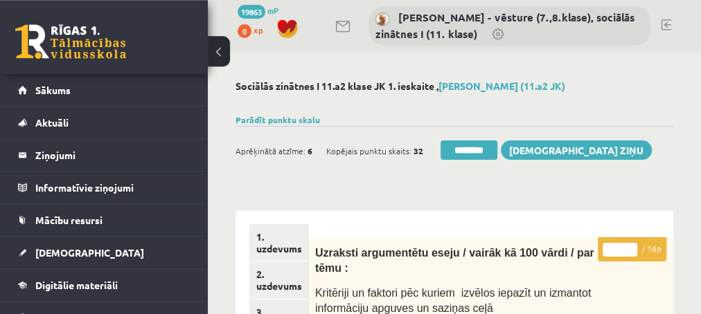
scroll to position [0, 0]
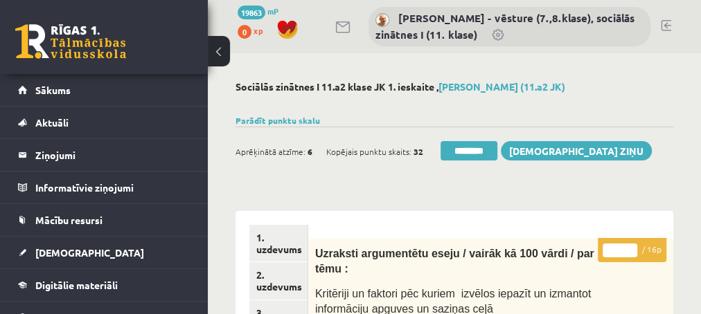
type input "**"
click at [629, 246] on input "**" at bounding box center [619, 251] width 35 height 14
click at [276, 246] on link "1. uzdevums" at bounding box center [278, 243] width 58 height 37
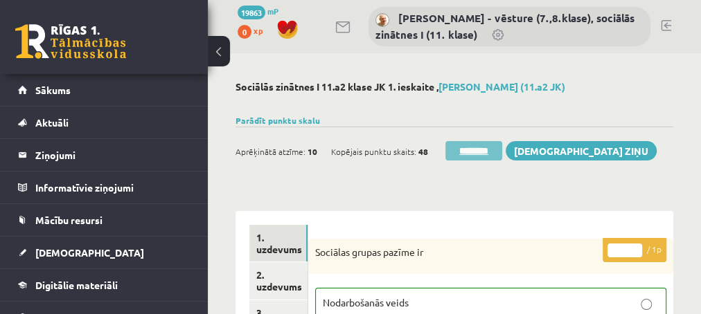
click at [469, 148] on input "********" at bounding box center [473, 150] width 57 height 19
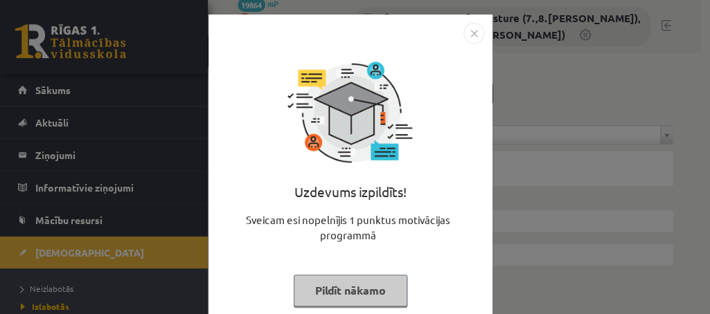
click at [325, 288] on button "Pildīt nākamo" at bounding box center [351, 291] width 114 height 32
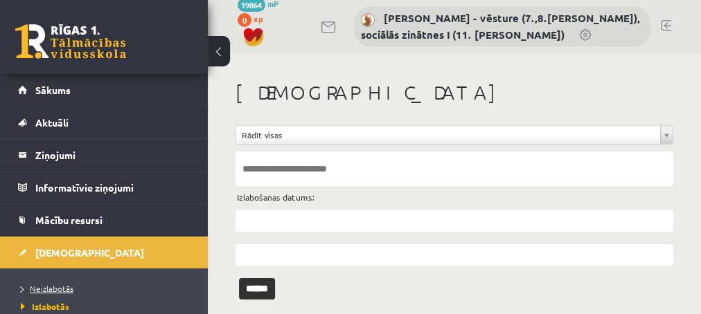
click at [40, 287] on span "Neizlabotās" at bounding box center [47, 288] width 53 height 11
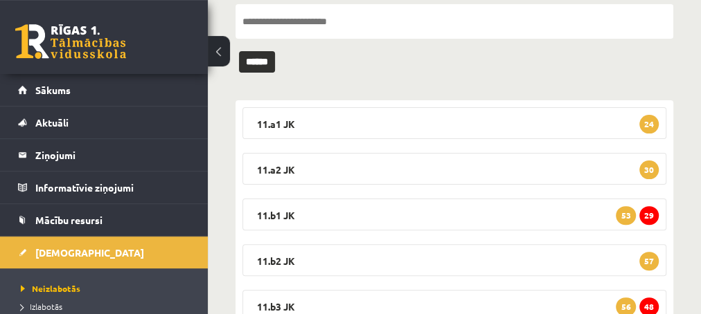
scroll to position [150, 0]
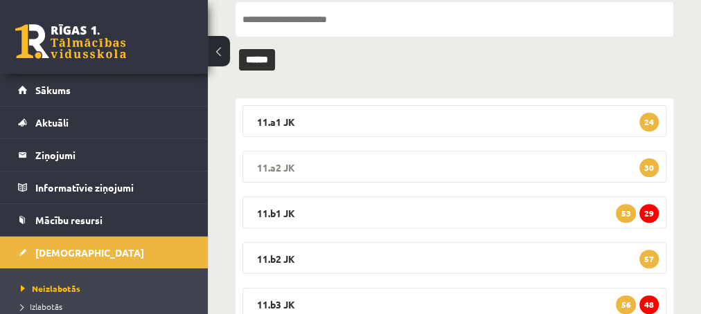
click at [649, 168] on span "30" at bounding box center [648, 168] width 19 height 19
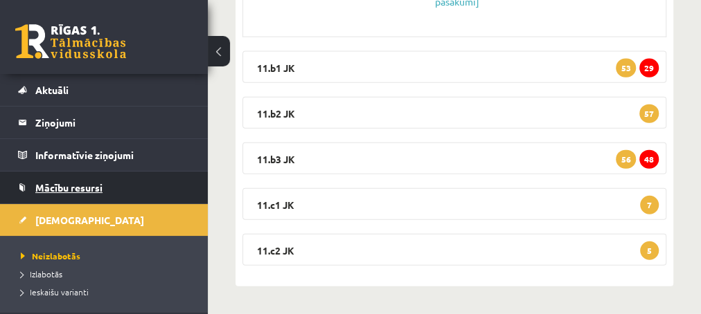
scroll to position [56, 0]
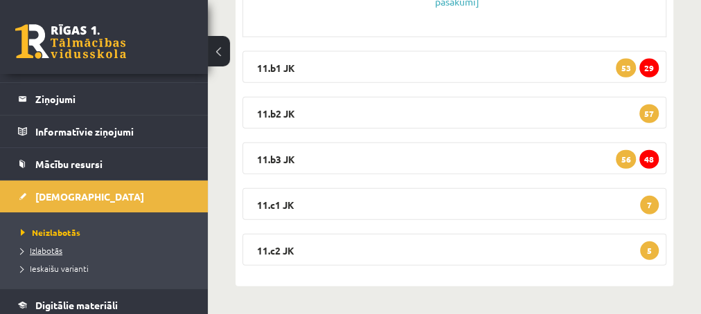
click at [38, 250] on span "Izlabotās" at bounding box center [42, 250] width 42 height 11
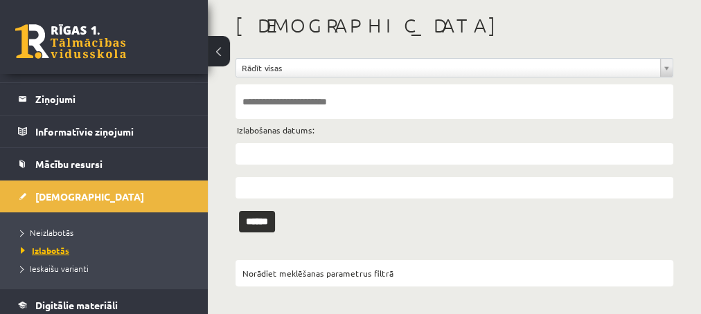
scroll to position [66, 0]
click at [269, 150] on input "text" at bounding box center [454, 154] width 438 height 21
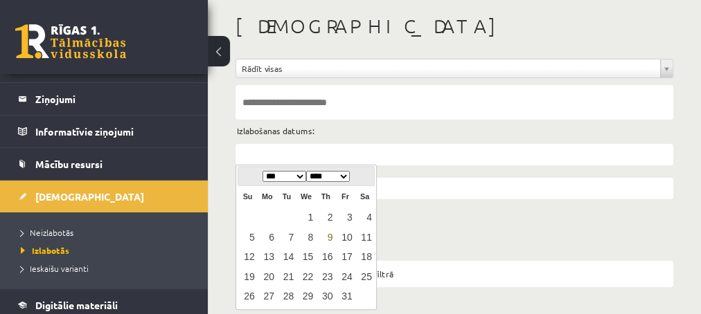
click at [328, 237] on link "9" at bounding box center [325, 237] width 18 height 19
type input "**********"
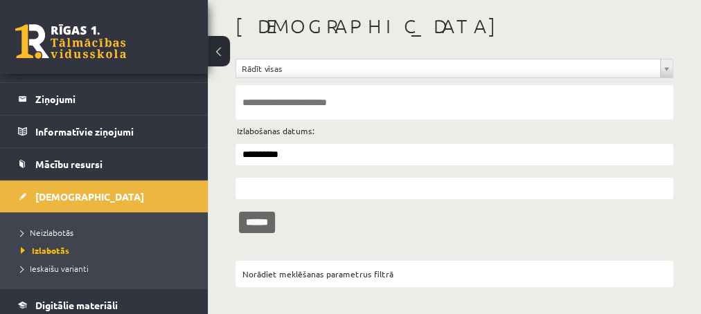
click at [269, 224] on input "******" at bounding box center [257, 222] width 36 height 21
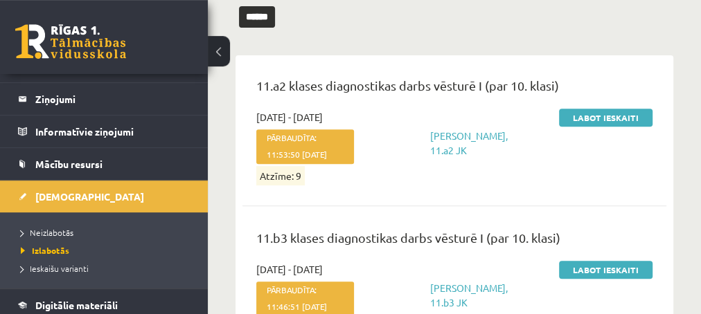
scroll to position [298, 0]
